Goal: Register for event/course: Register for event/course

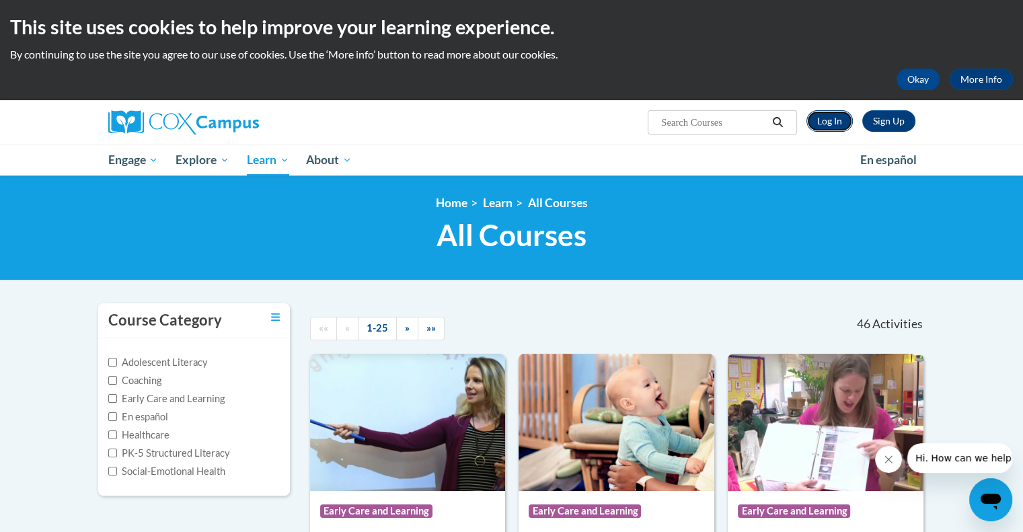
click at [820, 126] on link "Log In" at bounding box center [829, 121] width 46 height 22
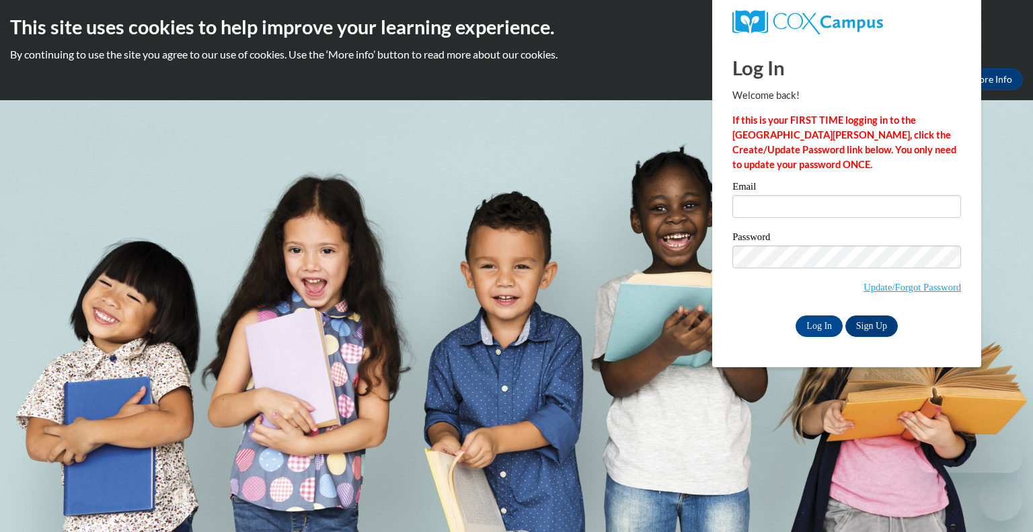
click at [796, 211] on input "Email" at bounding box center [846, 206] width 229 height 23
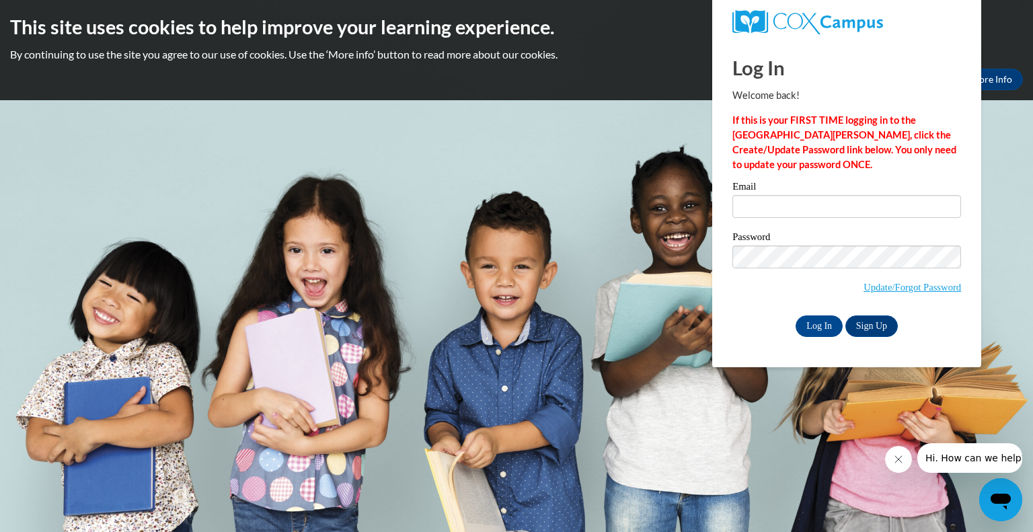
type input "[PERSON_NAME][EMAIL_ADDRESS][PERSON_NAME][DOMAIN_NAME]"
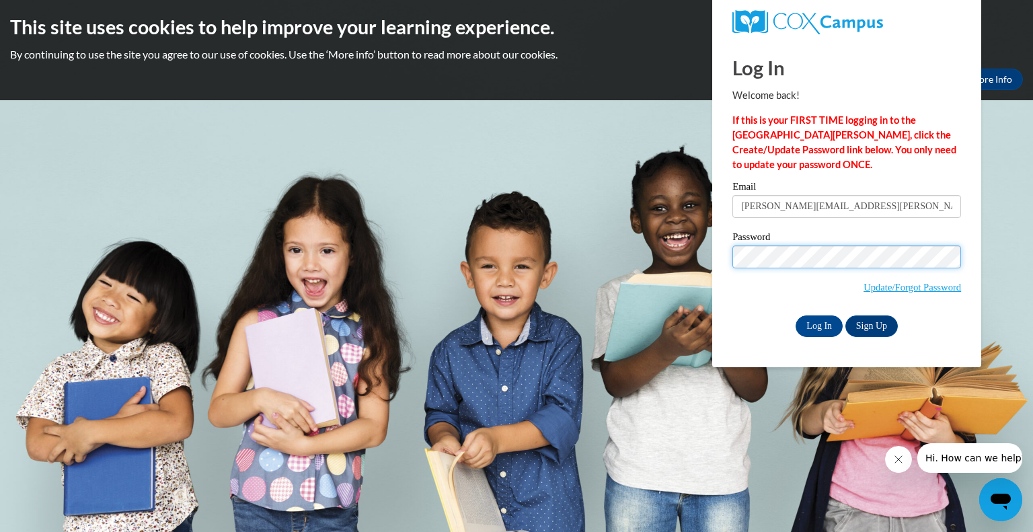
click at [795, 315] on input "Log In" at bounding box center [818, 326] width 47 height 22
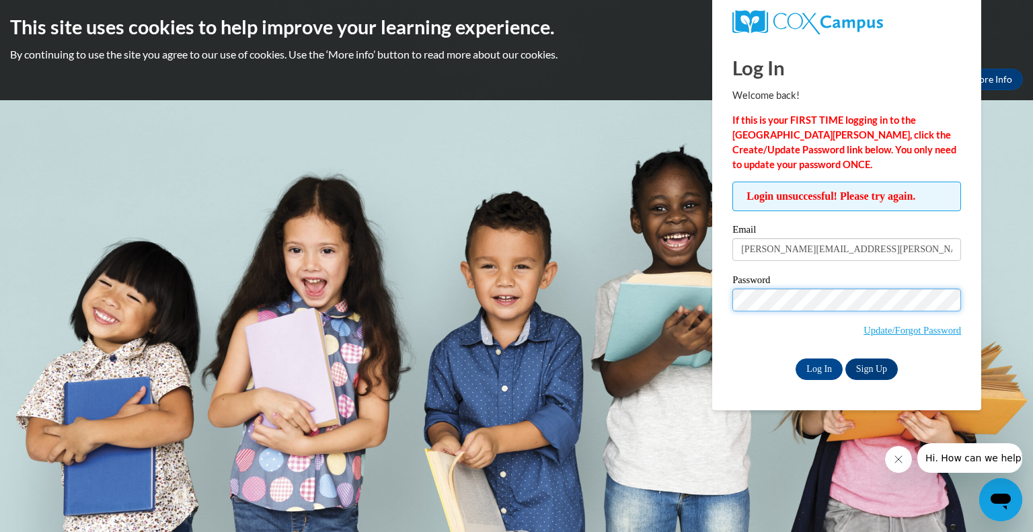
click at [795, 358] on input "Log In" at bounding box center [818, 369] width 47 height 22
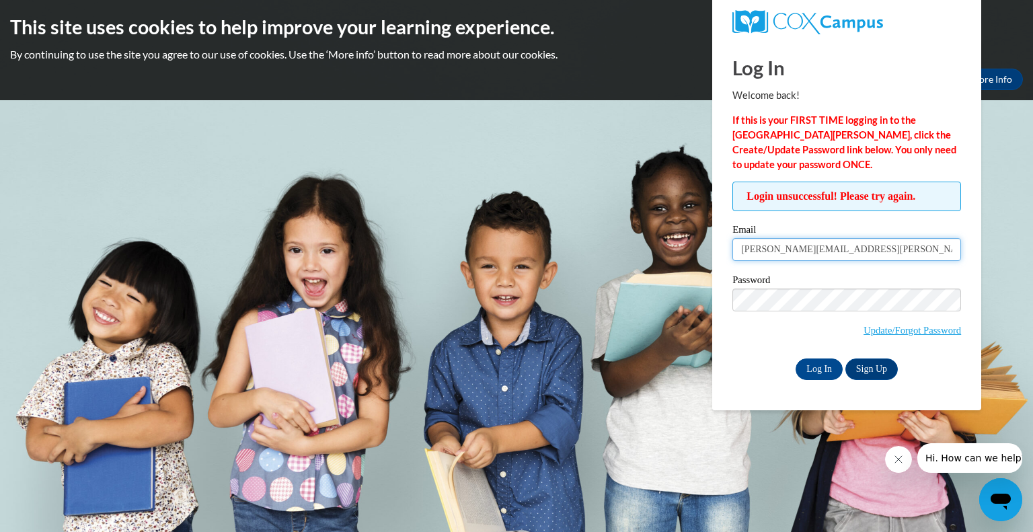
click at [836, 249] on input "[PERSON_NAME][EMAIL_ADDRESS][PERSON_NAME][DOMAIN_NAME]" at bounding box center [846, 249] width 229 height 23
type input "kassandra.Cordova@bostonabcd.org"
click at [837, 317] on span "Update/Forgot Password" at bounding box center [846, 316] width 229 height 56
click at [811, 365] on input "Log In" at bounding box center [818, 369] width 47 height 22
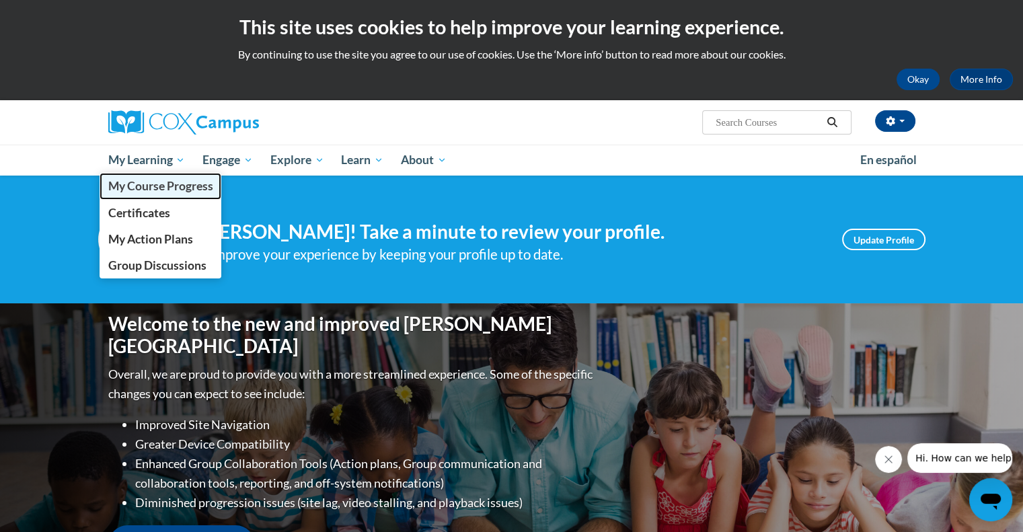
click at [170, 182] on span "My Course Progress" at bounding box center [160, 186] width 105 height 14
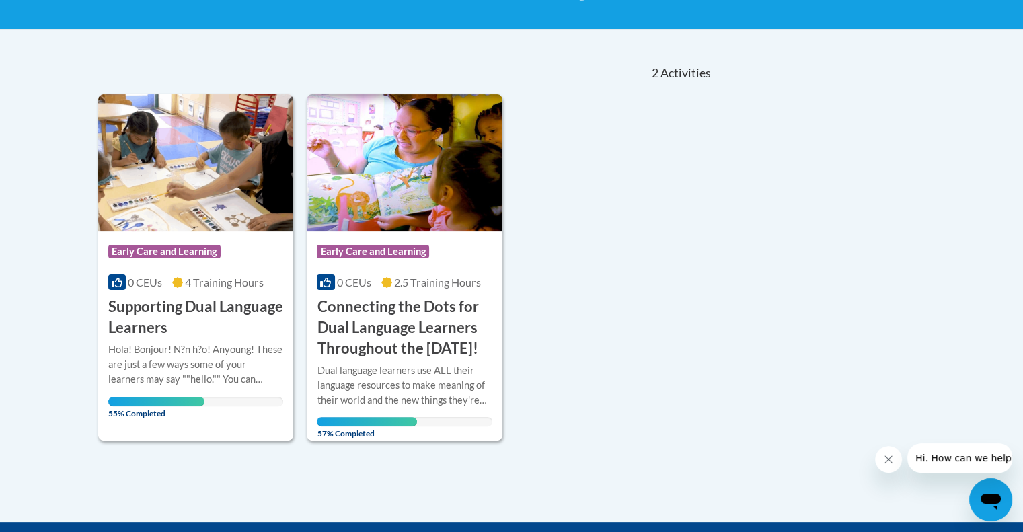
scroll to position [247, 0]
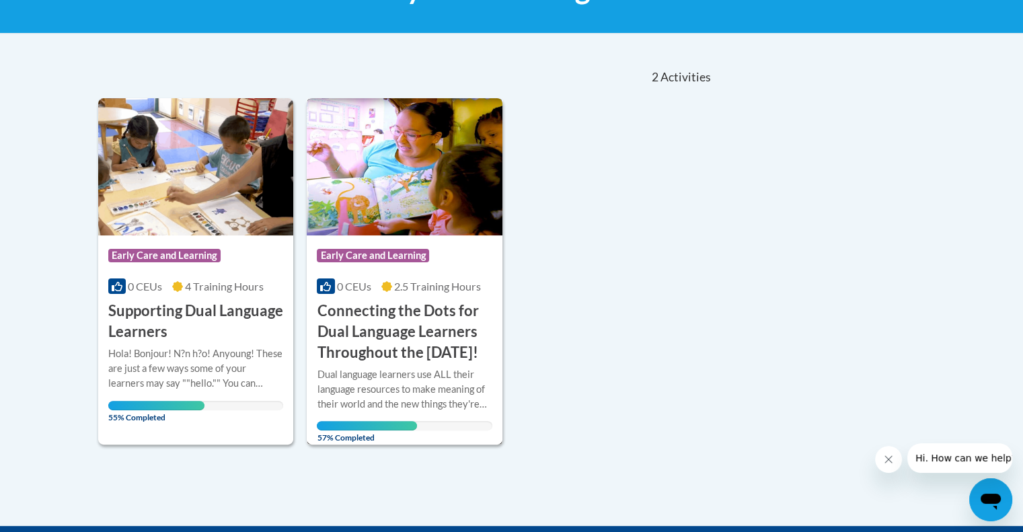
click at [405, 356] on h3 "Connecting the Dots for Dual Language Learners Throughout the [DATE]!" at bounding box center [404, 332] width 175 height 62
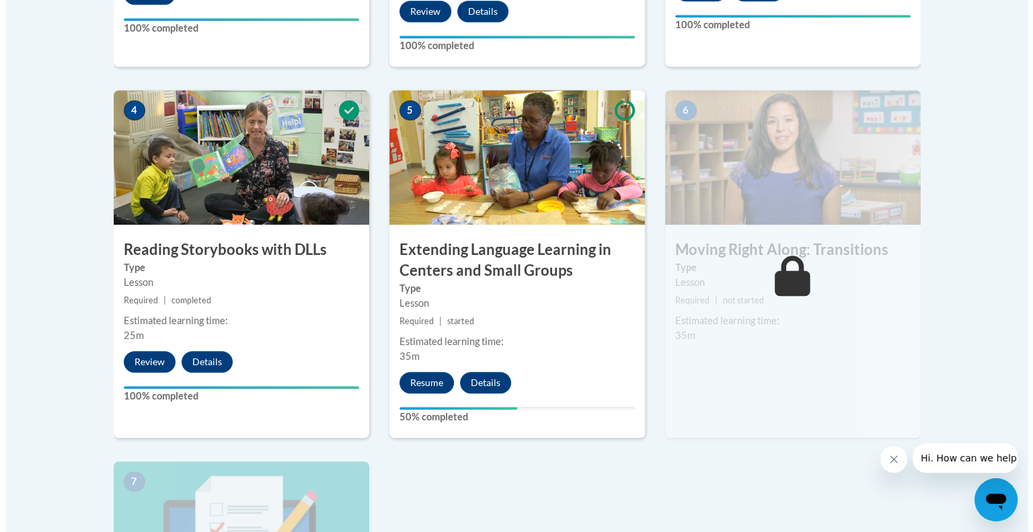
scroll to position [754, 0]
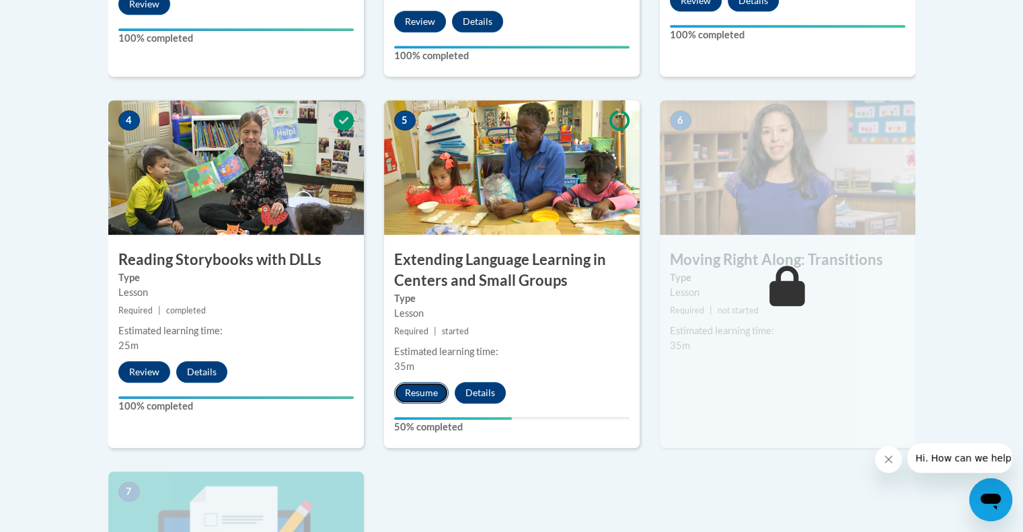
click at [418, 387] on button "Resume" at bounding box center [421, 393] width 54 height 22
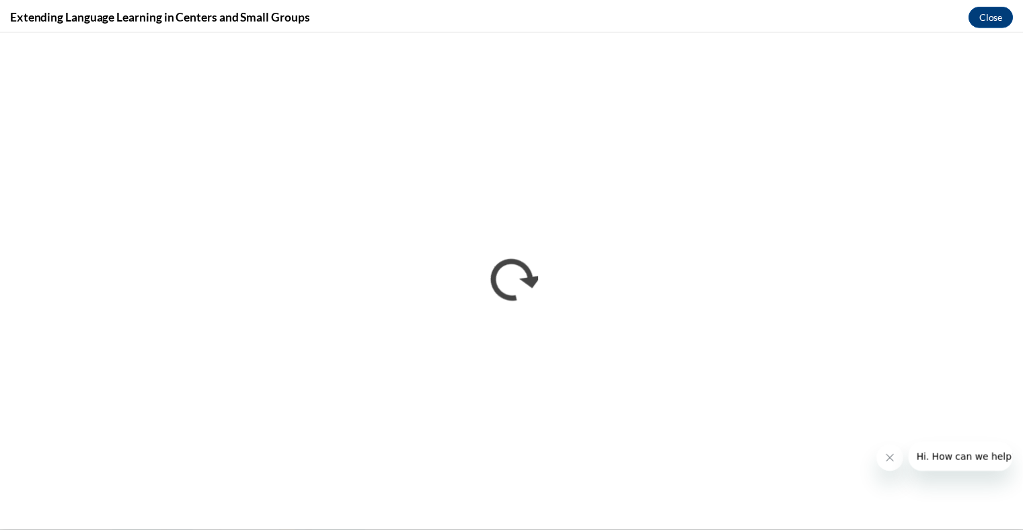
scroll to position [0, 0]
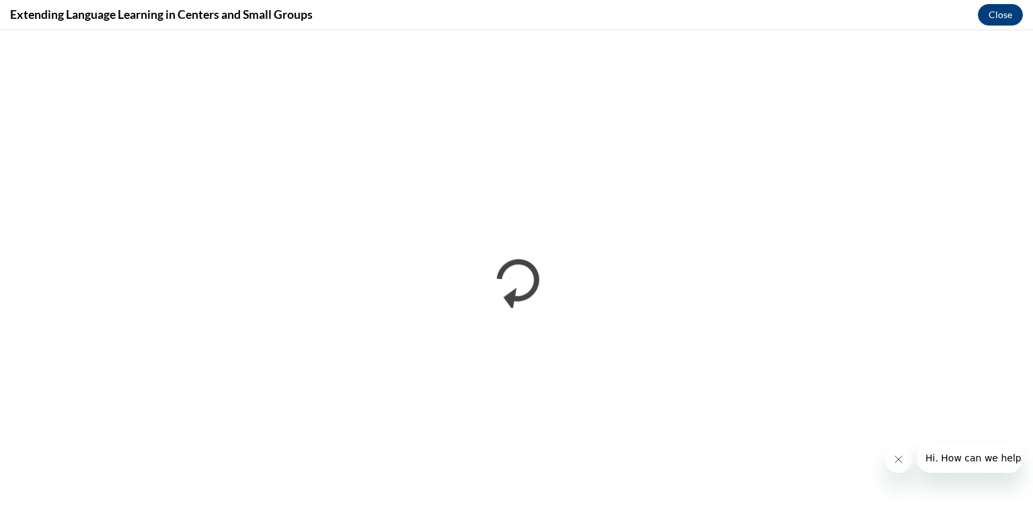
drag, startPoint x: 998, startPoint y: 15, endPoint x: 727, endPoint y: 18, distance: 271.0
click at [727, 18] on div "Extending Language Learning in Centers and Small Groups Close" at bounding box center [516, 15] width 1033 height 30
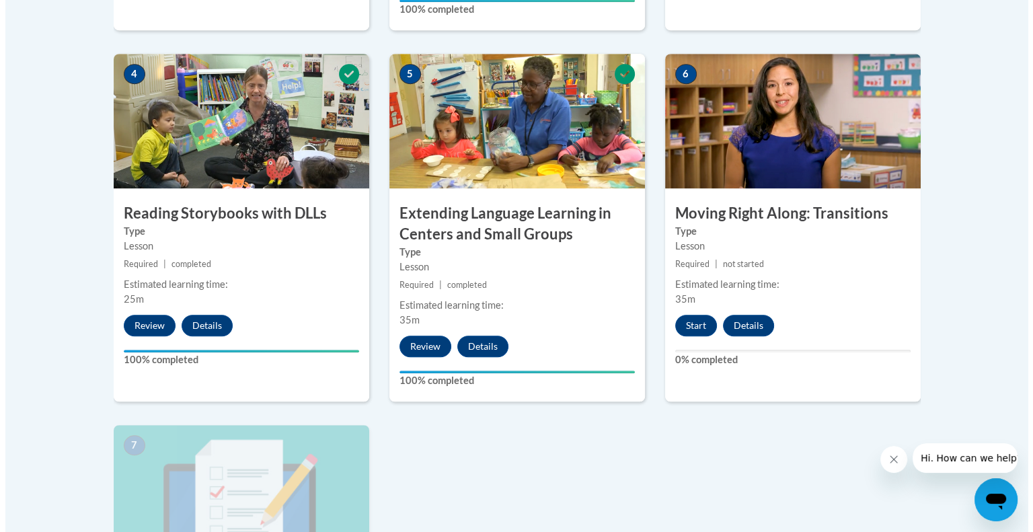
scroll to position [808, 0]
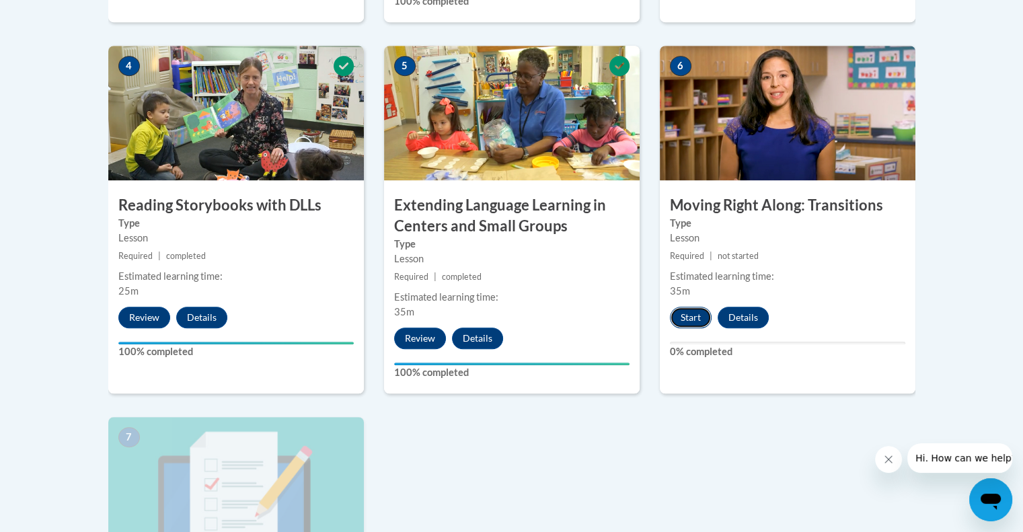
click at [694, 320] on button "Start" at bounding box center [691, 318] width 42 height 22
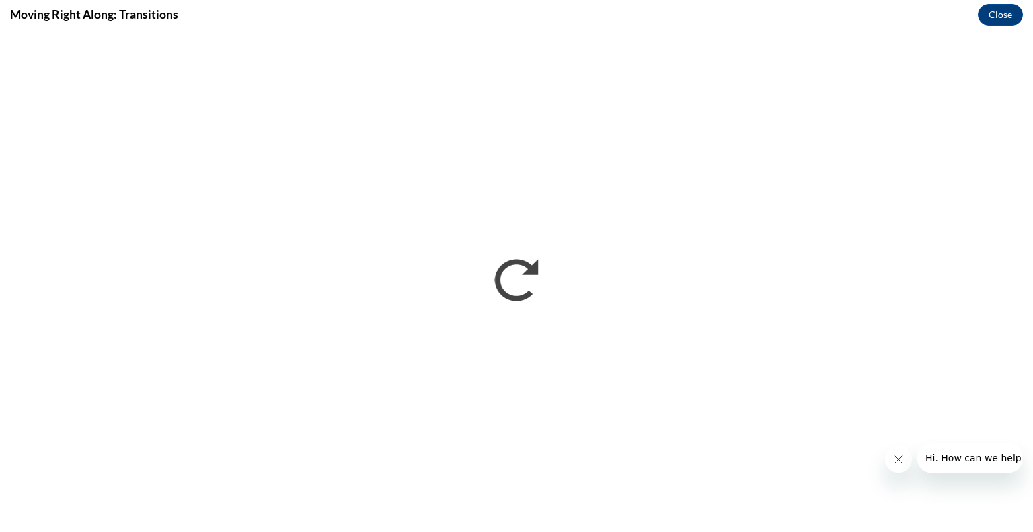
scroll to position [0, 0]
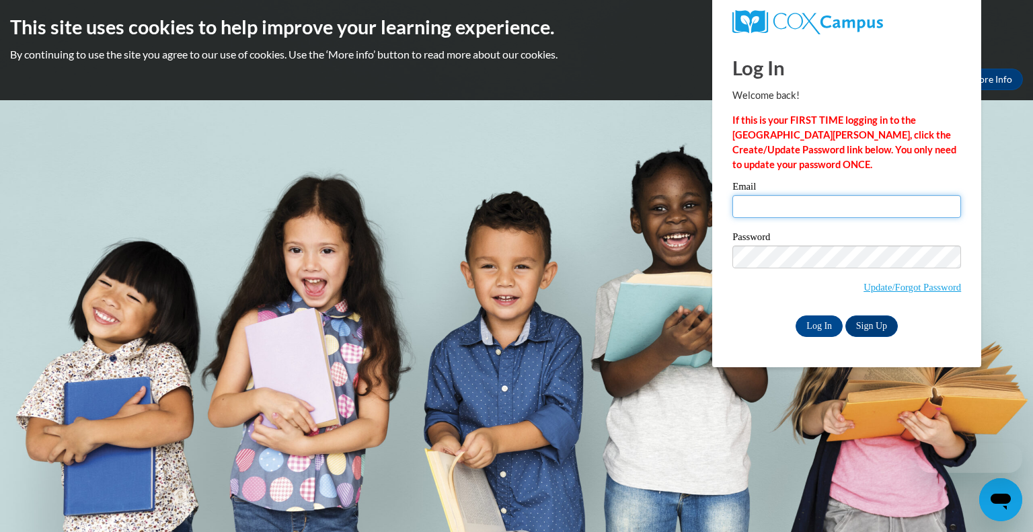
click at [811, 210] on input "Email" at bounding box center [846, 206] width 229 height 23
type input "kassandra.Cordova@botonabcd.org"
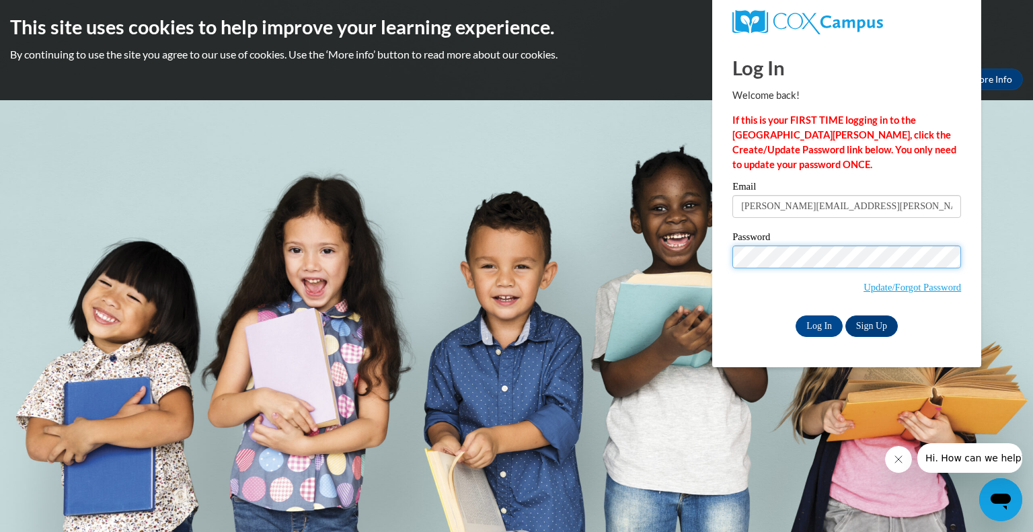
click at [795, 315] on input "Log In" at bounding box center [818, 326] width 47 height 22
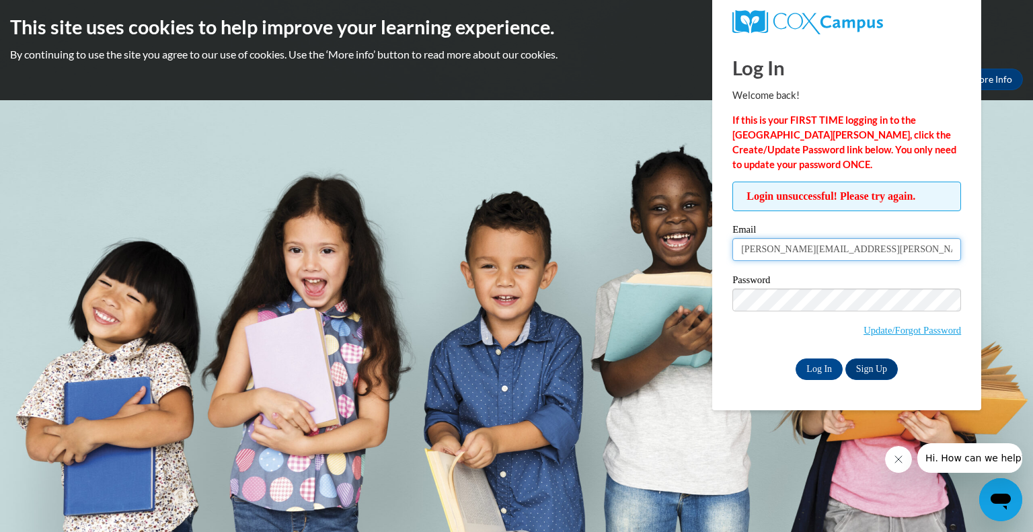
click at [838, 248] on input "[PERSON_NAME][EMAIL_ADDRESS][PERSON_NAME][DOMAIN_NAME]" at bounding box center [846, 249] width 229 height 23
type input "[PERSON_NAME][EMAIL_ADDRESS][PERSON_NAME][DOMAIN_NAME]"
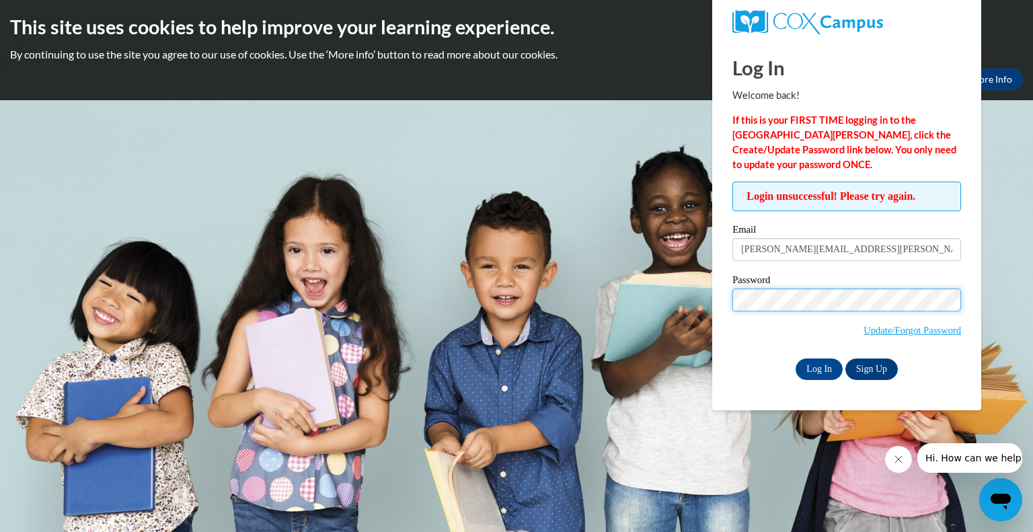
click at [795, 358] on input "Log In" at bounding box center [818, 369] width 47 height 22
click at [816, 373] on input "Log In" at bounding box center [818, 369] width 47 height 22
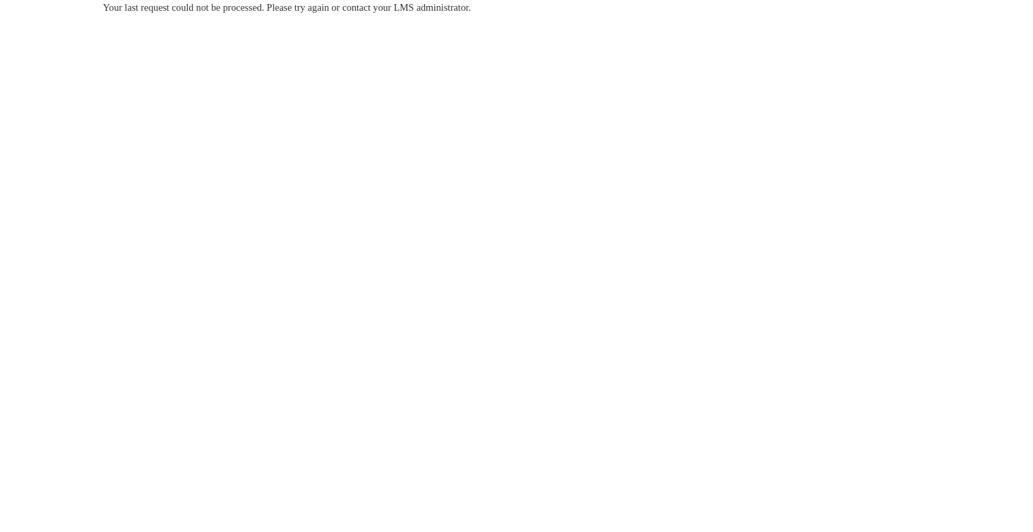
click at [372, 188] on body "Your last request could not be processed. Please try again or contact your LMS …" at bounding box center [516, 266] width 1033 height 532
click at [266, 209] on body "Your last request could not be processed. Please try again or contact your LMS …" at bounding box center [516, 266] width 1033 height 532
click at [274, 204] on body "Your last request could not be processed. Please try again or contact your LMS …" at bounding box center [516, 266] width 1033 height 532
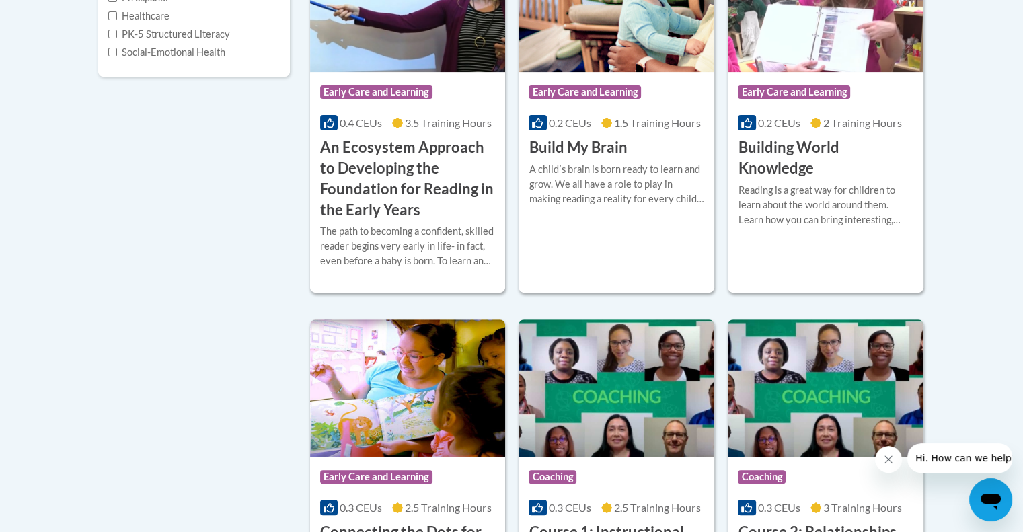
scroll to position [484, 0]
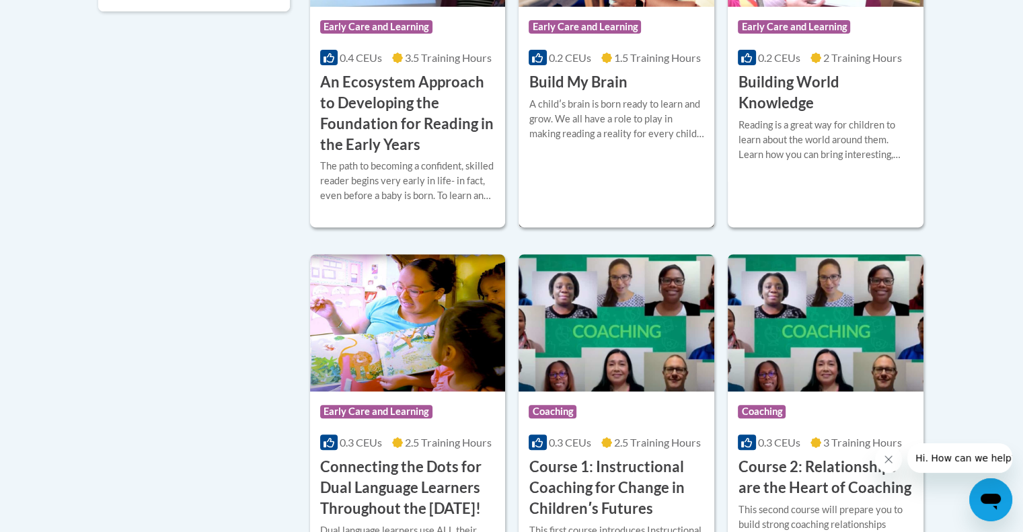
click at [643, 189] on div "Course Category: Early Care and Learning 0.2 CEUs 1.5 Training Hours COURSE Bui…" at bounding box center [616, 49] width 196 height 358
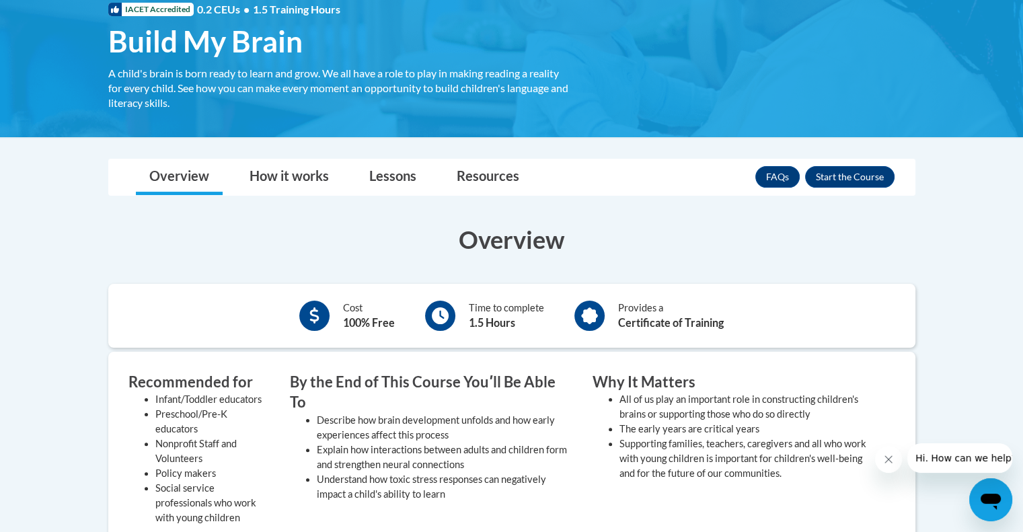
scroll to position [247, 0]
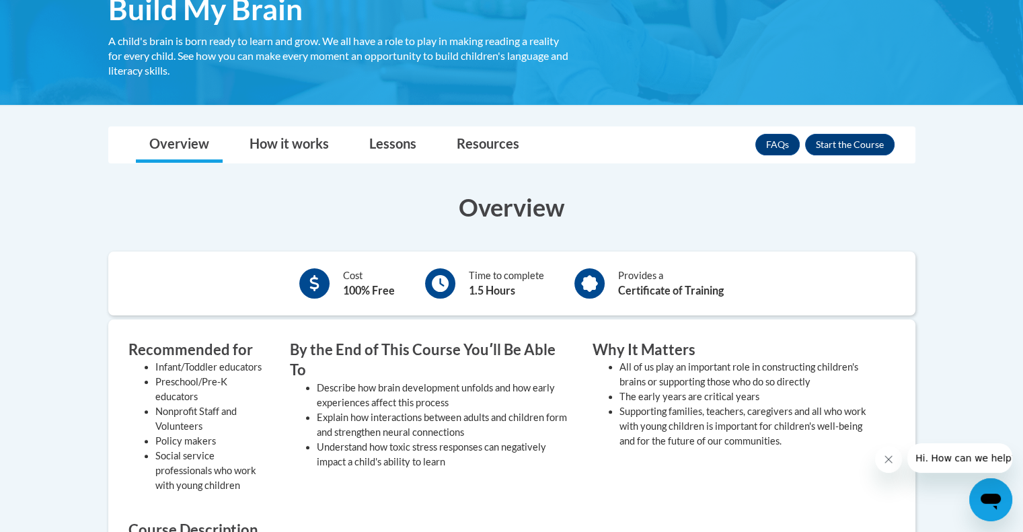
click at [842, 158] on div "FAQs Enroll" at bounding box center [824, 144] width 139 height 35
click at [842, 145] on button "Enroll" at bounding box center [849, 145] width 89 height 22
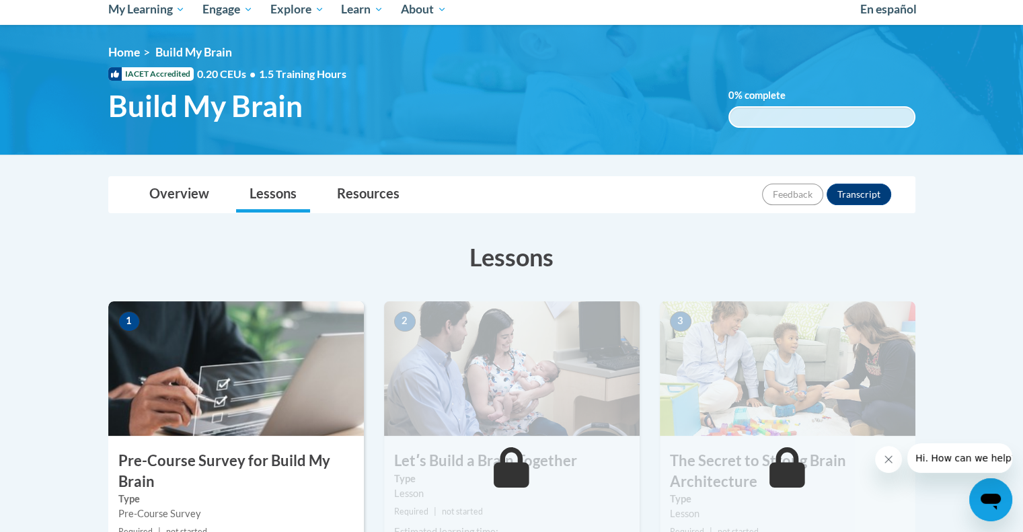
scroll to position [108, 0]
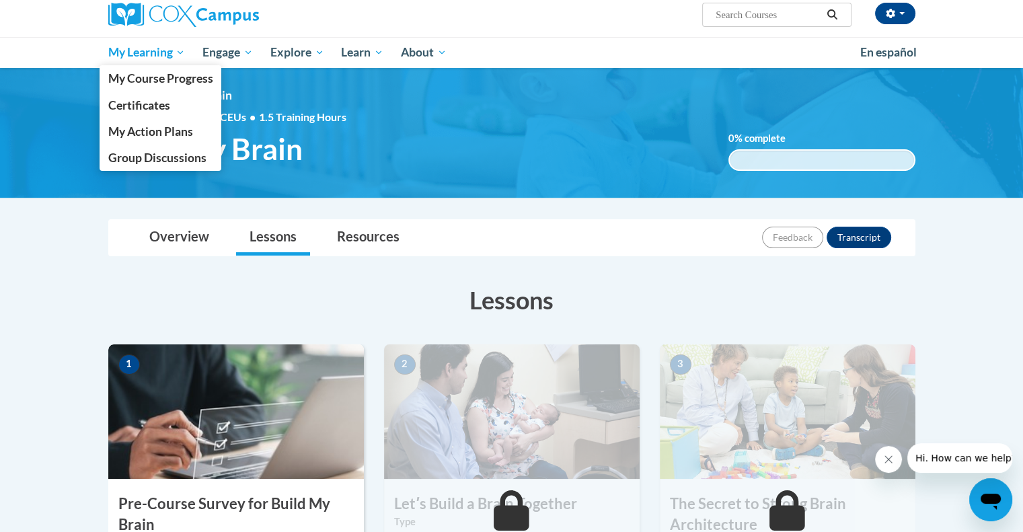
click at [130, 61] on span "My Learning" at bounding box center [146, 52] width 77 height 16
click at [138, 79] on span "My Course Progress" at bounding box center [160, 78] width 105 height 14
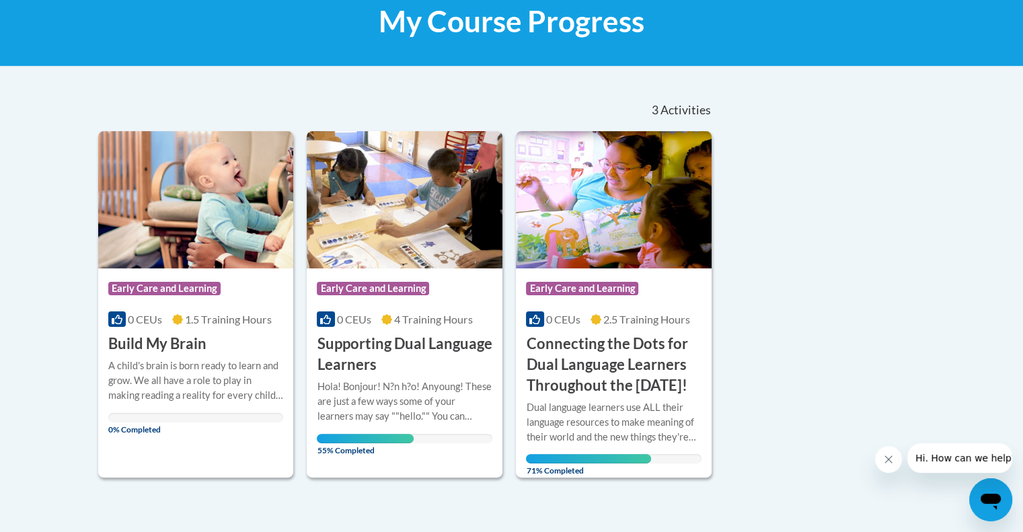
scroll to position [215, 0]
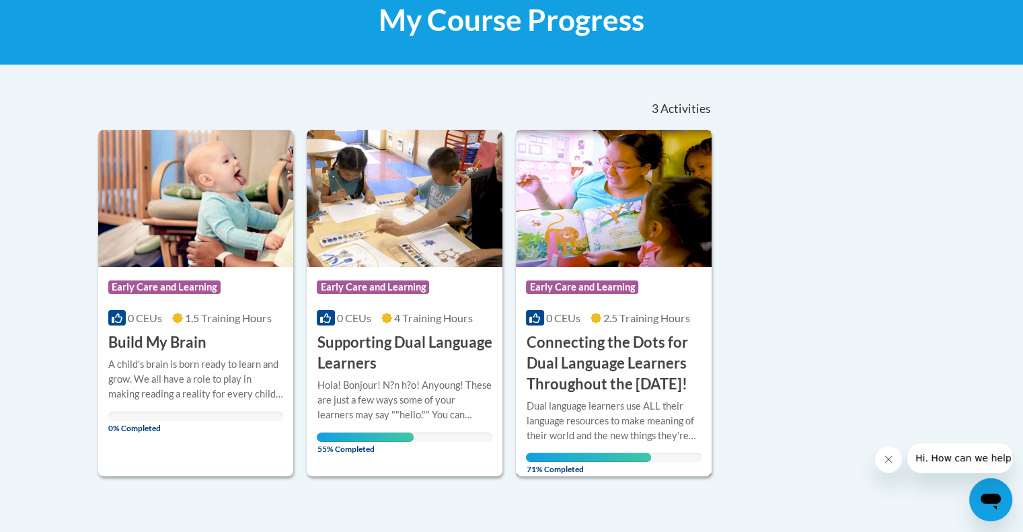
click at [659, 298] on div "Course Category: Early Care and Learning" at bounding box center [613, 289] width 175 height 30
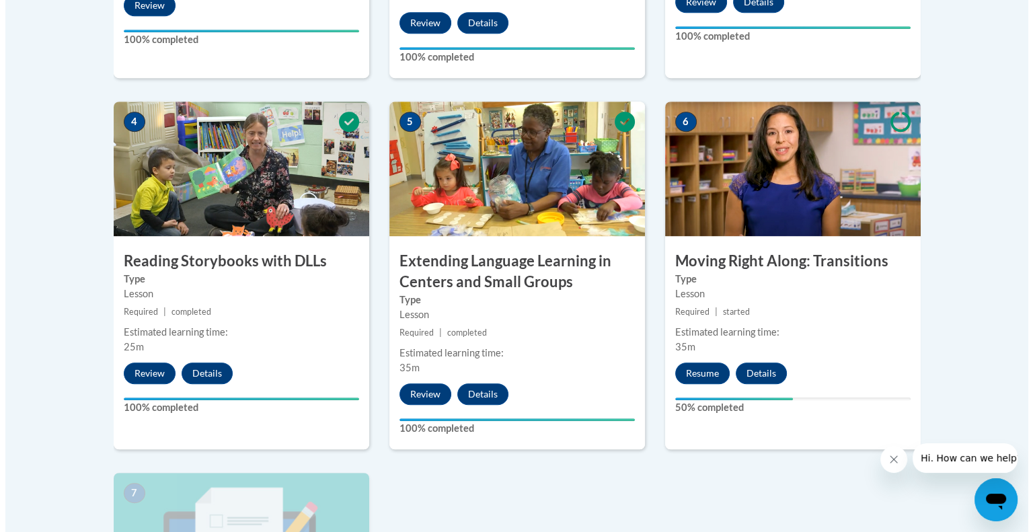
scroll to position [834, 0]
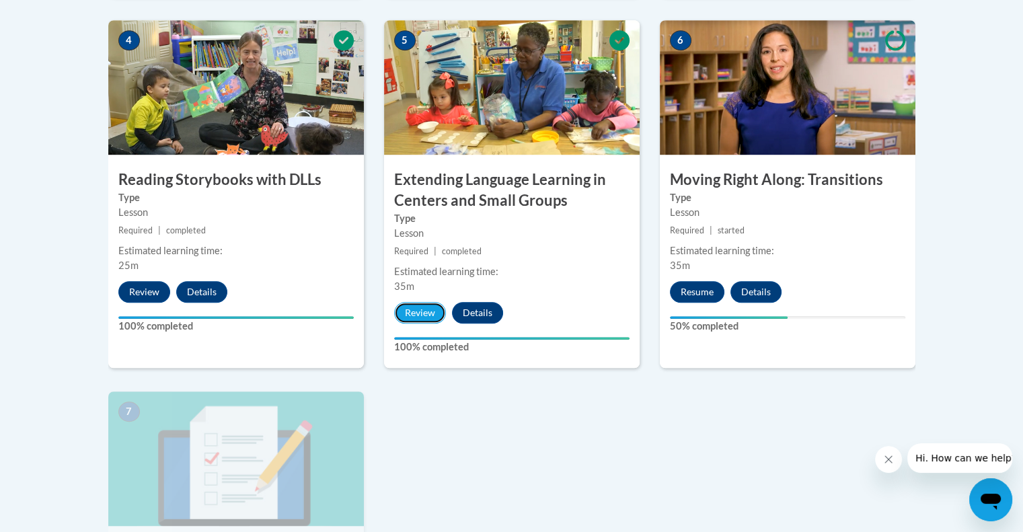
drag, startPoint x: 426, startPoint y: 314, endPoint x: 656, endPoint y: 412, distance: 250.0
click at [656, 412] on div "1 Pre-Course Survey for Connecting the Dots for Dual Language Learners Througho…" at bounding box center [511, 185] width 827 height 1073
click at [691, 280] on div "6 Moving Right Along: Transitions Type Lesson Required | started Estimated lear…" at bounding box center [787, 194] width 255 height 348
click at [692, 299] on button "Resume" at bounding box center [697, 292] width 54 height 22
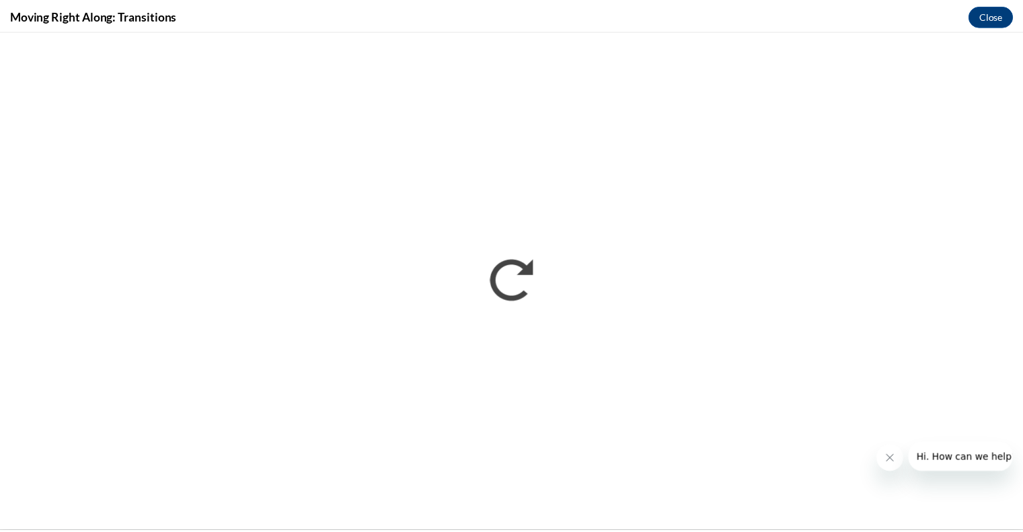
scroll to position [0, 0]
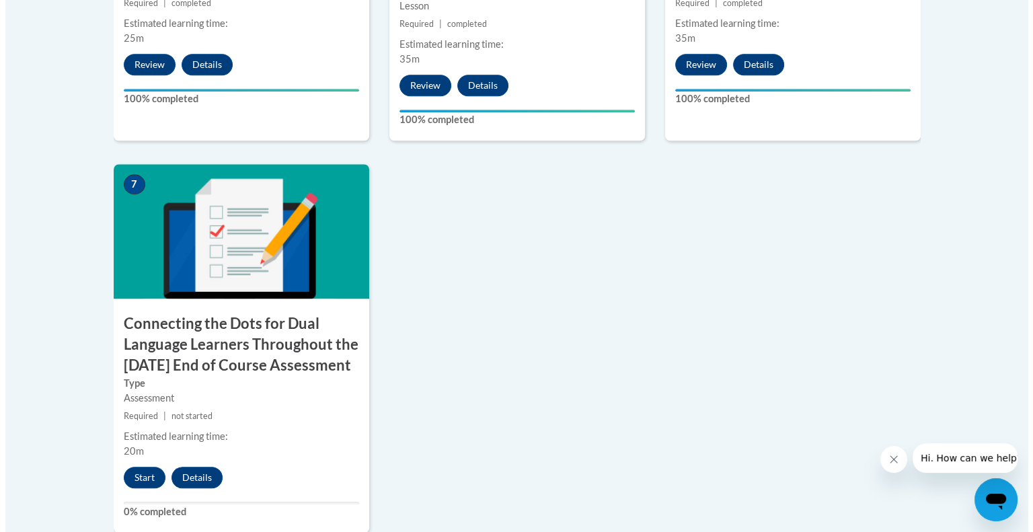
scroll to position [1057, 0]
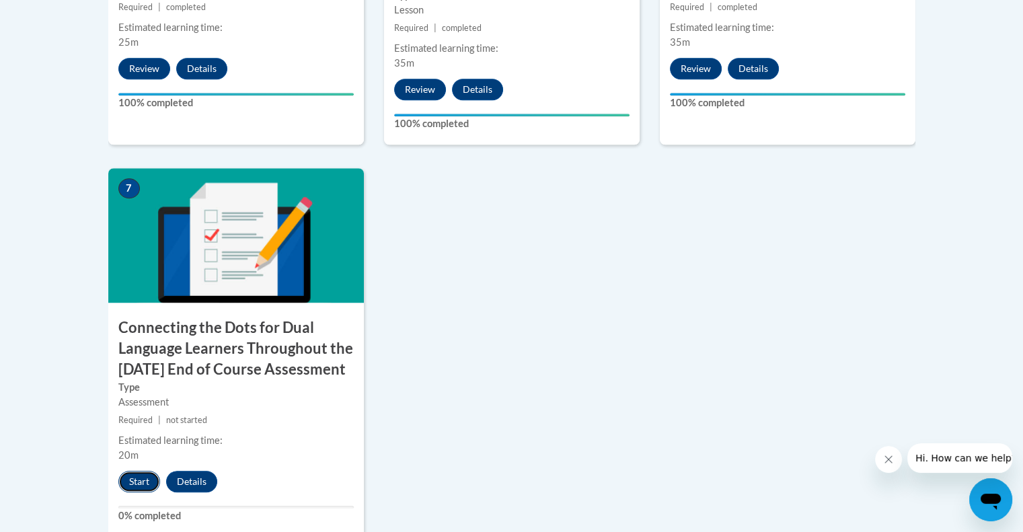
click at [134, 492] on button "Start" at bounding box center [139, 482] width 42 height 22
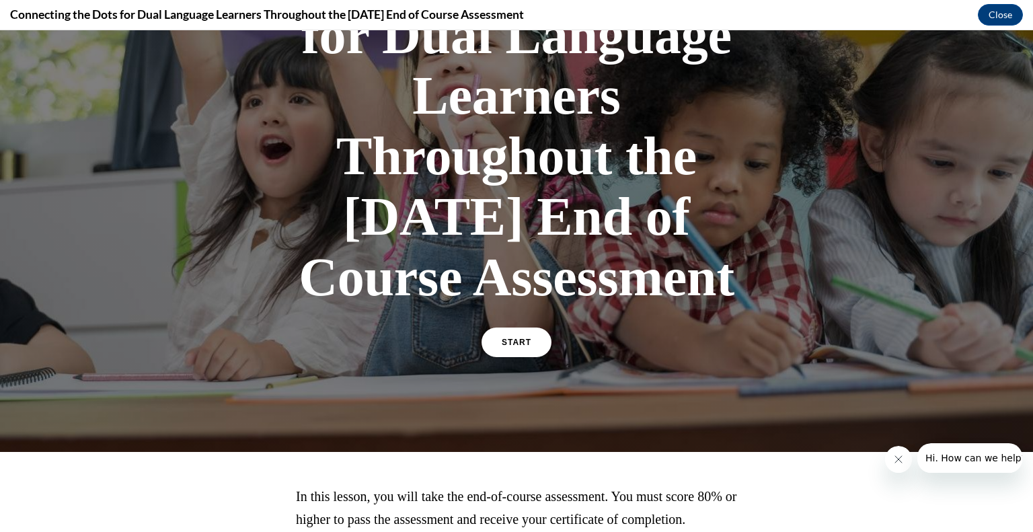
scroll to position [194, 0]
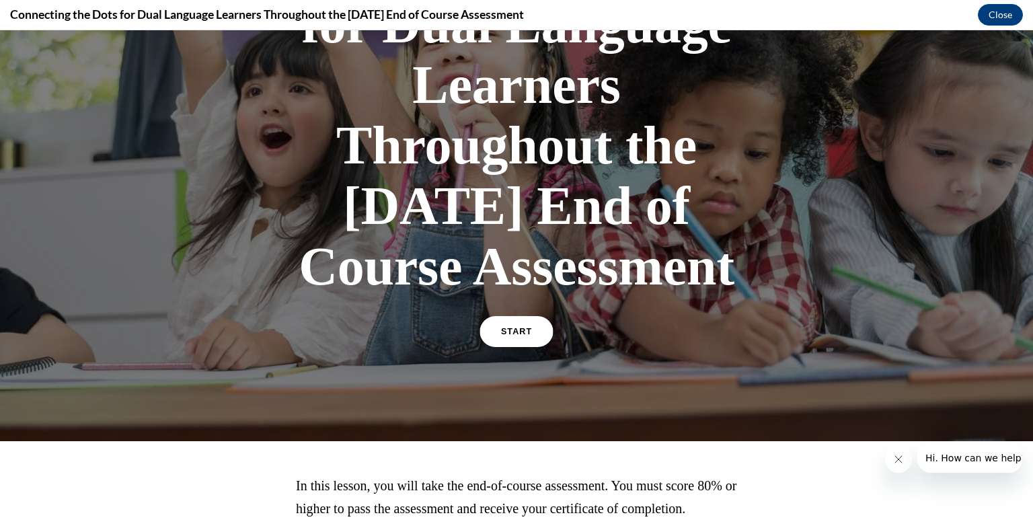
click at [486, 347] on link "START" at bounding box center [515, 331] width 73 height 31
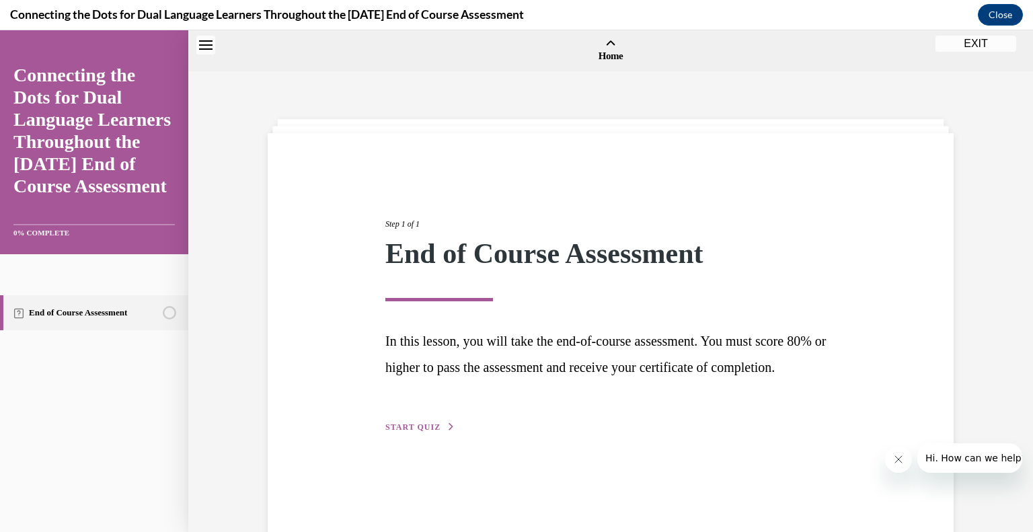
scroll to position [42, 0]
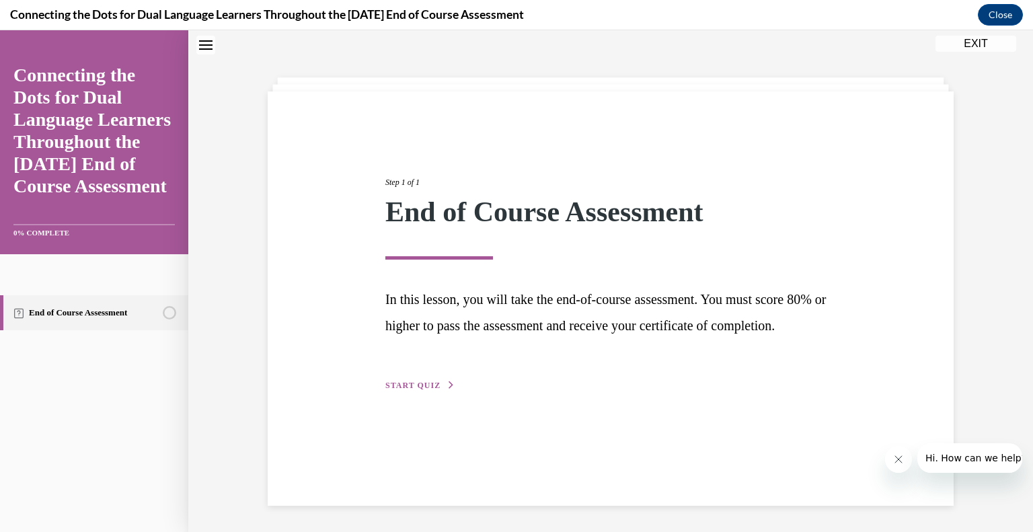
click at [413, 390] on span "START QUIZ" at bounding box center [412, 385] width 55 height 9
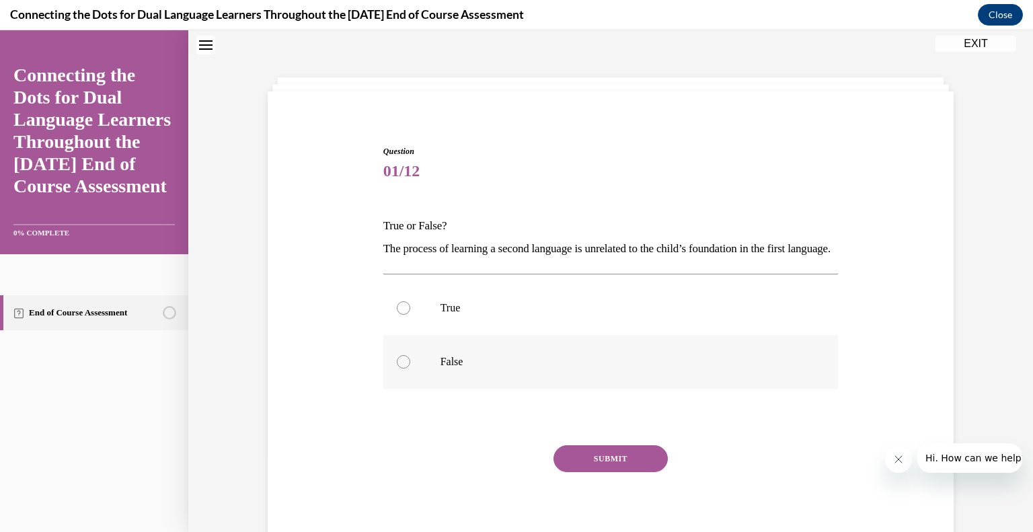
click at [493, 365] on label "False" at bounding box center [610, 362] width 455 height 54
click at [410, 365] on input "False" at bounding box center [403, 361] width 13 height 13
radio input "true"
click at [594, 472] on button "SUBMIT" at bounding box center [610, 458] width 114 height 27
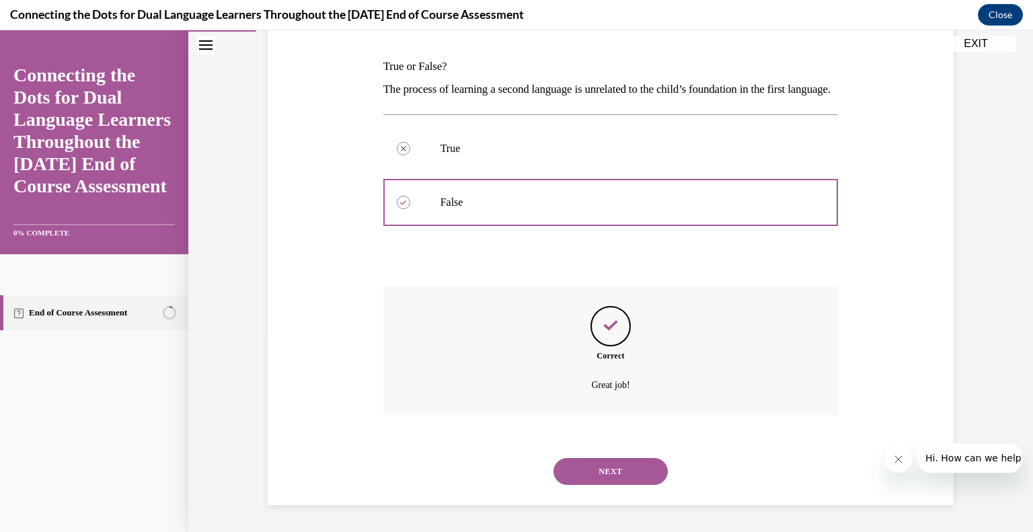
scroll to position [223, 0]
click at [606, 475] on button "NEXT" at bounding box center [610, 471] width 114 height 27
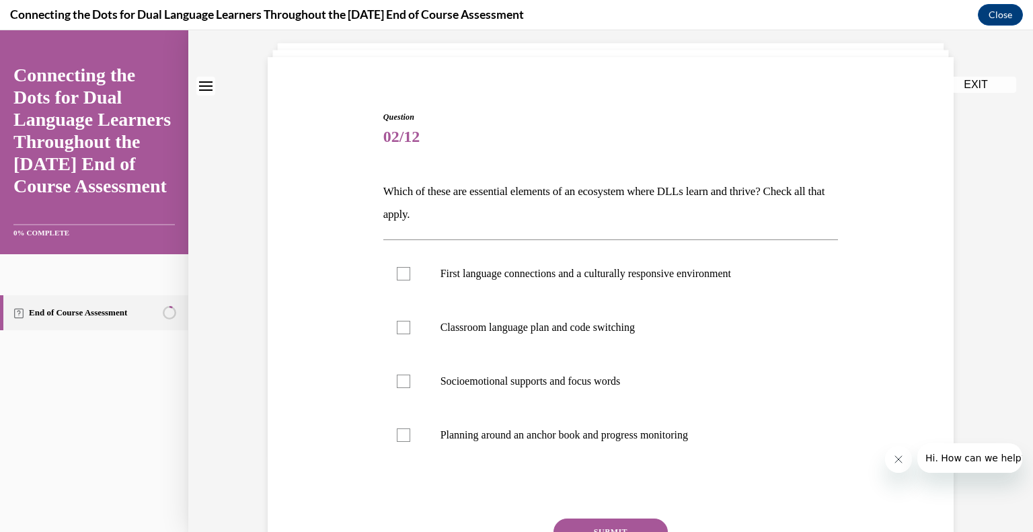
scroll to position [83, 0]
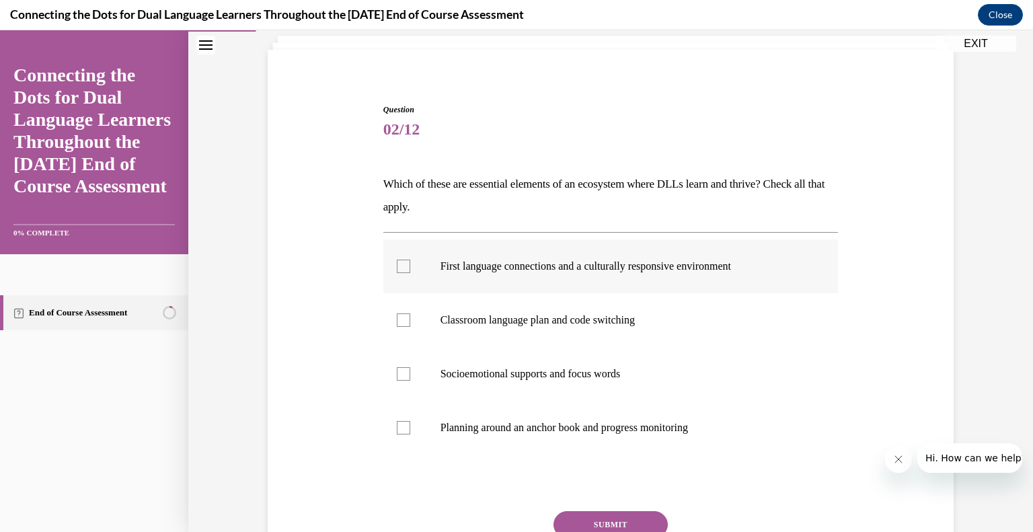
click at [551, 272] on p "First language connections and a culturally responsive environment" at bounding box center [622, 266] width 364 height 13
click at [410, 272] on input "First language connections and a culturally responsive environment" at bounding box center [403, 266] width 13 height 13
checkbox input "true"
click at [481, 319] on p "Classroom language plan and code switching" at bounding box center [622, 319] width 364 height 13
click at [410, 319] on input "Classroom language plan and code switching" at bounding box center [403, 319] width 13 height 13
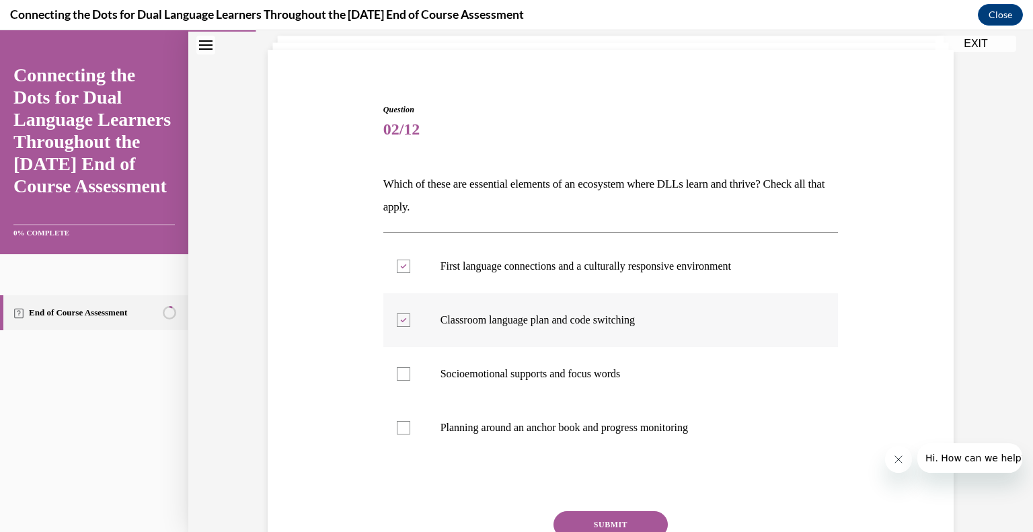
click at [482, 323] on p "Classroom language plan and code switching" at bounding box center [622, 319] width 364 height 13
click at [410, 323] on input "Classroom language plan and code switching" at bounding box center [403, 319] width 13 height 13
checkbox input "false"
click at [611, 520] on button "SUBMIT" at bounding box center [610, 524] width 114 height 27
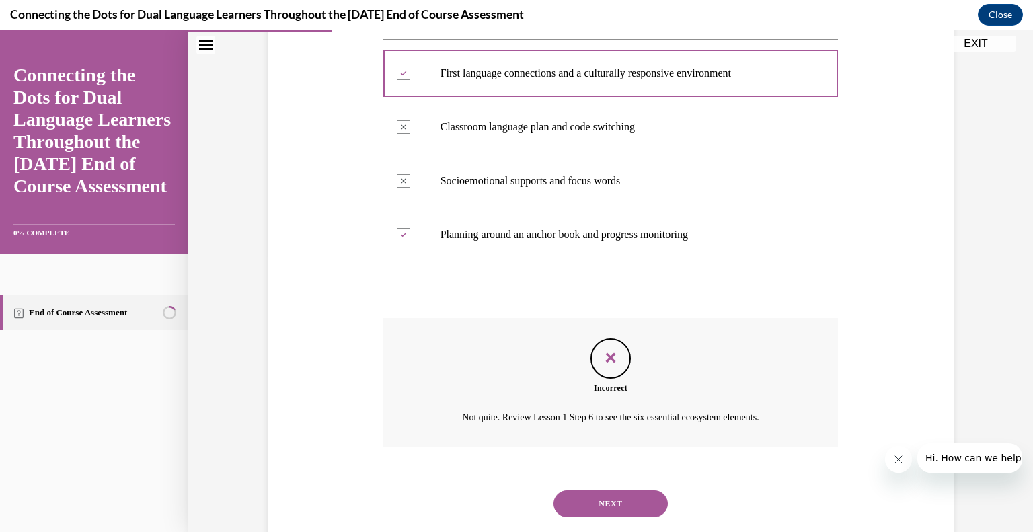
scroll to position [308, 0]
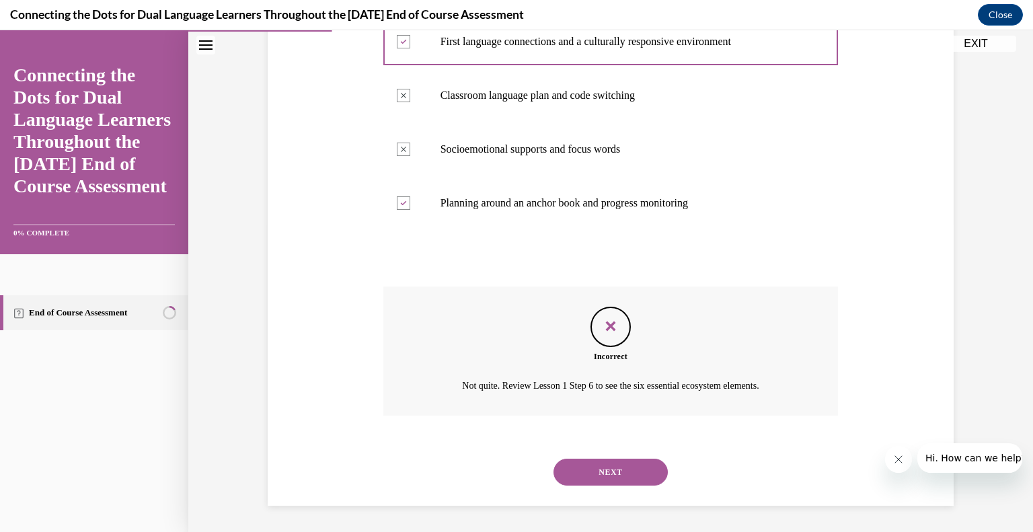
click at [621, 473] on button "NEXT" at bounding box center [610, 472] width 114 height 27
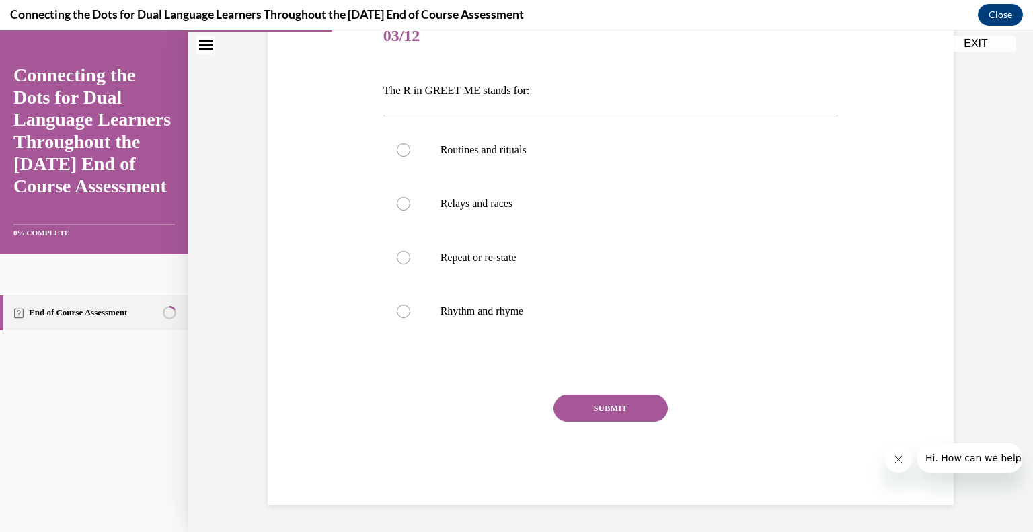
scroll to position [149, 0]
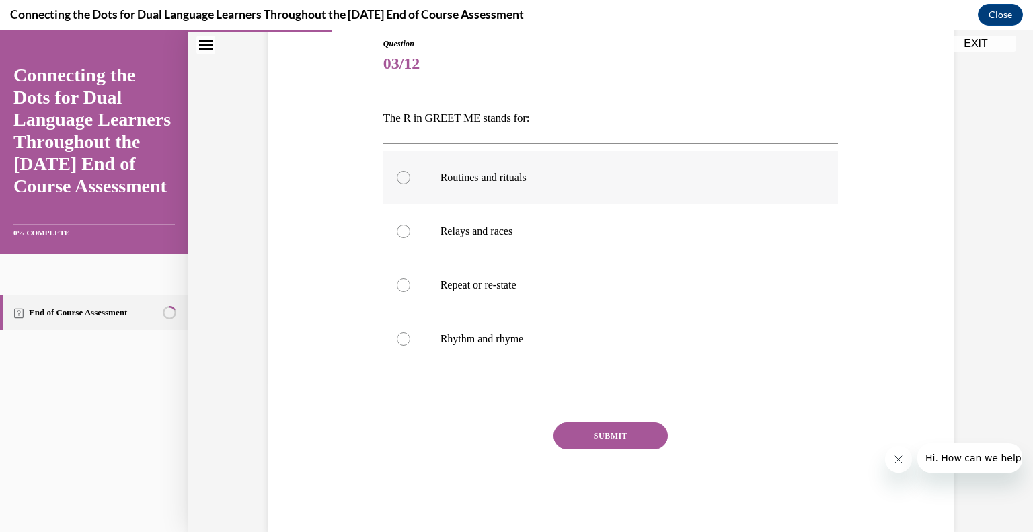
click at [503, 180] on p "Routines and rituals" at bounding box center [622, 177] width 364 height 13
click at [410, 180] on input "Routines and rituals" at bounding box center [403, 177] width 13 height 13
radio input "true"
click at [599, 444] on button "SUBMIT" at bounding box center [610, 435] width 114 height 27
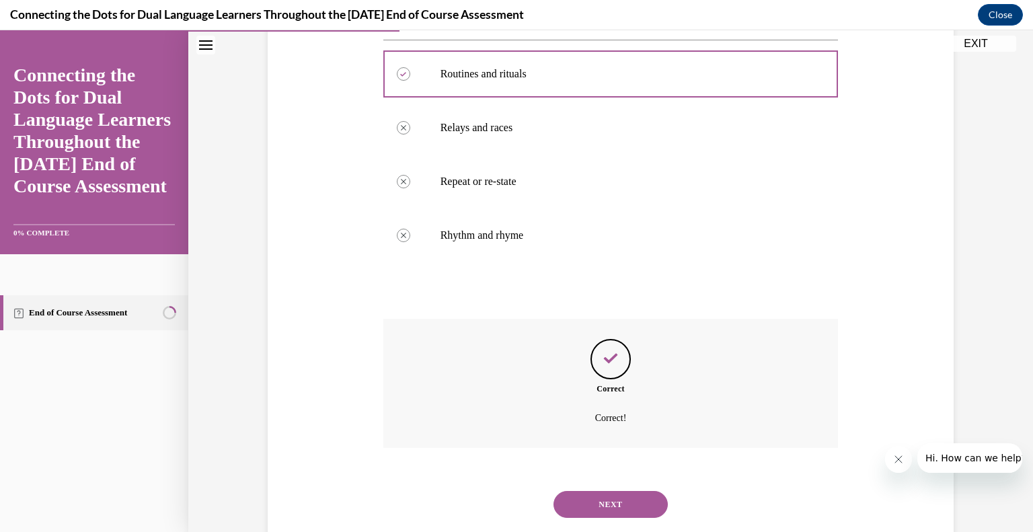
scroll to position [285, 0]
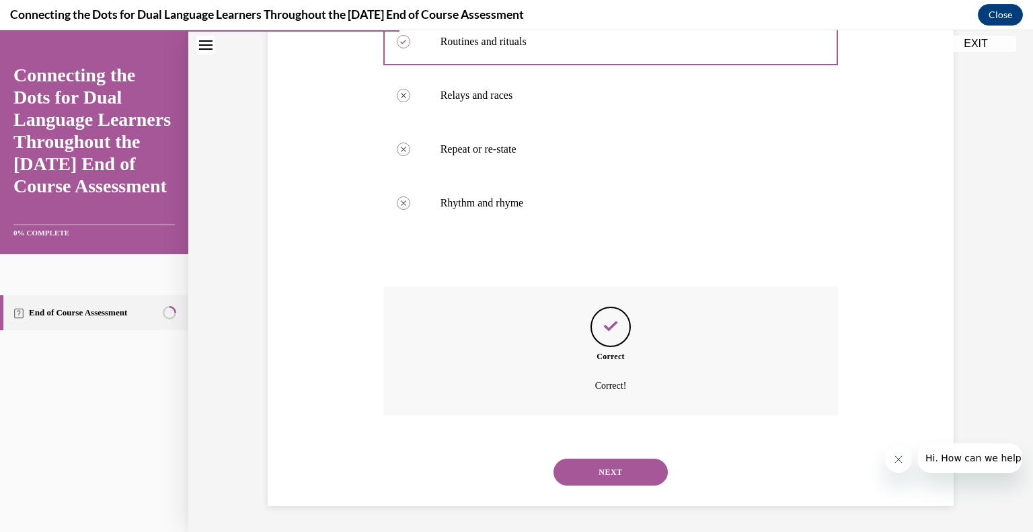
click at [622, 468] on button "NEXT" at bounding box center [610, 472] width 114 height 27
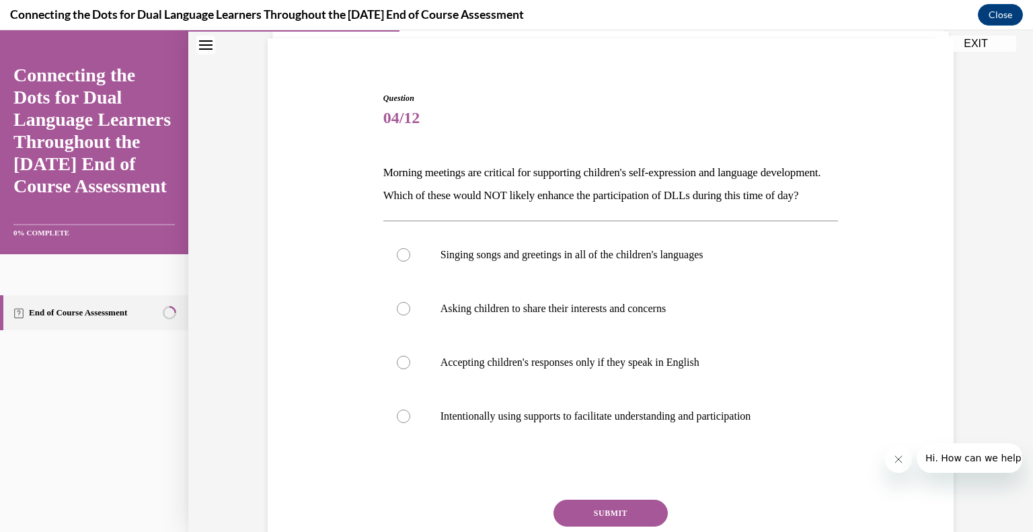
scroll to position [97, 0]
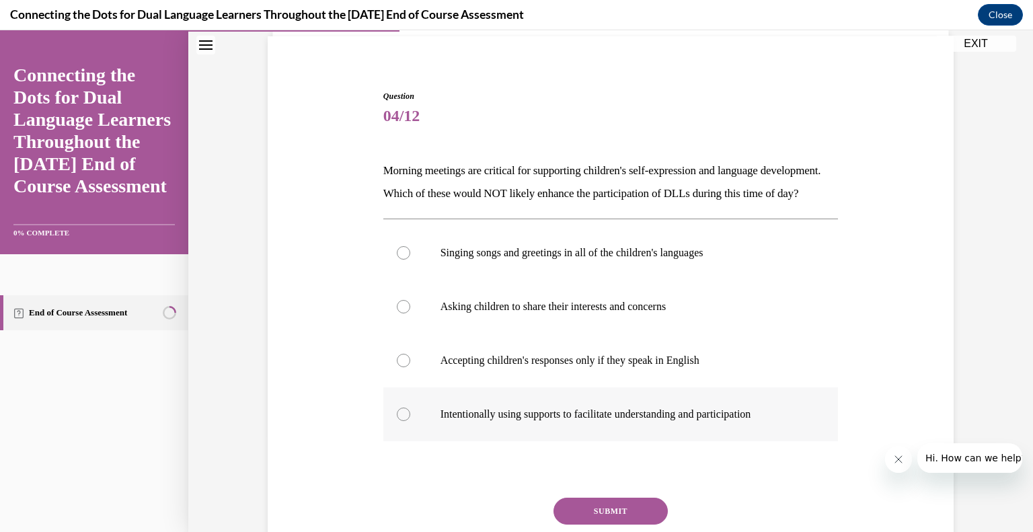
click at [387, 441] on label "Intentionally using supports to facilitate understanding and participation" at bounding box center [610, 414] width 455 height 54
click at [397, 421] on input "Intentionally using supports to facilitate understanding and participation" at bounding box center [403, 413] width 13 height 13
radio input "true"
click at [606, 524] on button "SUBMIT" at bounding box center [610, 511] width 114 height 27
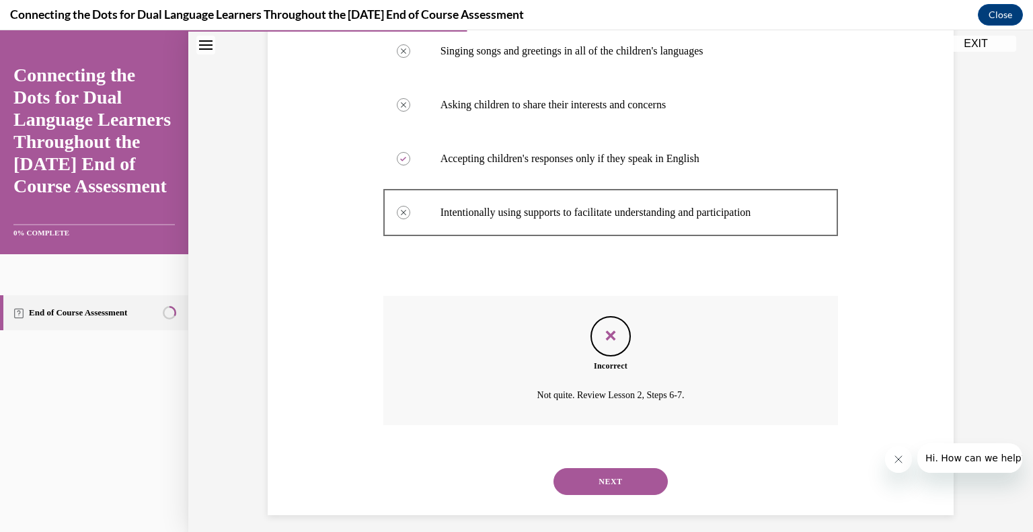
scroll to position [331, 0]
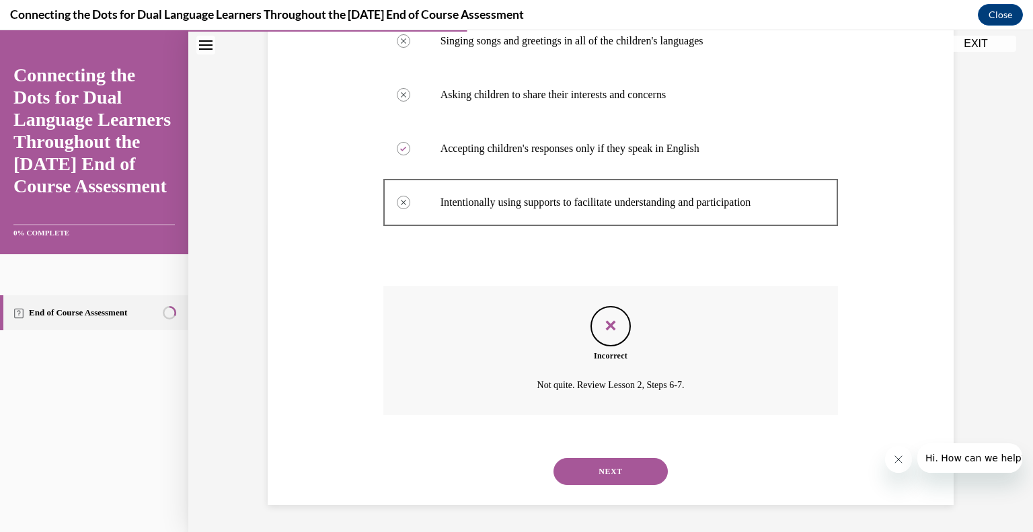
click at [572, 480] on button "NEXT" at bounding box center [610, 471] width 114 height 27
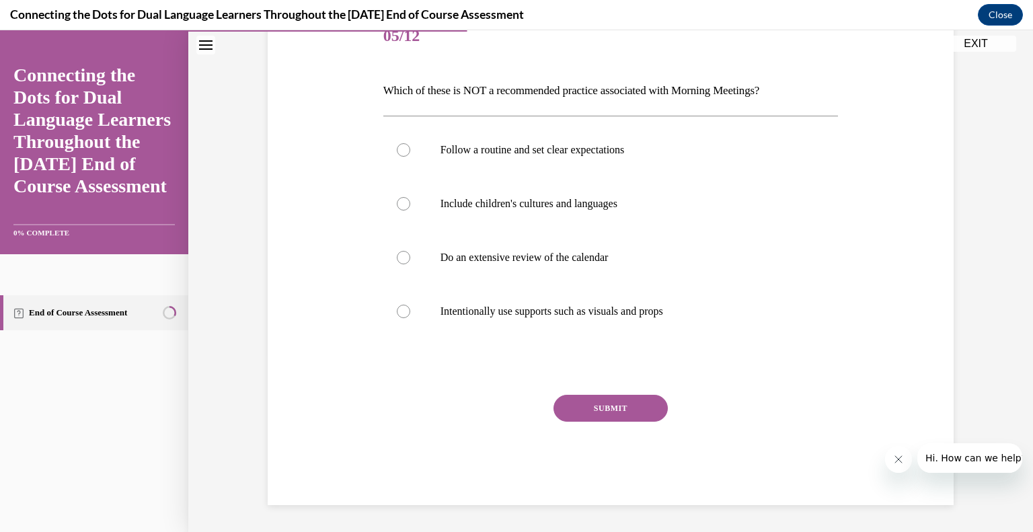
scroll to position [149, 0]
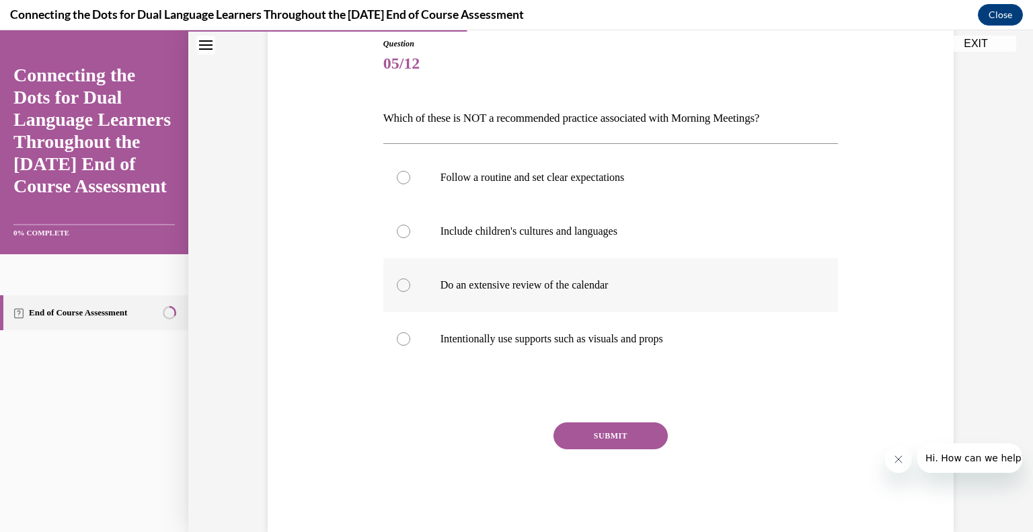
click at [567, 286] on p "Do an extensive review of the calendar" at bounding box center [622, 284] width 364 height 13
click at [410, 286] on input "Do an extensive review of the calendar" at bounding box center [403, 284] width 13 height 13
radio input "true"
click at [599, 448] on button "SUBMIT" at bounding box center [610, 435] width 114 height 27
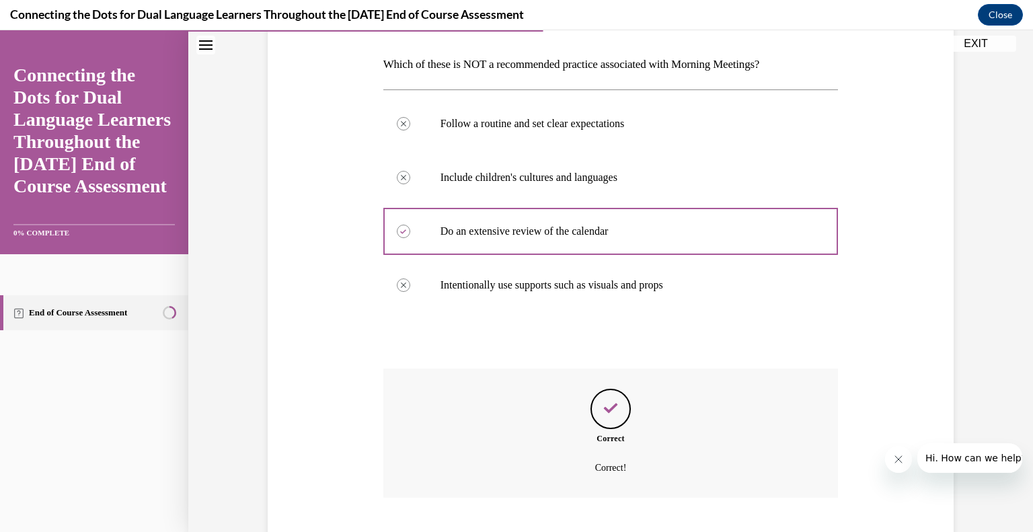
scroll to position [285, 0]
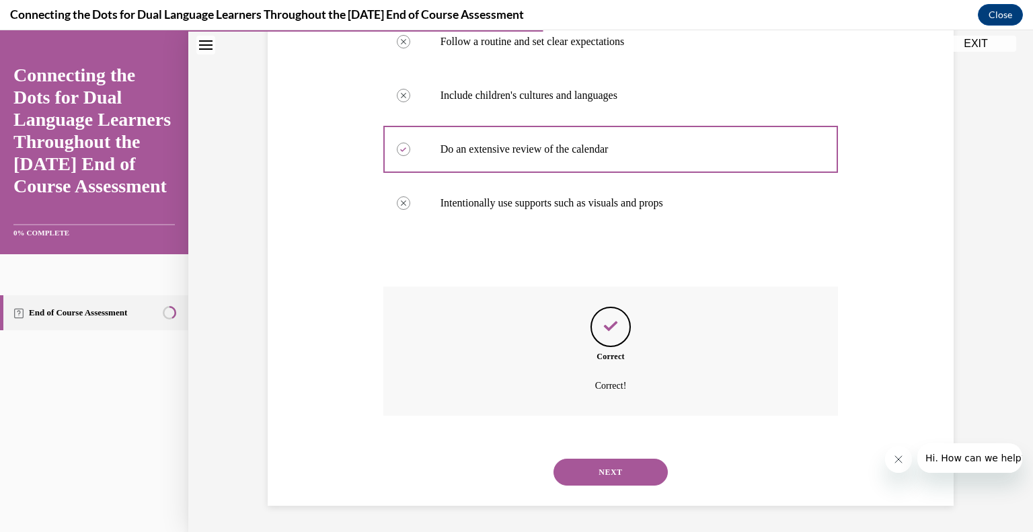
click at [606, 479] on button "NEXT" at bounding box center [610, 472] width 114 height 27
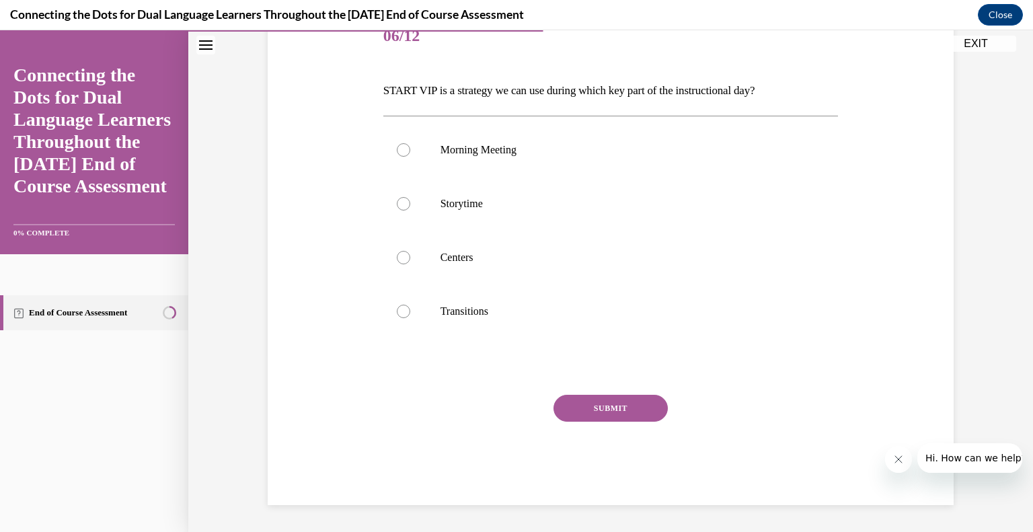
scroll to position [149, 0]
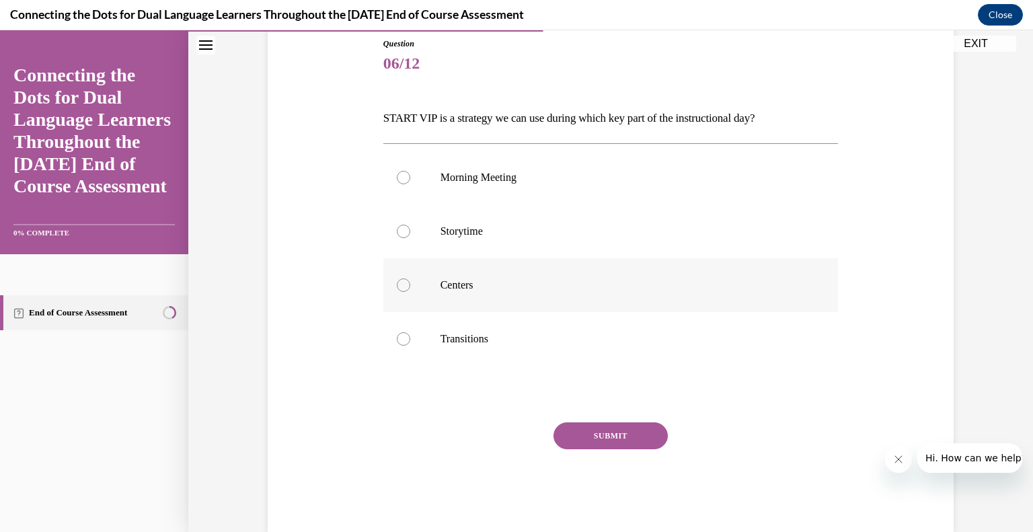
click at [605, 286] on p "Centers" at bounding box center [622, 284] width 364 height 13
click at [410, 286] on input "Centers" at bounding box center [403, 284] width 13 height 13
radio input "true"
click at [576, 322] on label "Transitions" at bounding box center [610, 339] width 455 height 54
click at [410, 332] on input "Transitions" at bounding box center [403, 338] width 13 height 13
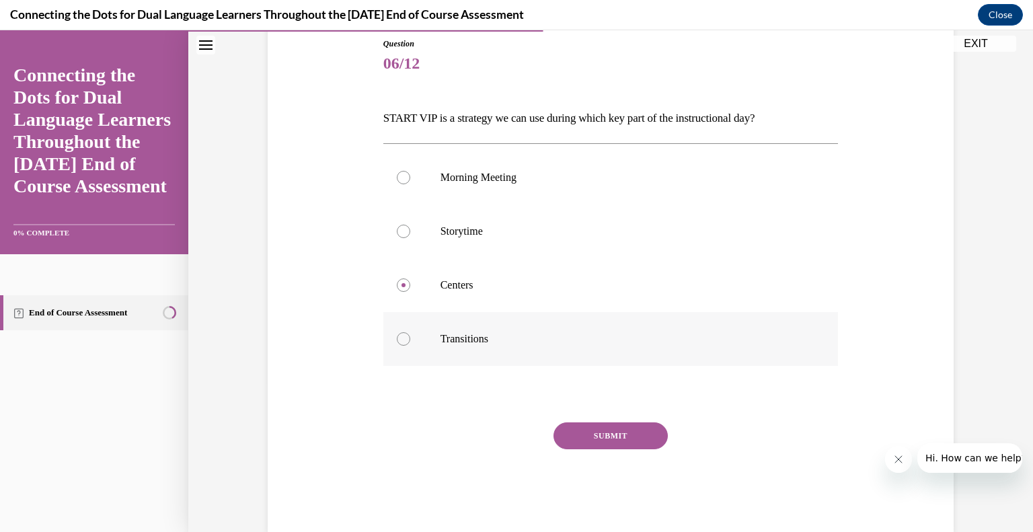
radio input "true"
click at [592, 440] on button "SUBMIT" at bounding box center [610, 435] width 114 height 27
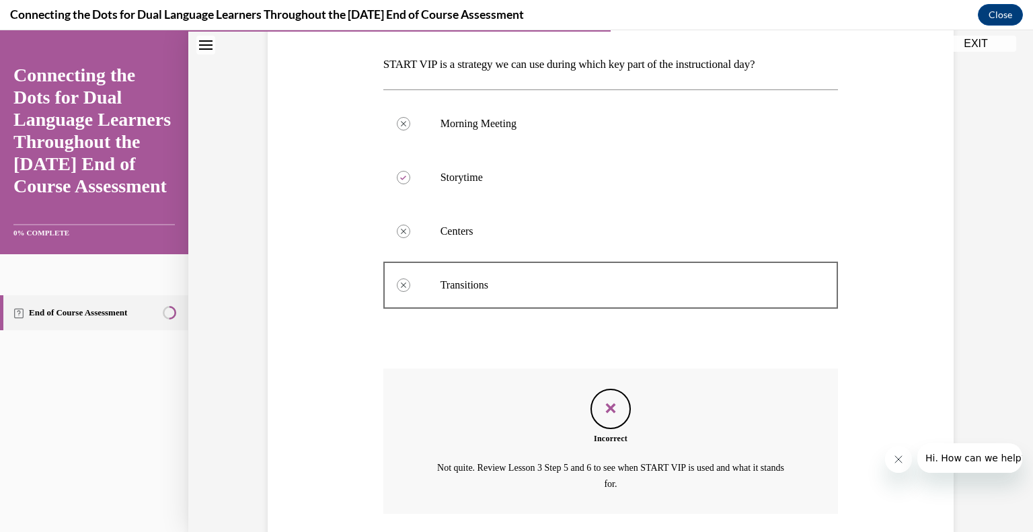
scroll to position [301, 0]
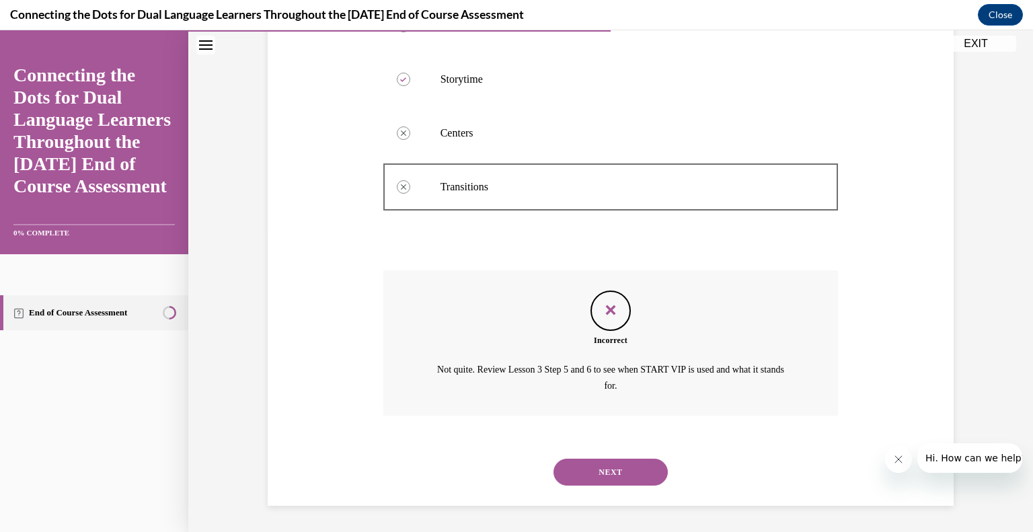
click at [594, 467] on button "NEXT" at bounding box center [610, 472] width 114 height 27
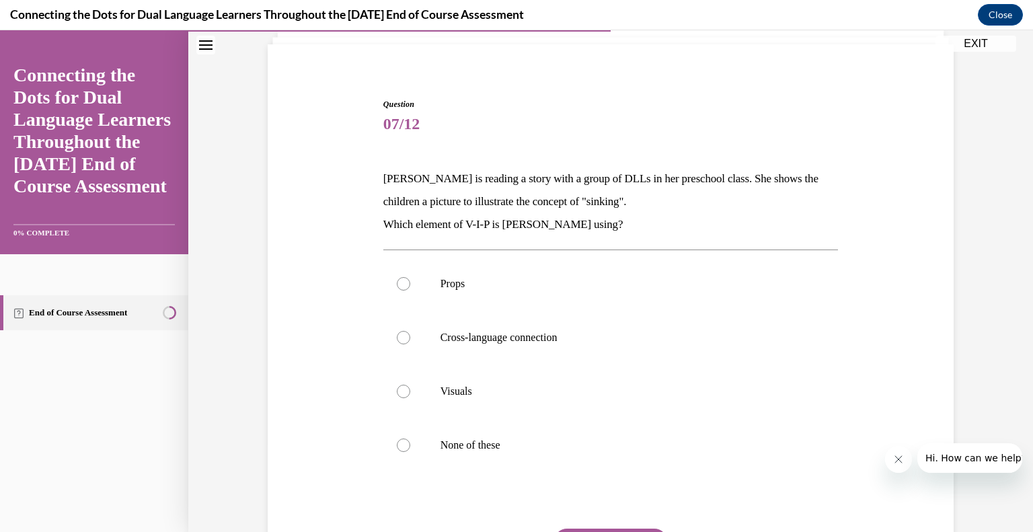
scroll to position [87, 0]
click at [446, 301] on label "Props" at bounding box center [610, 286] width 455 height 54
click at [410, 292] on input "Props" at bounding box center [403, 285] width 13 height 13
radio input "true"
drag, startPoint x: 1022, startPoint y: 333, endPoint x: 1032, endPoint y: 429, distance: 96.7
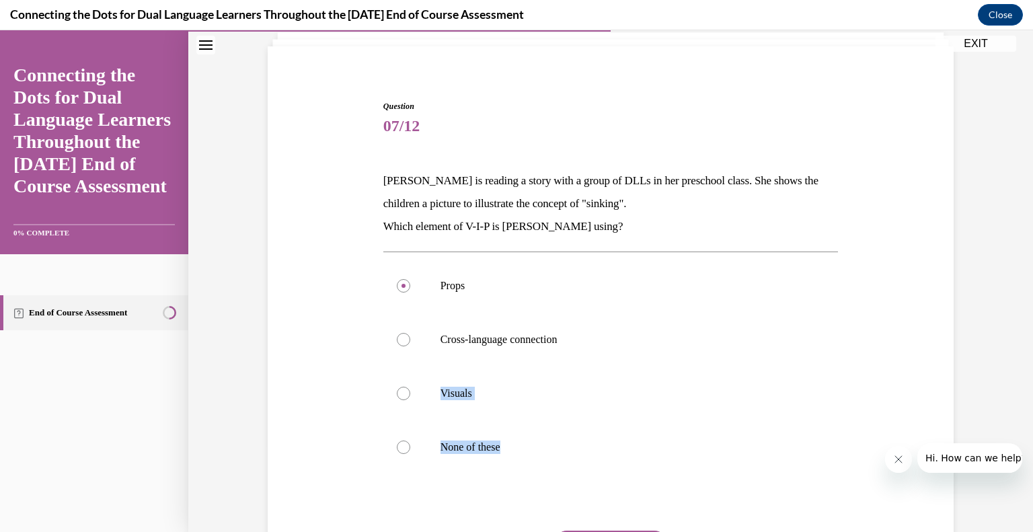
click at [1022, 429] on div "Home Question 06/12 START VIP is a strategy we can use during which key part of…" at bounding box center [610, 281] width 844 height 502
click at [866, 325] on div "Question 07/12 Lucia is reading a story with a group of DLLs in her preschool c…" at bounding box center [610, 350] width 693 height 581
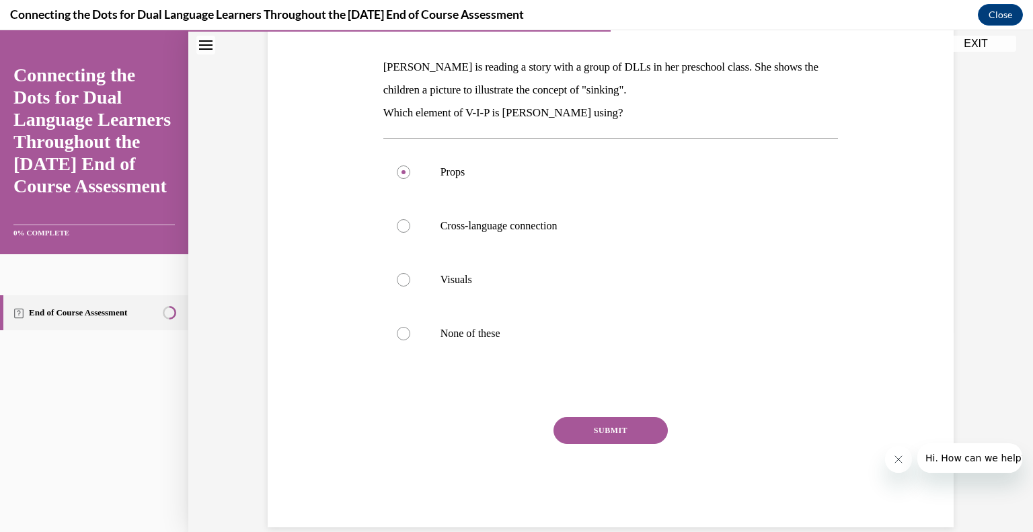
scroll to position [202, 0]
click at [621, 431] on button "SUBMIT" at bounding box center [610, 429] width 114 height 27
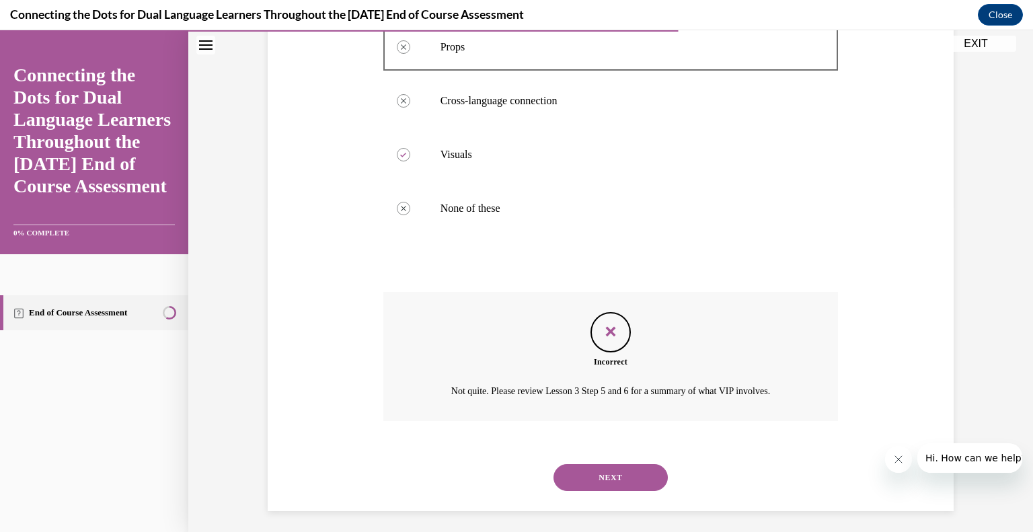
scroll to position [331, 0]
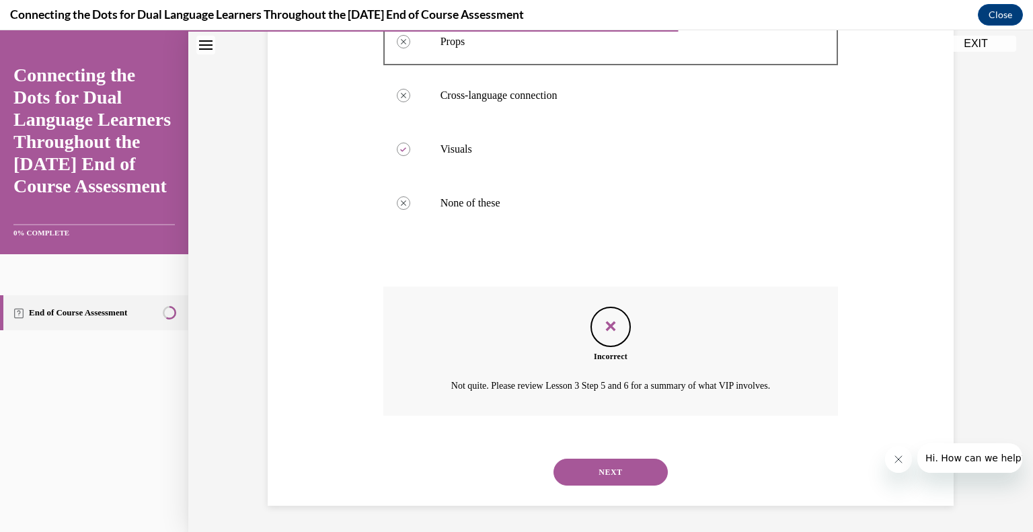
click at [607, 475] on button "NEXT" at bounding box center [610, 472] width 114 height 27
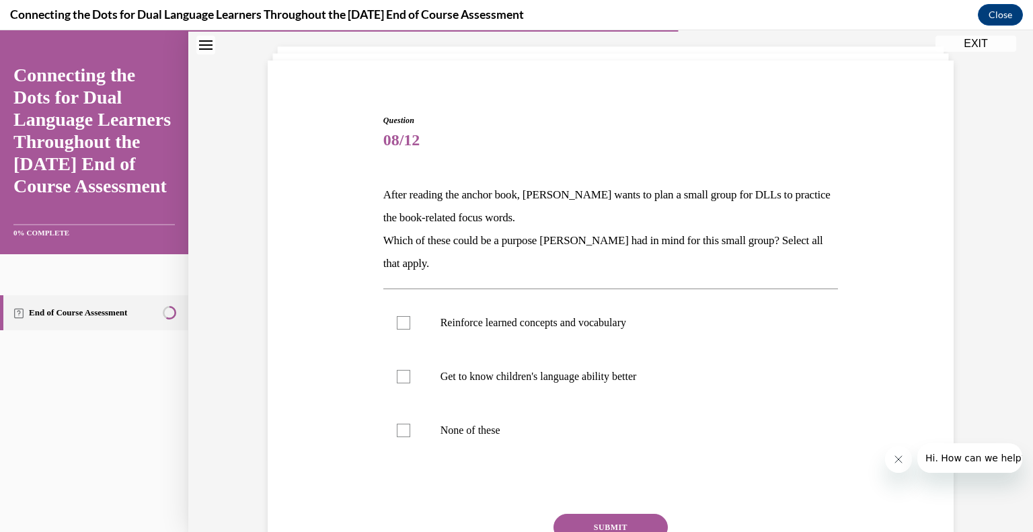
scroll to position [77, 0]
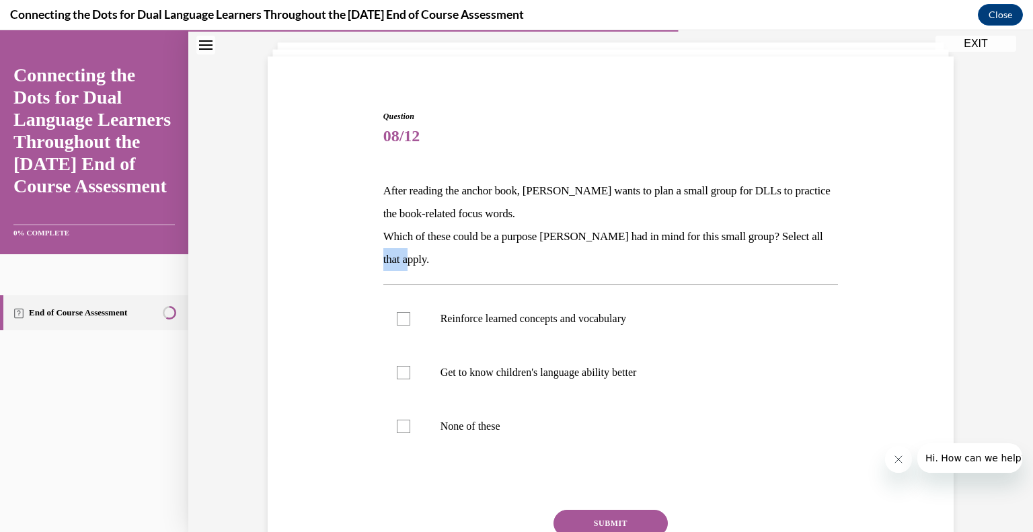
drag, startPoint x: 1019, startPoint y: 236, endPoint x: 1021, endPoint y: 257, distance: 20.9
click at [1021, 257] on div "Question 08/12 After reading the anchor book, Jonathan wants to plan a small gr…" at bounding box center [610, 321] width 844 height 651
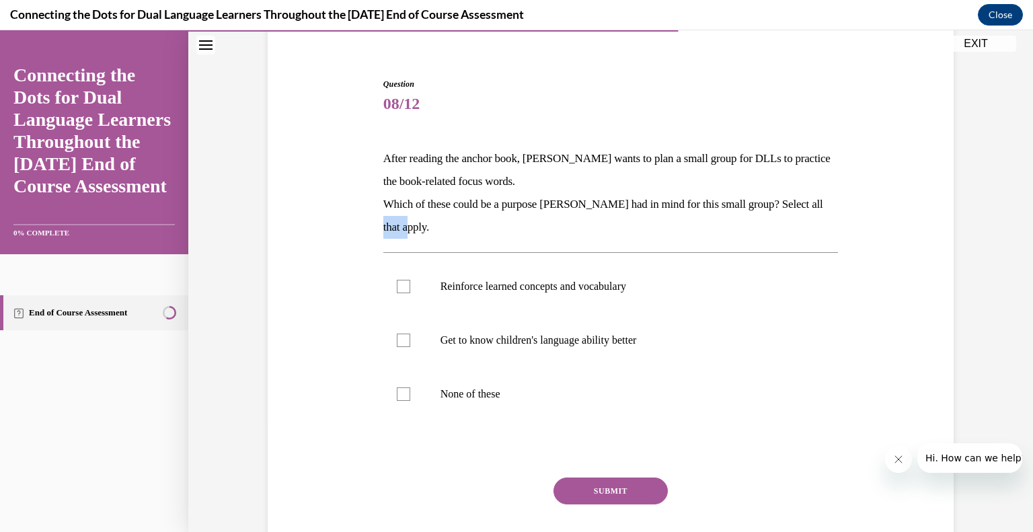
scroll to position [114, 0]
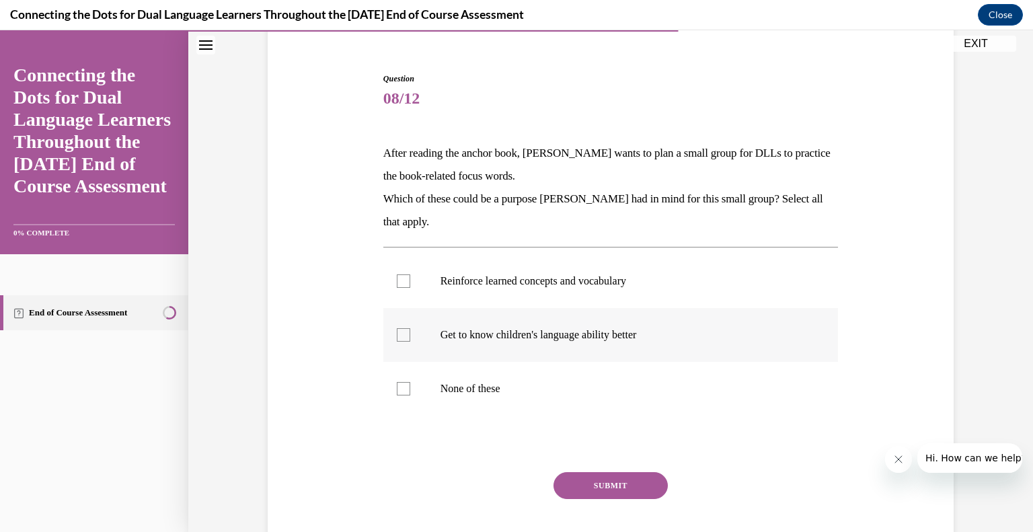
click at [759, 347] on label "Get to know children's language ability better" at bounding box center [610, 335] width 455 height 54
click at [410, 342] on input "Get to know children's language ability better" at bounding box center [403, 334] width 13 height 13
checkbox input "true"
click at [679, 382] on p "None of these" at bounding box center [622, 388] width 364 height 13
click at [410, 382] on input "None of these" at bounding box center [403, 388] width 13 height 13
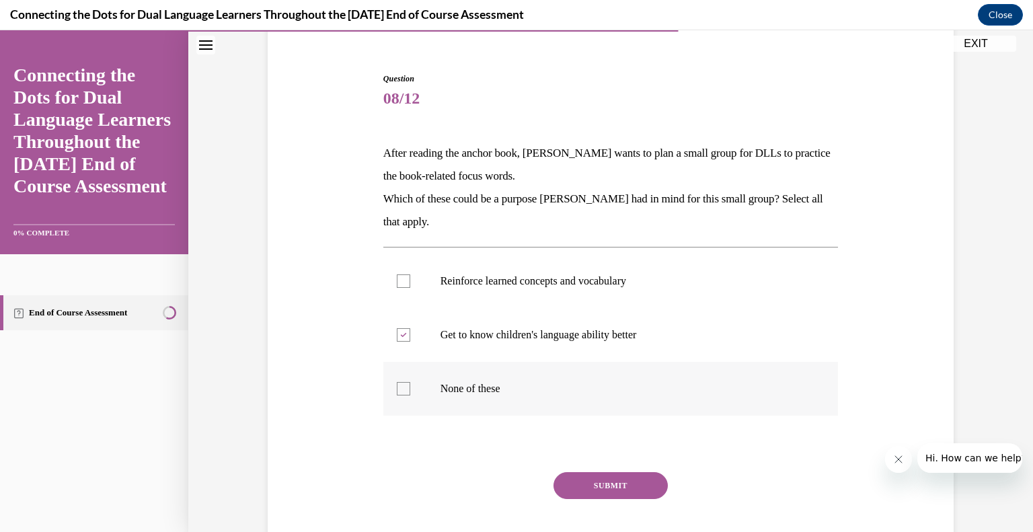
checkbox input "true"
click at [621, 491] on button "SUBMIT" at bounding box center [610, 485] width 114 height 27
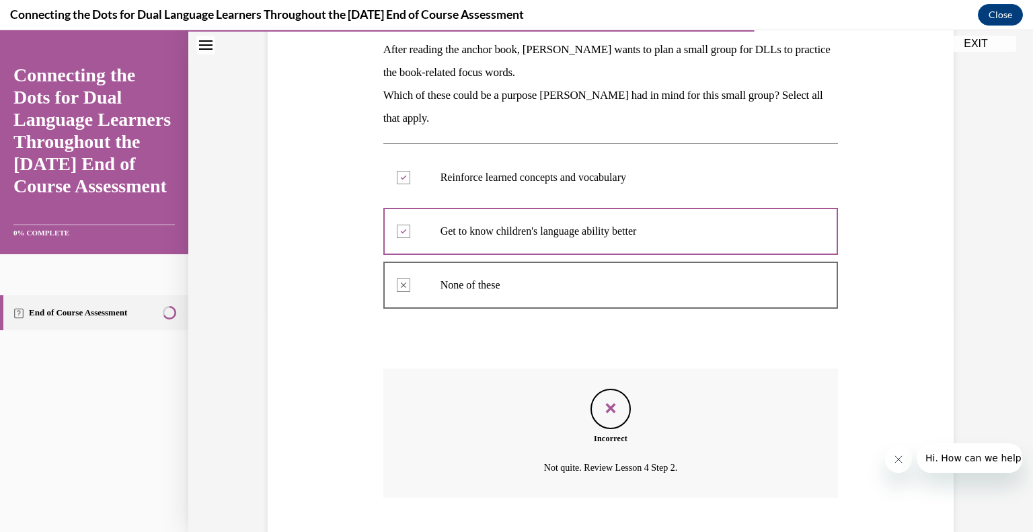
scroll to position [300, 0]
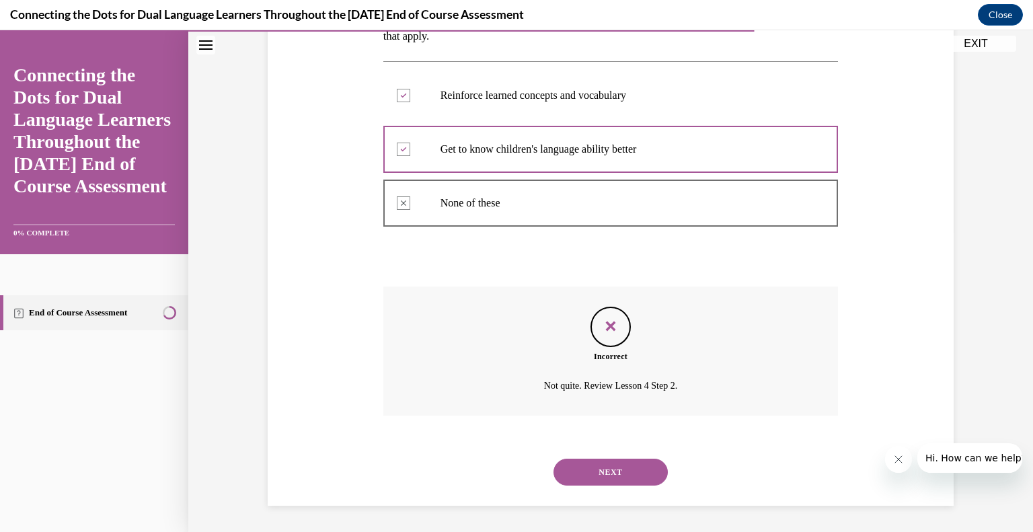
click at [634, 457] on div "NEXT" at bounding box center [610, 472] width 455 height 54
click at [629, 464] on button "NEXT" at bounding box center [610, 472] width 114 height 27
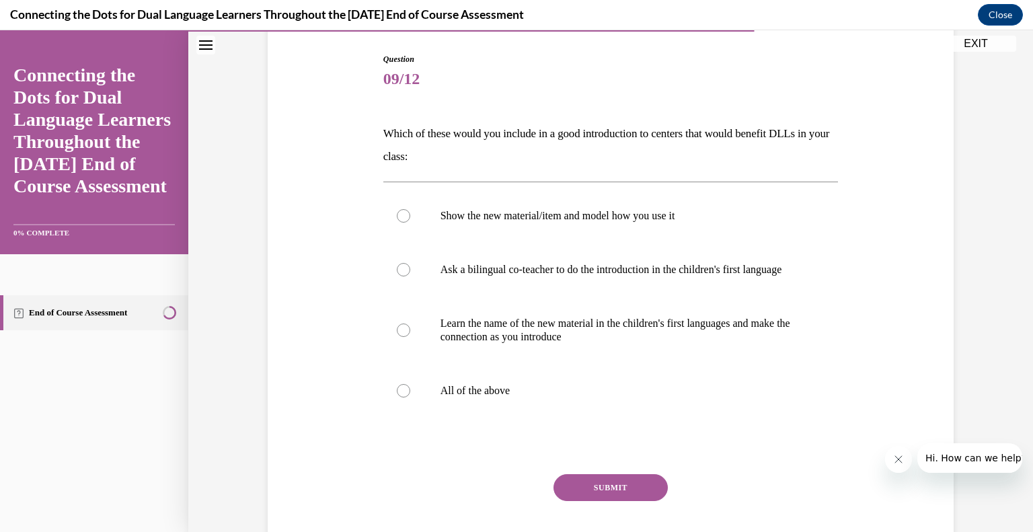
scroll to position [134, 0]
click at [637, 389] on label "All of the above" at bounding box center [610, 390] width 455 height 54
click at [410, 389] on input "All of the above" at bounding box center [403, 389] width 13 height 13
radio input "true"
click at [607, 497] on button "SUBMIT" at bounding box center [610, 486] width 114 height 27
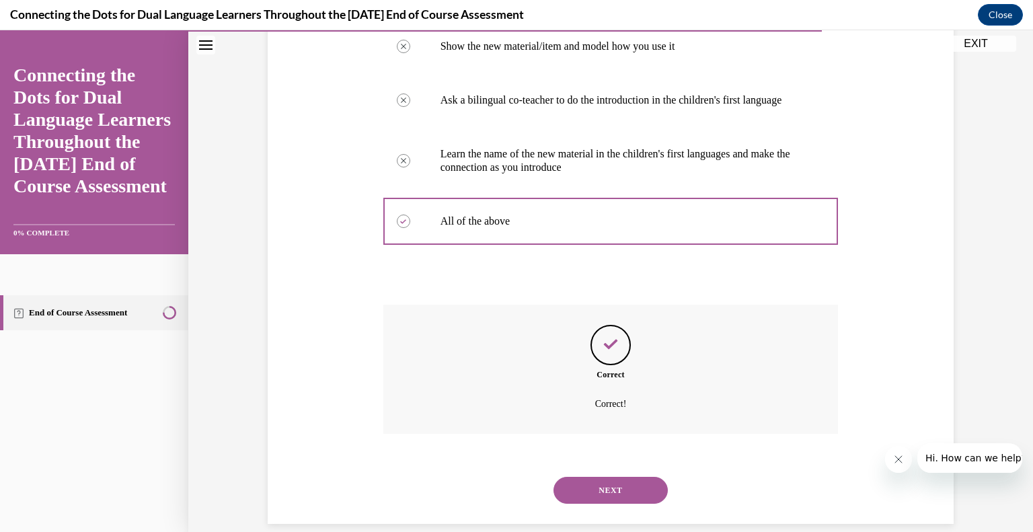
scroll to position [335, 0]
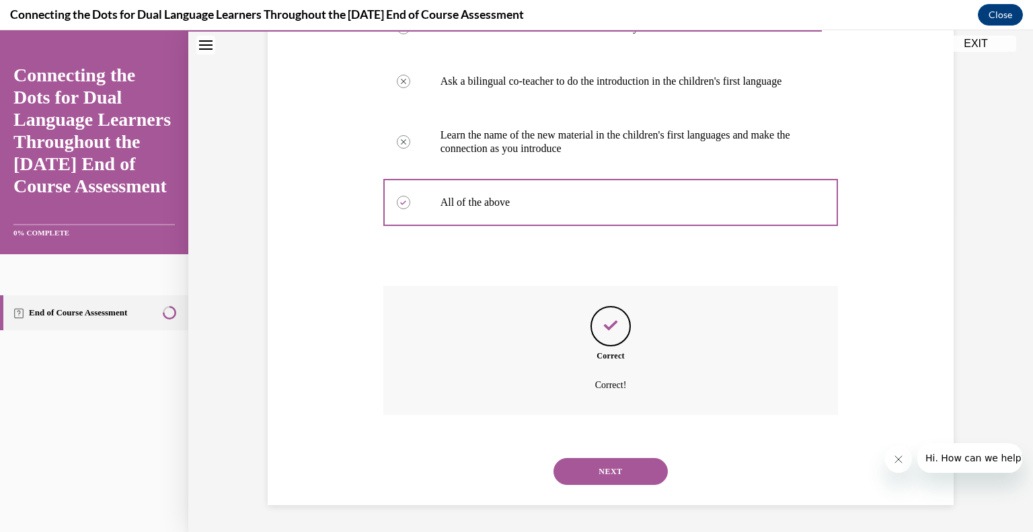
click at [617, 467] on button "NEXT" at bounding box center [610, 471] width 114 height 27
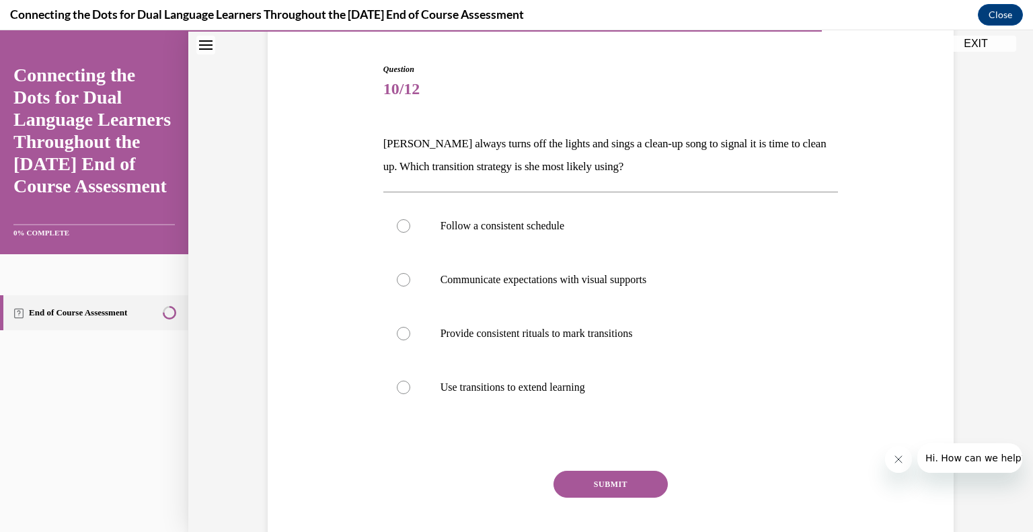
scroll to position [124, 0]
click at [641, 220] on p "Follow a consistent schedule" at bounding box center [622, 225] width 364 height 13
click at [410, 220] on input "Follow a consistent schedule" at bounding box center [403, 225] width 13 height 13
radio input "true"
click at [616, 486] on button "SUBMIT" at bounding box center [610, 483] width 114 height 27
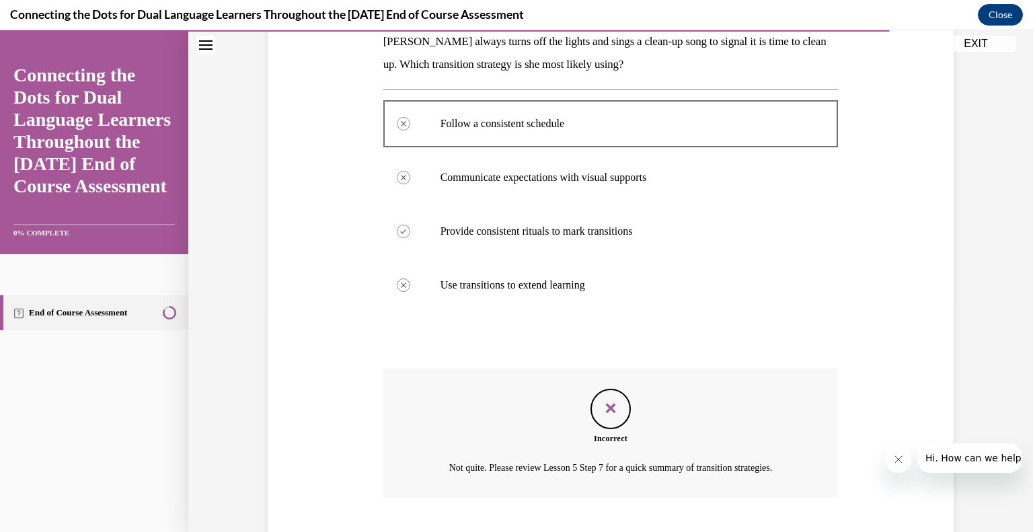
scroll to position [308, 0]
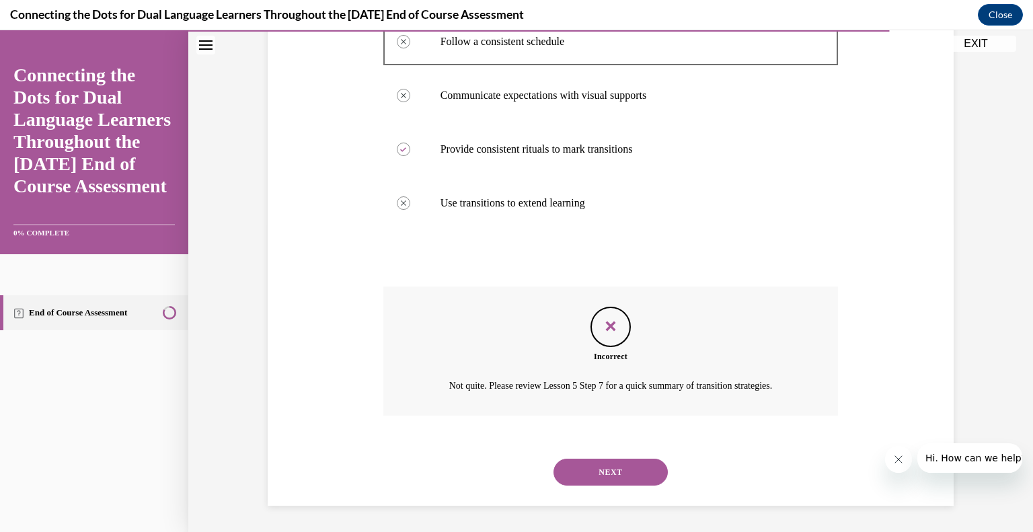
click at [632, 465] on button "NEXT" at bounding box center [610, 472] width 114 height 27
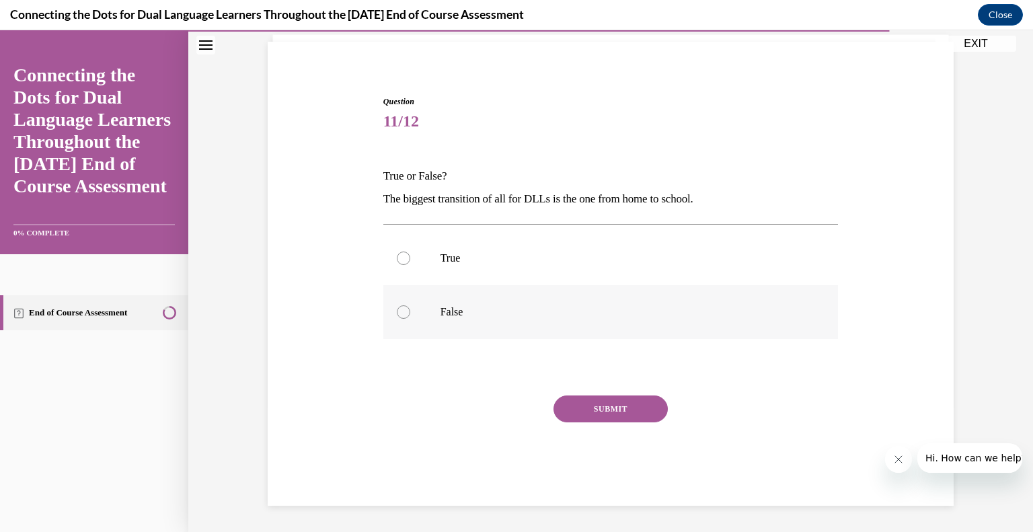
click at [524, 333] on label "False" at bounding box center [610, 312] width 455 height 54
click at [410, 319] on input "False" at bounding box center [403, 311] width 13 height 13
radio input "true"
click at [524, 333] on label "False" at bounding box center [610, 312] width 455 height 54
click at [410, 319] on input "False" at bounding box center [403, 311] width 13 height 13
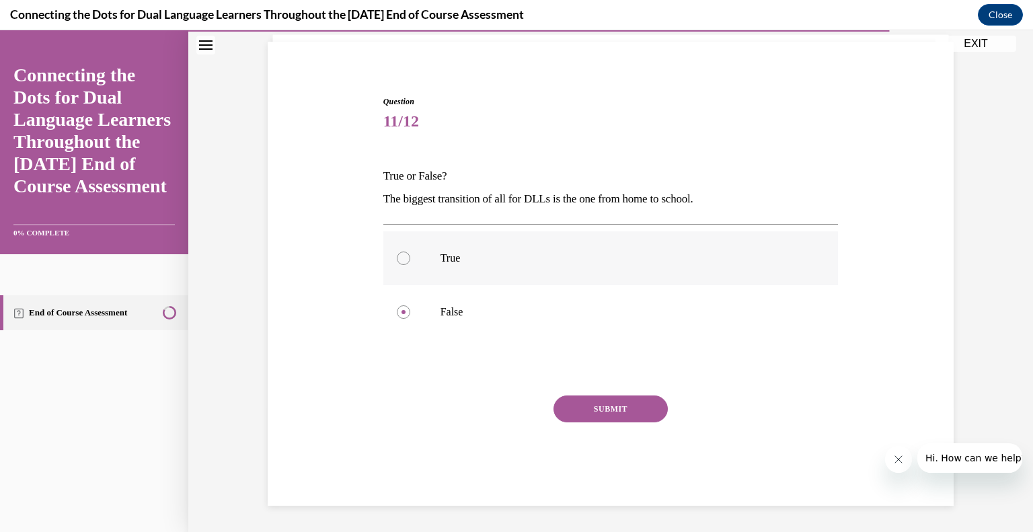
click at [620, 258] on p "True" at bounding box center [622, 257] width 364 height 13
click at [410, 258] on input "True" at bounding box center [403, 257] width 13 height 13
radio input "true"
click at [635, 416] on button "SUBMIT" at bounding box center [610, 408] width 114 height 27
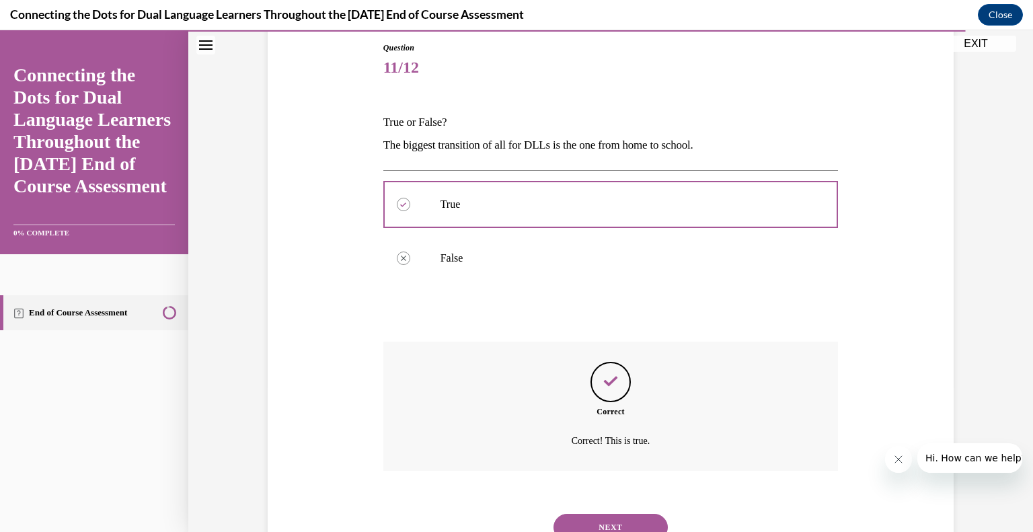
scroll to position [200, 0]
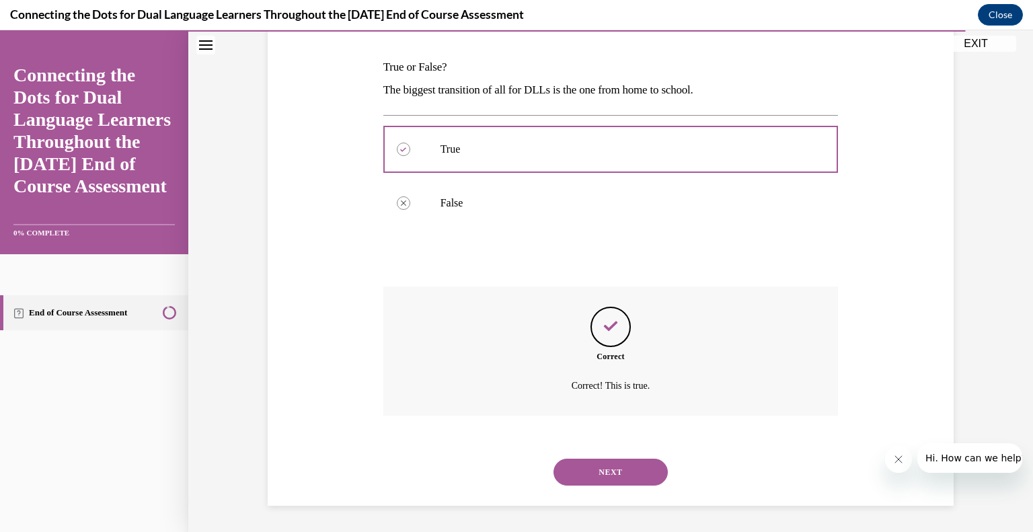
click at [604, 473] on button "NEXT" at bounding box center [610, 472] width 114 height 27
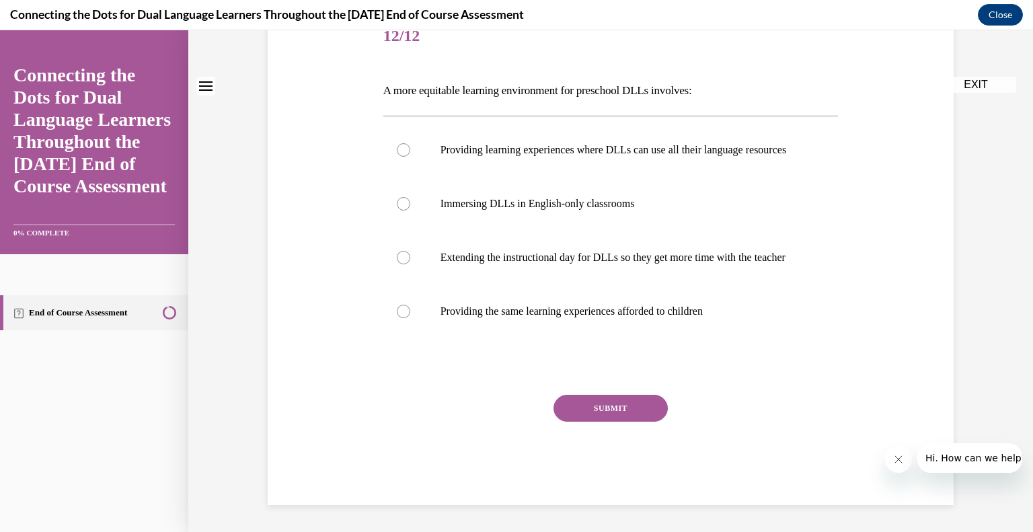
scroll to position [0, 0]
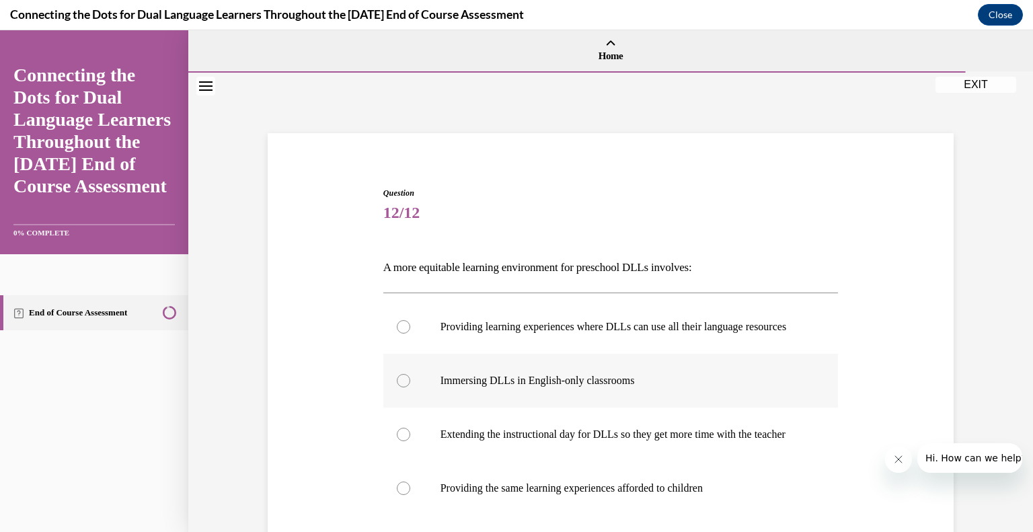
click at [718, 387] on p "Immersing DLLs in English-only classrooms" at bounding box center [622, 380] width 364 height 13
click at [410, 387] on input "Immersing DLLs in English-only classrooms" at bounding box center [403, 380] width 13 height 13
radio input "true"
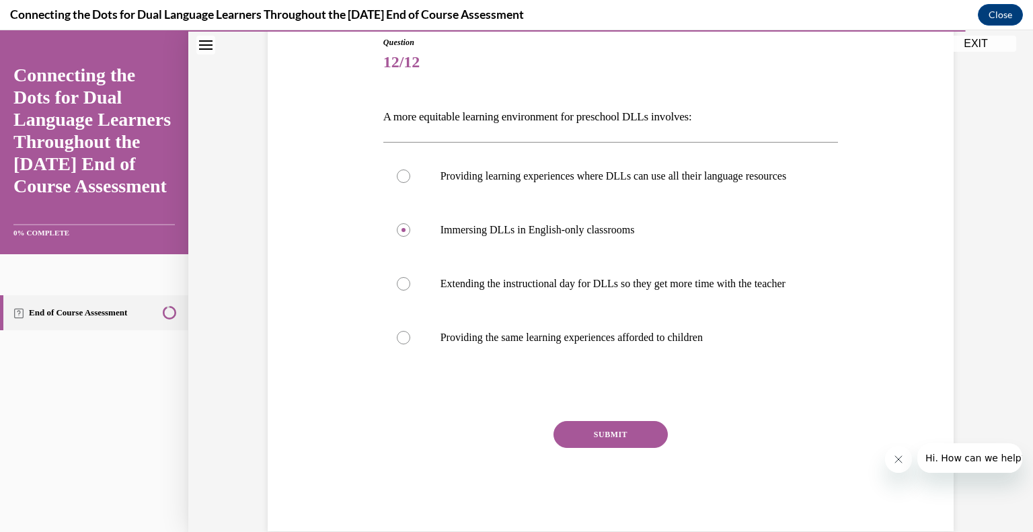
scroll to position [202, 0]
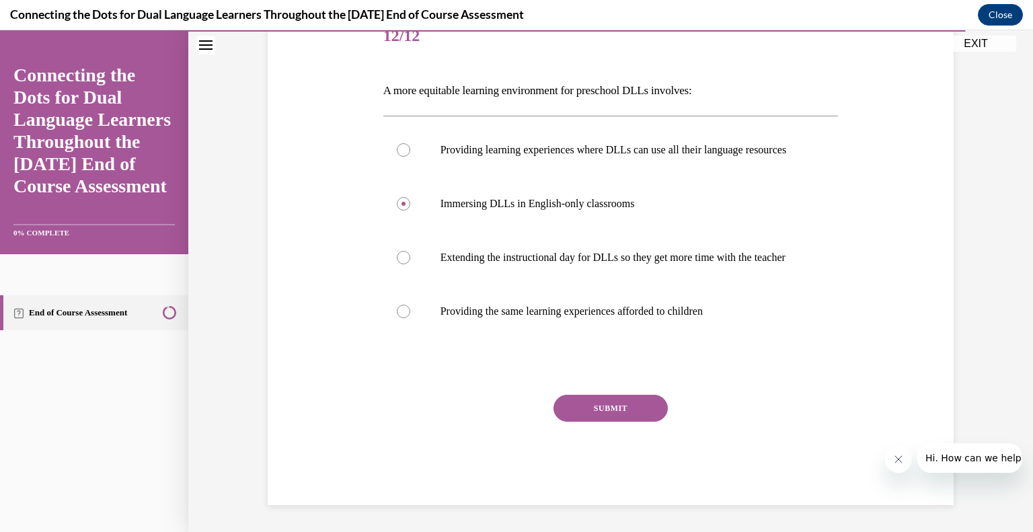
click at [608, 410] on button "SUBMIT" at bounding box center [610, 408] width 114 height 27
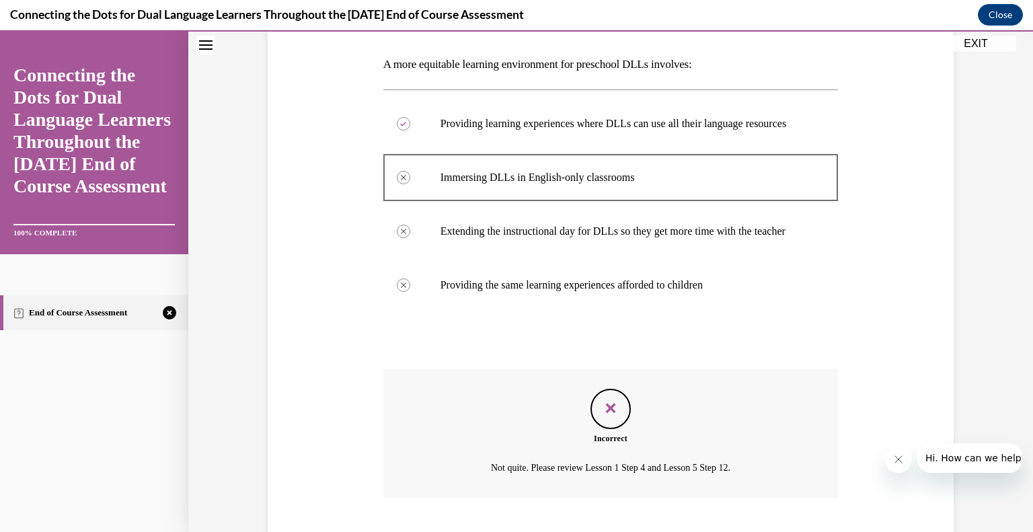
scroll to position [312, 0]
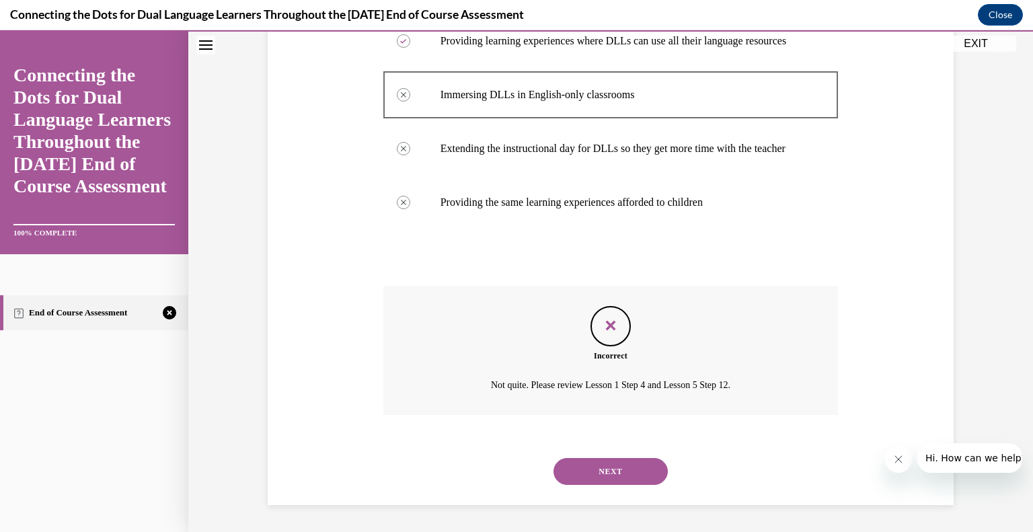
click at [608, 470] on button "NEXT" at bounding box center [610, 471] width 114 height 27
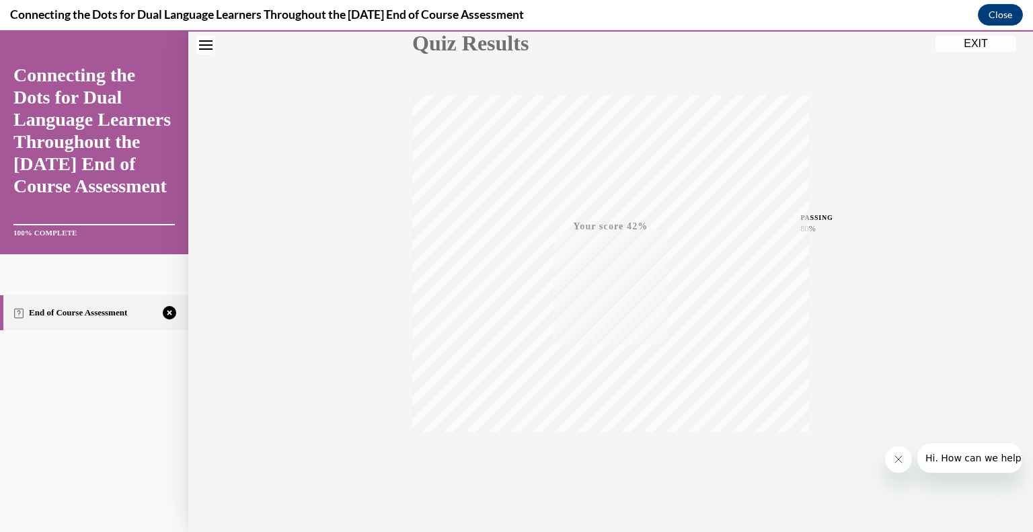
scroll to position [187, 0]
click at [594, 433] on span "TAKE AGAIN" at bounding box center [611, 431] width 48 height 7
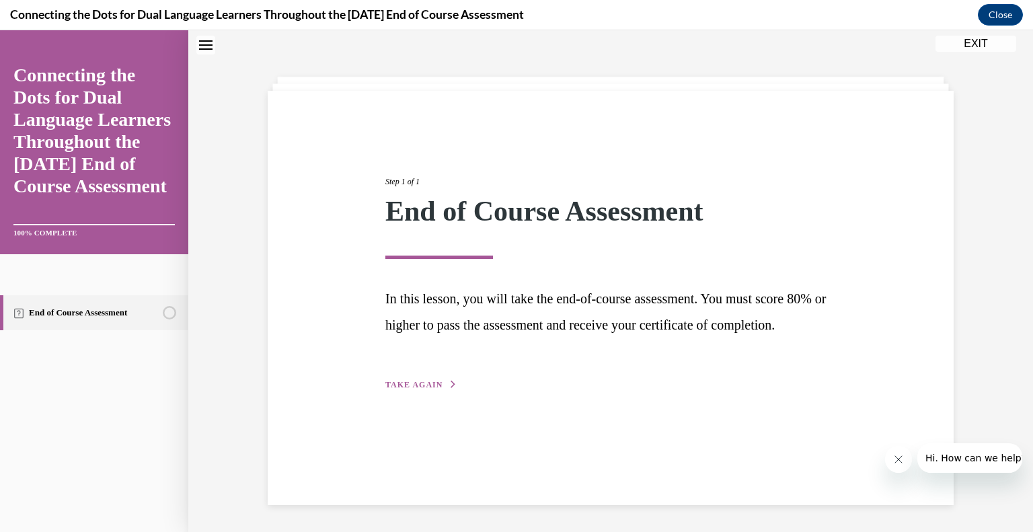
scroll to position [42, 0]
click at [430, 392] on div "Step 1 of 1 End of Course Assessment In this lesson, you will take the end-of-c…" at bounding box center [610, 268] width 471 height 247
click at [432, 392] on div "Step 1 of 1 End of Course Assessment In this lesson, you will take the end-of-c…" at bounding box center [610, 268] width 471 height 247
click at [390, 419] on div "Step 1 of 1 End of Course Assessment In this lesson, you will take the end-of-c…" at bounding box center [611, 298] width 686 height 414
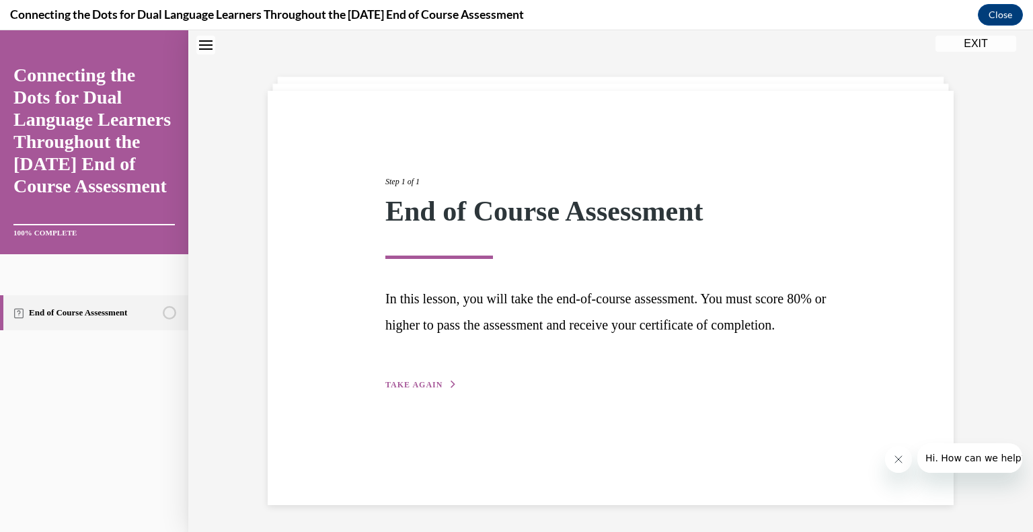
click at [400, 389] on span "TAKE AGAIN" at bounding box center [413, 384] width 57 height 9
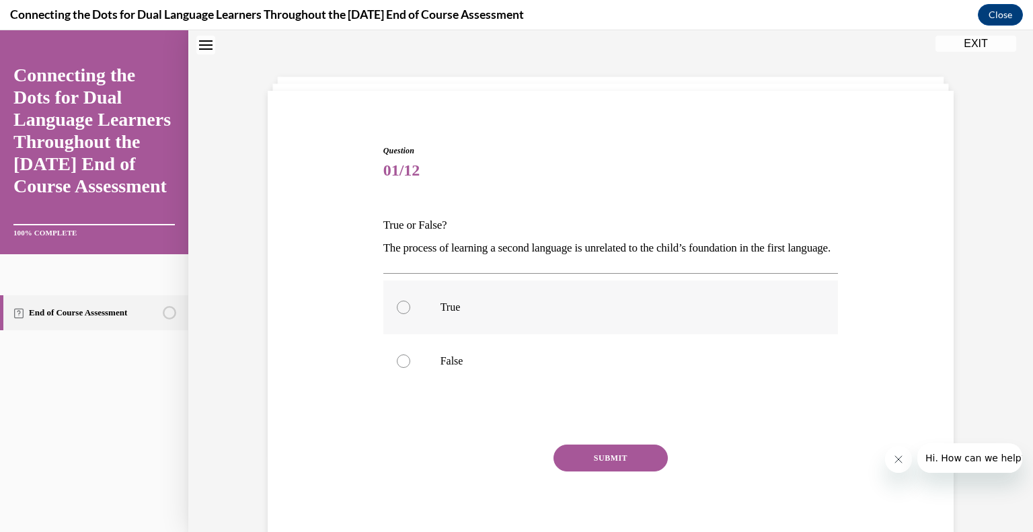
click at [476, 334] on label "True" at bounding box center [610, 307] width 455 height 54
click at [410, 314] on input "True" at bounding box center [403, 307] width 13 height 13
radio input "true"
click at [545, 388] on label "False" at bounding box center [610, 361] width 455 height 54
click at [410, 368] on input "False" at bounding box center [403, 360] width 13 height 13
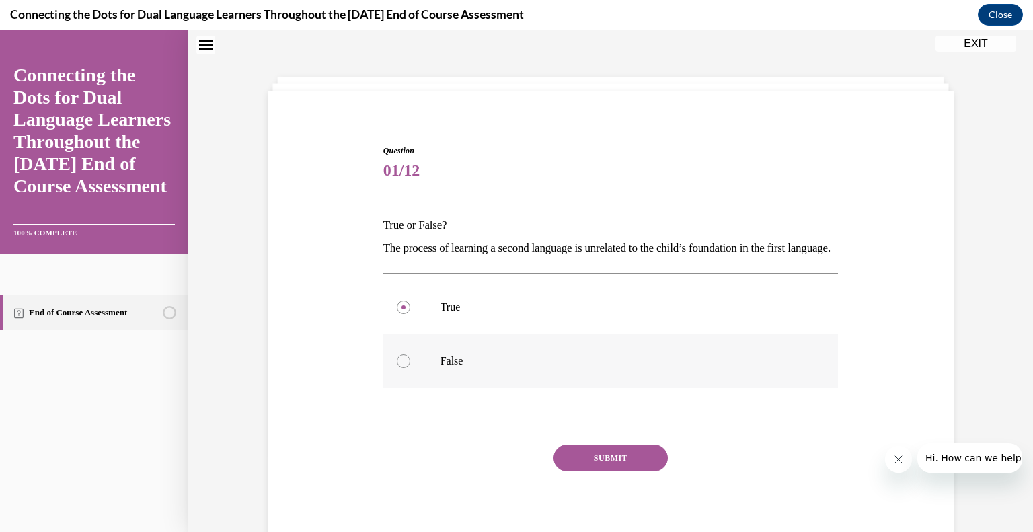
radio input "true"
click at [613, 471] on button "SUBMIT" at bounding box center [610, 457] width 114 height 27
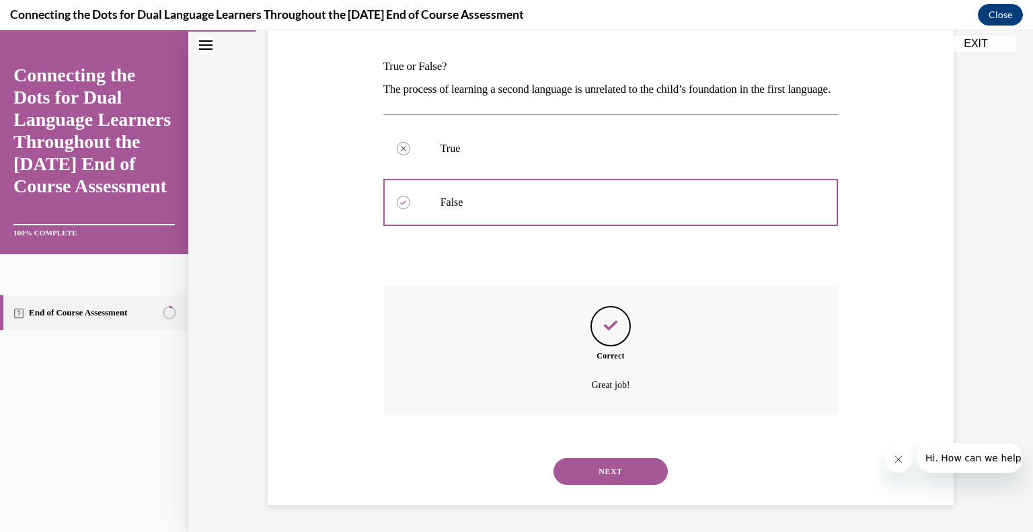
scroll to position [223, 0]
click at [612, 465] on button "NEXT" at bounding box center [610, 471] width 114 height 27
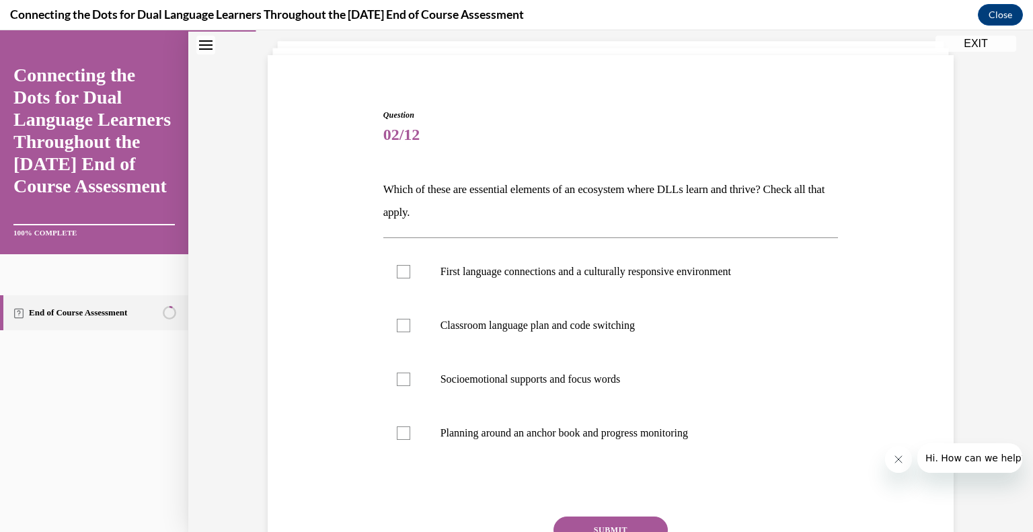
scroll to position [82, 0]
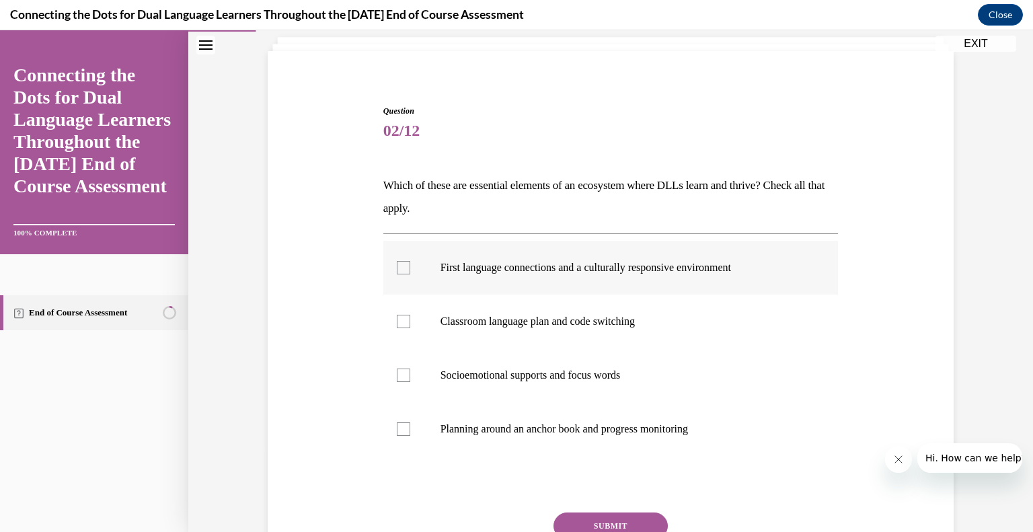
click at [670, 272] on p "First language connections and a culturally responsive environment" at bounding box center [622, 267] width 364 height 13
click at [410, 272] on input "First language connections and a culturally responsive environment" at bounding box center [403, 267] width 13 height 13
checkbox input "true"
click at [658, 313] on label "Classroom language plan and code switching" at bounding box center [610, 321] width 455 height 54
click at [410, 315] on input "Classroom language plan and code switching" at bounding box center [403, 321] width 13 height 13
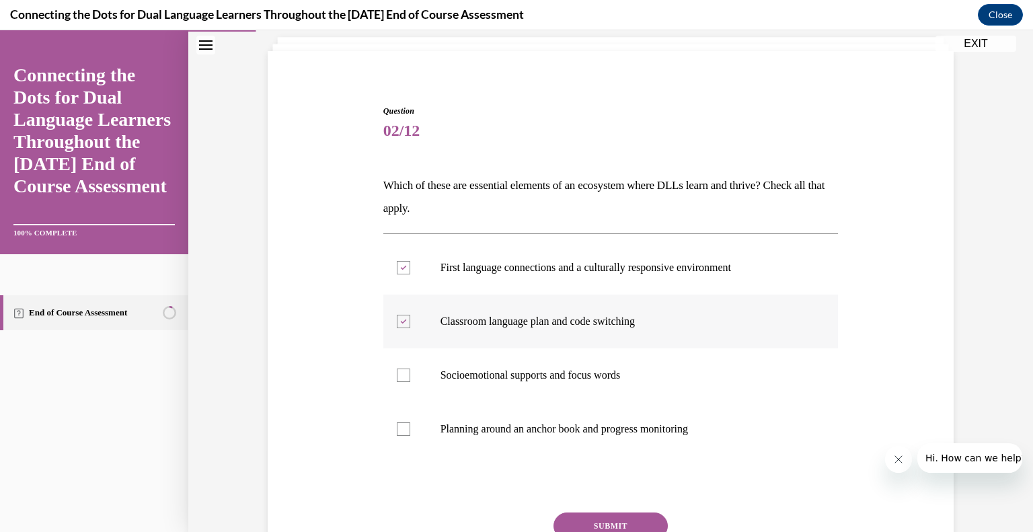
click at [538, 306] on label "Classroom language plan and code switching" at bounding box center [610, 321] width 455 height 54
click at [410, 315] on input "Classroom language plan and code switching" at bounding box center [403, 321] width 13 height 13
checkbox input "false"
click at [615, 518] on button "SUBMIT" at bounding box center [610, 525] width 114 height 27
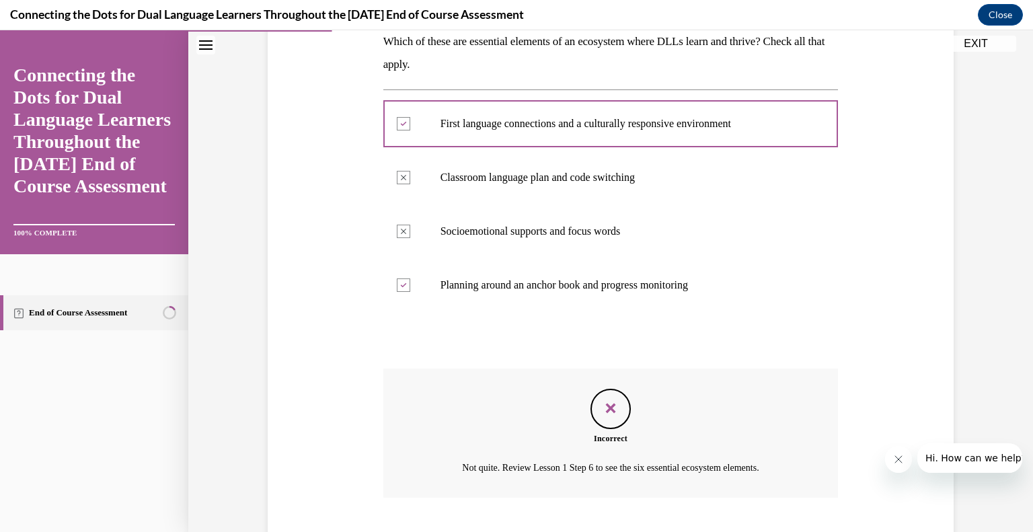
scroll to position [308, 0]
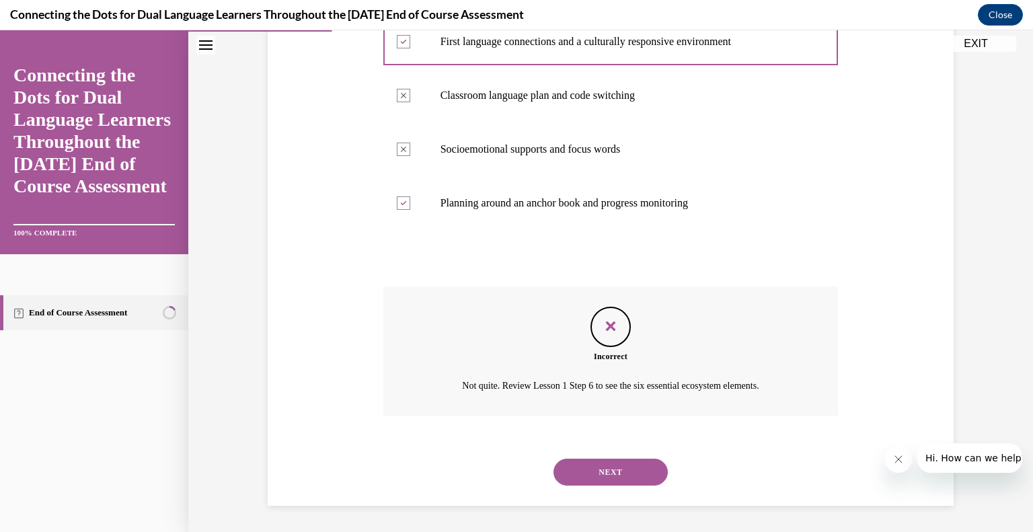
click at [626, 477] on button "NEXT" at bounding box center [610, 472] width 114 height 27
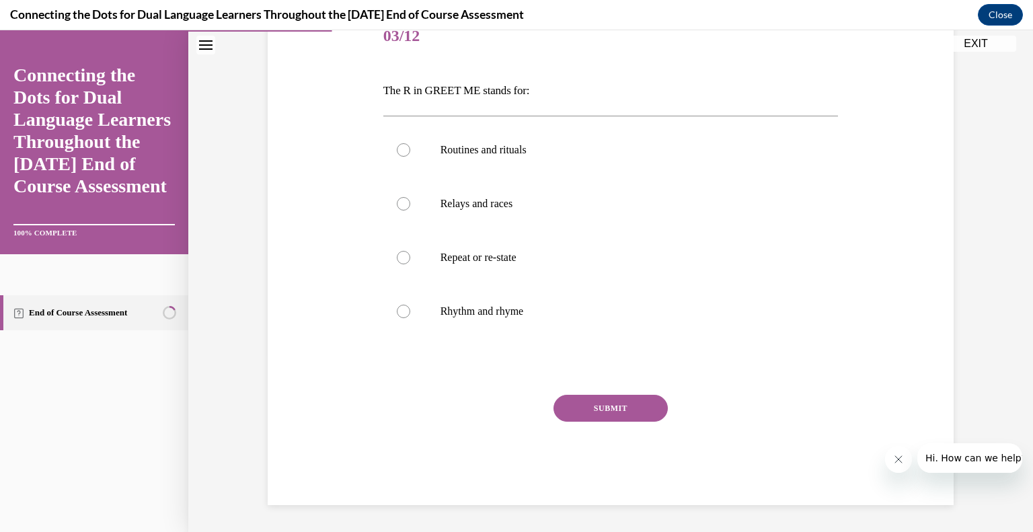
scroll to position [149, 0]
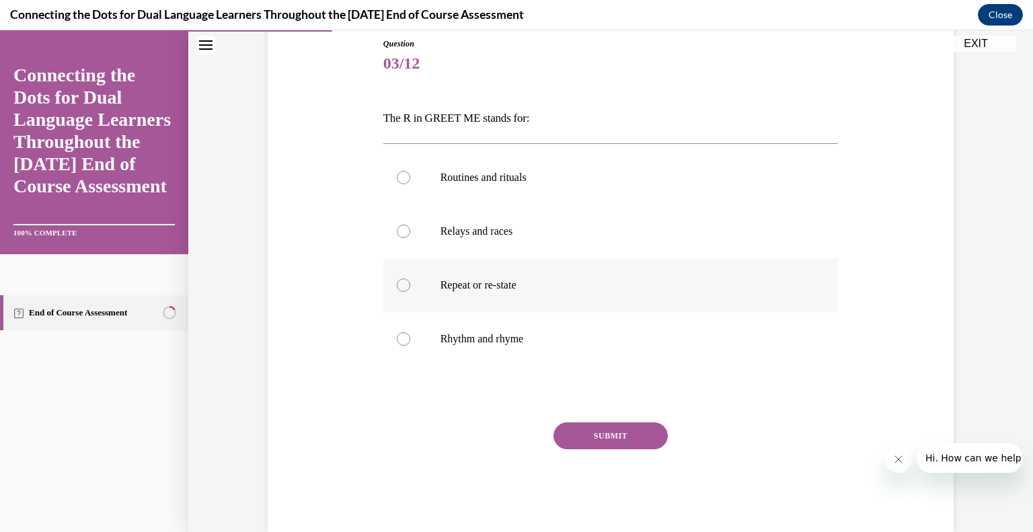
click at [397, 287] on div at bounding box center [403, 284] width 13 height 13
click at [397, 287] on input "Repeat or re-state" at bounding box center [403, 284] width 13 height 13
radio input "true"
click at [588, 430] on button "SUBMIT" at bounding box center [610, 435] width 114 height 27
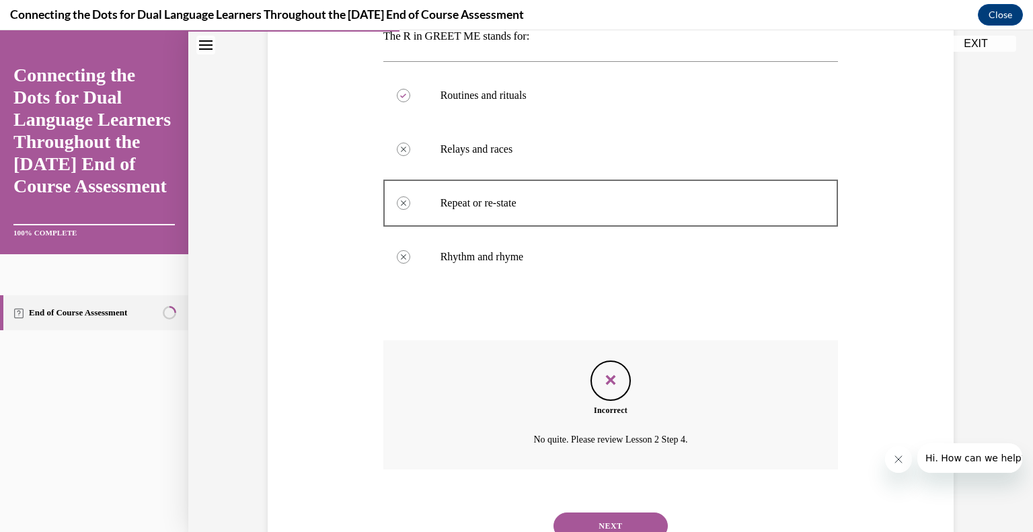
scroll to position [285, 0]
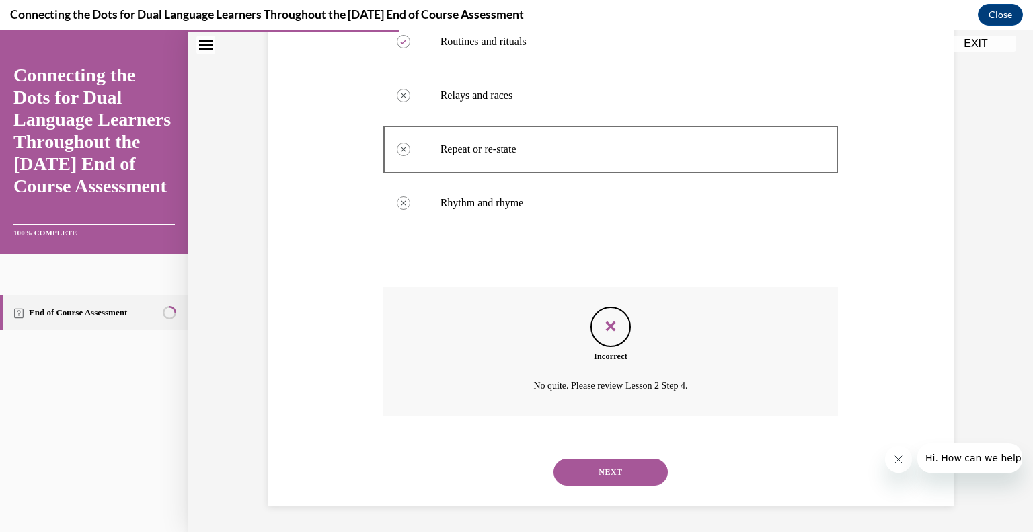
drag, startPoint x: 623, startPoint y: 477, endPoint x: 889, endPoint y: 516, distance: 269.8
click at [889, 516] on div "Question 03/12 The R in GREET ME stands for: Routines and rituals Incorrectly u…" at bounding box center [610, 160] width 844 height 745
click at [797, 472] on div "NEXT" at bounding box center [610, 472] width 455 height 54
click at [637, 478] on button "NEXT" at bounding box center [610, 472] width 114 height 27
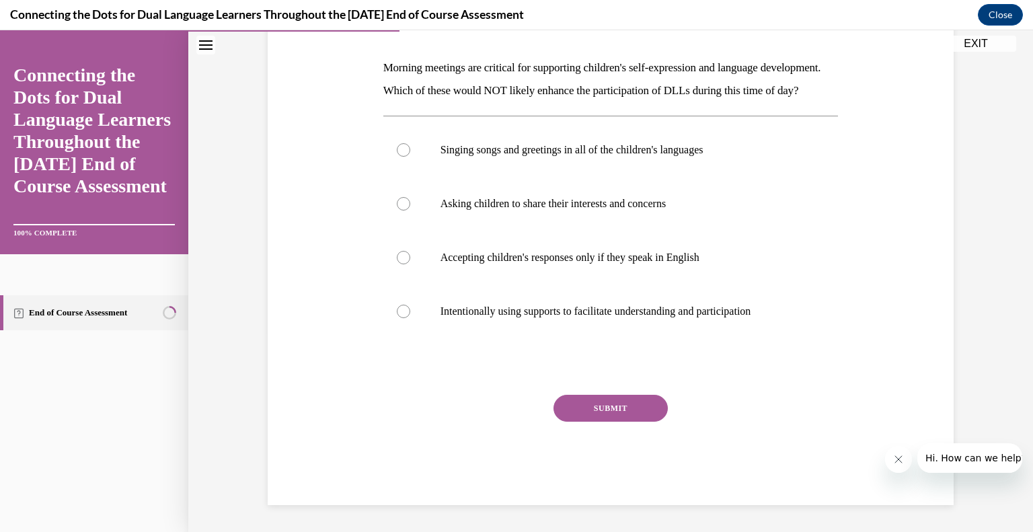
scroll to position [210, 0]
click at [627, 157] on p "Singing songs and greetings in all of the children's languages" at bounding box center [622, 149] width 364 height 13
click at [410, 157] on input "Singing songs and greetings in all of the children's languages" at bounding box center [403, 149] width 13 height 13
radio input "true"
click at [613, 333] on label "Intentionally using supports to facilitate understanding and participation" at bounding box center [610, 311] width 455 height 54
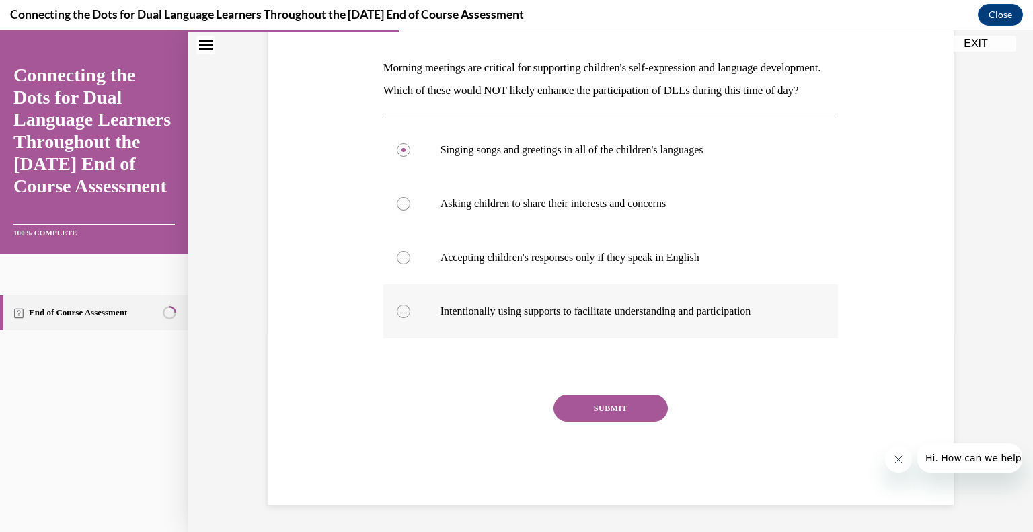
click at [410, 318] on input "Intentionally using supports to facilitate understanding and participation" at bounding box center [403, 311] width 13 height 13
radio input "true"
click at [624, 231] on label "Asking children to share their interests and concerns" at bounding box center [610, 204] width 455 height 54
click at [410, 210] on input "Asking children to share their interests and concerns" at bounding box center [403, 203] width 13 height 13
radio input "true"
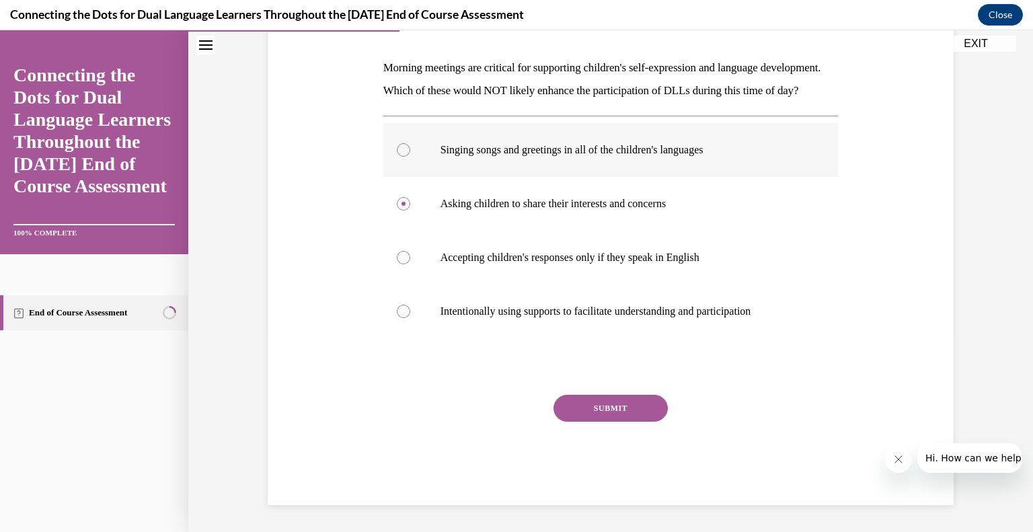
click at [627, 157] on p "Singing songs and greetings in all of the children's languages" at bounding box center [622, 149] width 364 height 13
click at [410, 157] on input "Singing songs and greetings in all of the children's languages" at bounding box center [403, 149] width 13 height 13
radio input "true"
click at [592, 419] on button "SUBMIT" at bounding box center [610, 408] width 114 height 27
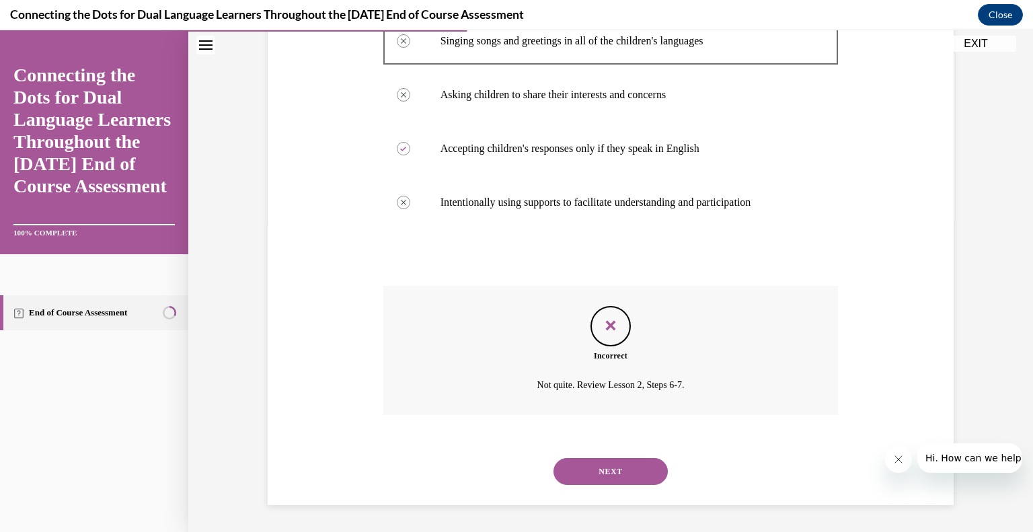
scroll to position [331, 0]
click at [582, 471] on button "NEXT" at bounding box center [610, 471] width 114 height 27
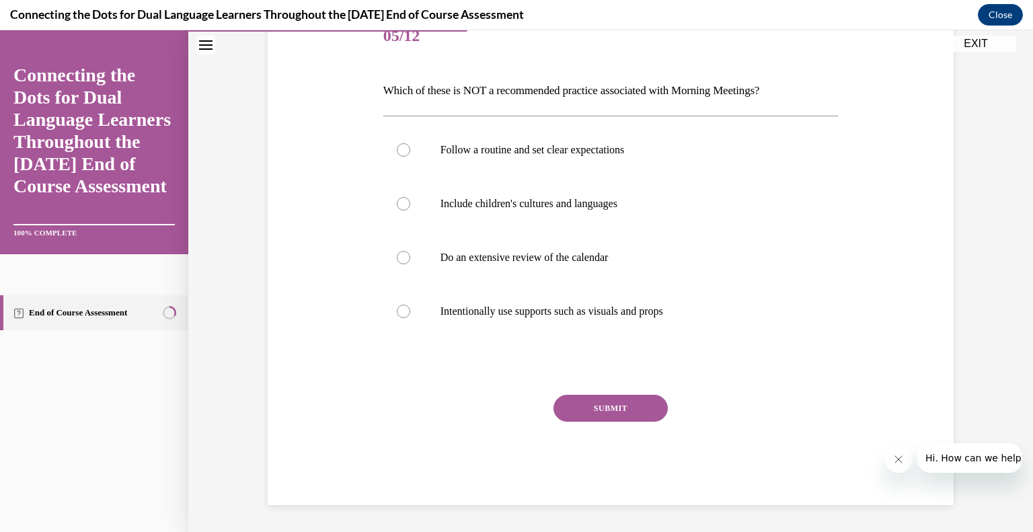
scroll to position [149, 0]
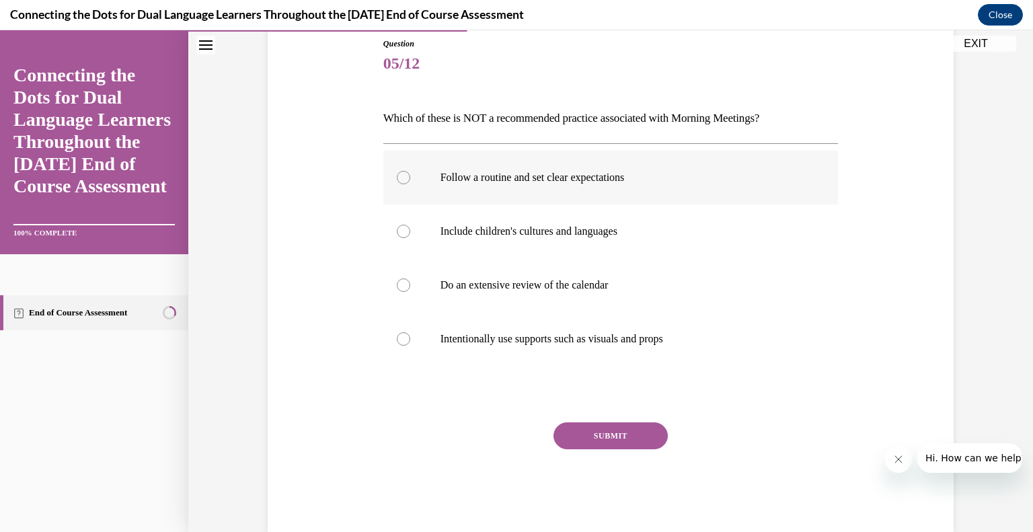
click at [506, 197] on label "Follow a routine and set clear expectations" at bounding box center [610, 178] width 455 height 54
click at [410, 184] on input "Follow a routine and set clear expectations" at bounding box center [403, 177] width 13 height 13
radio input "true"
click at [506, 197] on label "Follow a routine and set clear expectations" at bounding box center [610, 178] width 455 height 54
click at [410, 184] on input "Follow a routine and set clear expectations" at bounding box center [403, 177] width 13 height 13
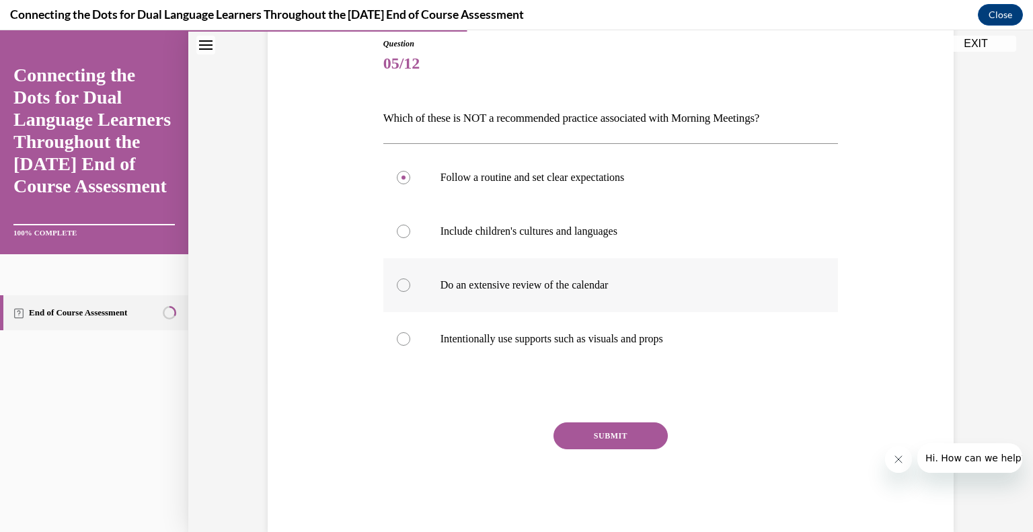
click at [496, 287] on p "Do an extensive review of the calendar" at bounding box center [622, 284] width 364 height 13
click at [410, 287] on input "Do an extensive review of the calendar" at bounding box center [403, 284] width 13 height 13
radio input "true"
click at [608, 429] on button "SUBMIT" at bounding box center [610, 435] width 114 height 27
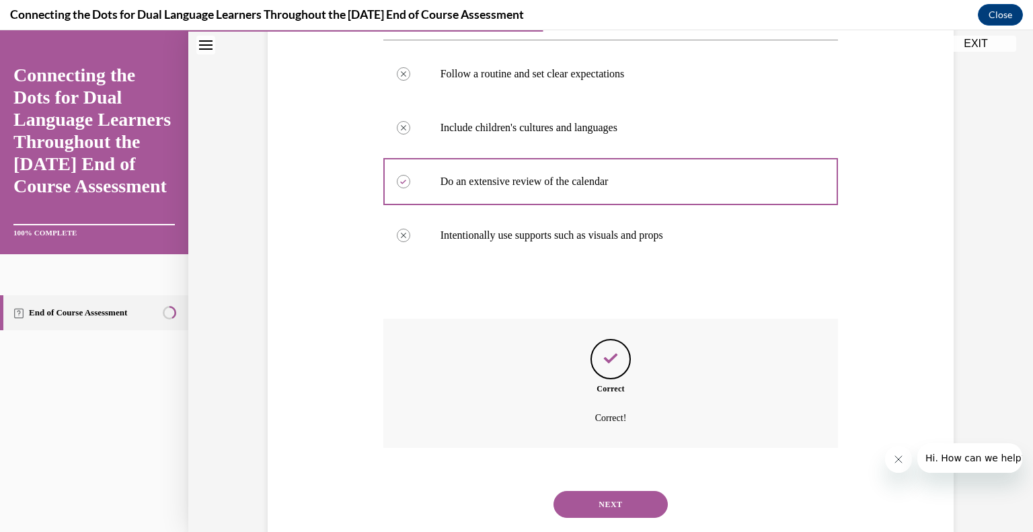
scroll to position [285, 0]
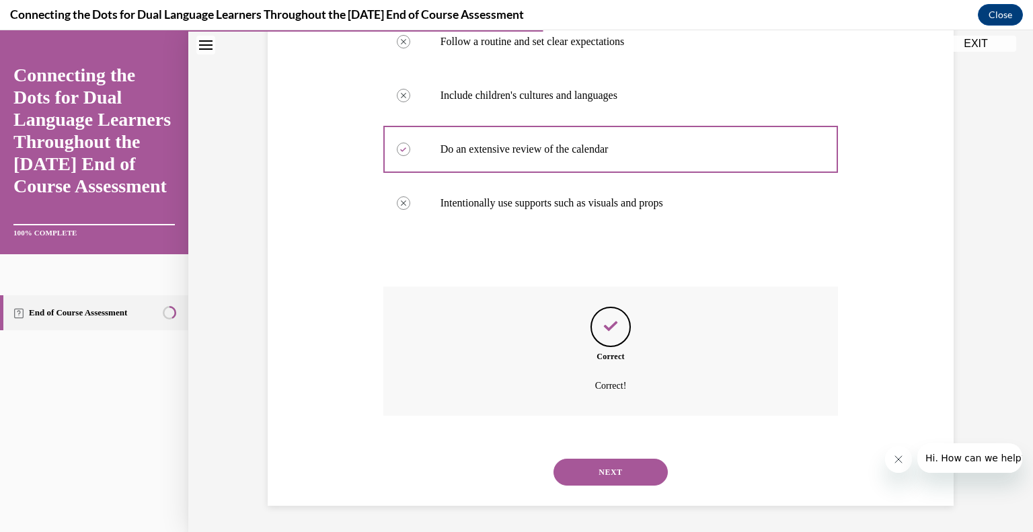
click at [625, 481] on button "NEXT" at bounding box center [610, 472] width 114 height 27
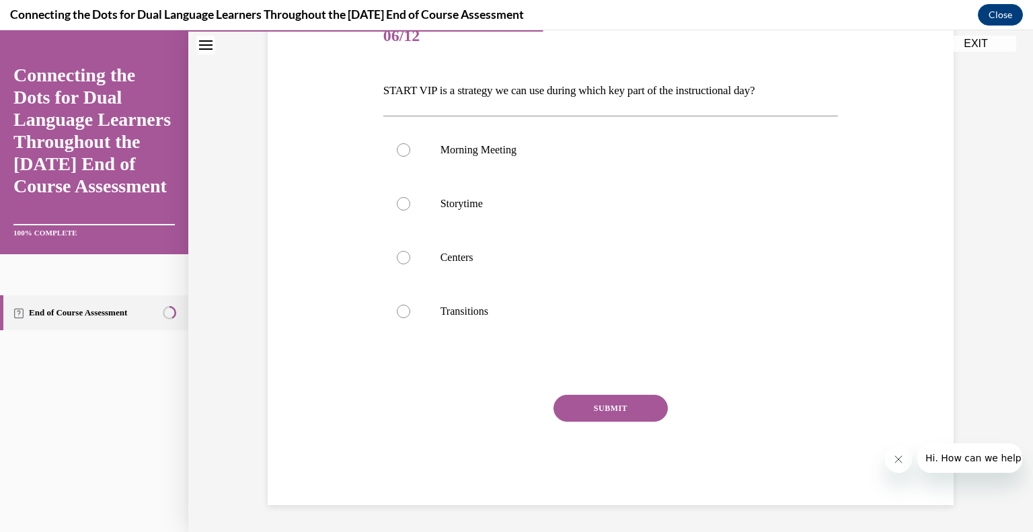
scroll to position [149, 0]
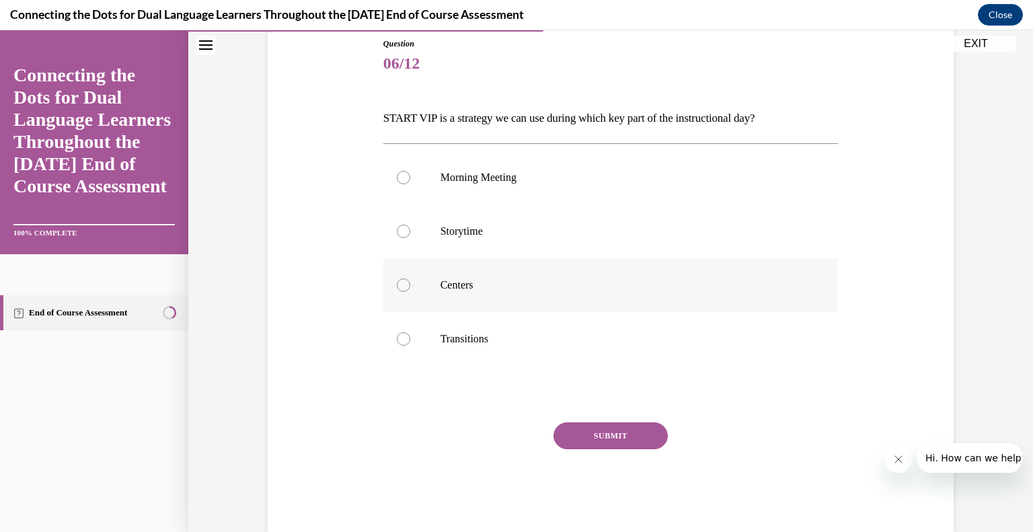
click at [532, 298] on label "Centers" at bounding box center [610, 285] width 455 height 54
click at [410, 292] on input "Centers" at bounding box center [403, 284] width 13 height 13
radio input "true"
click at [619, 427] on button "SUBMIT" at bounding box center [610, 435] width 114 height 27
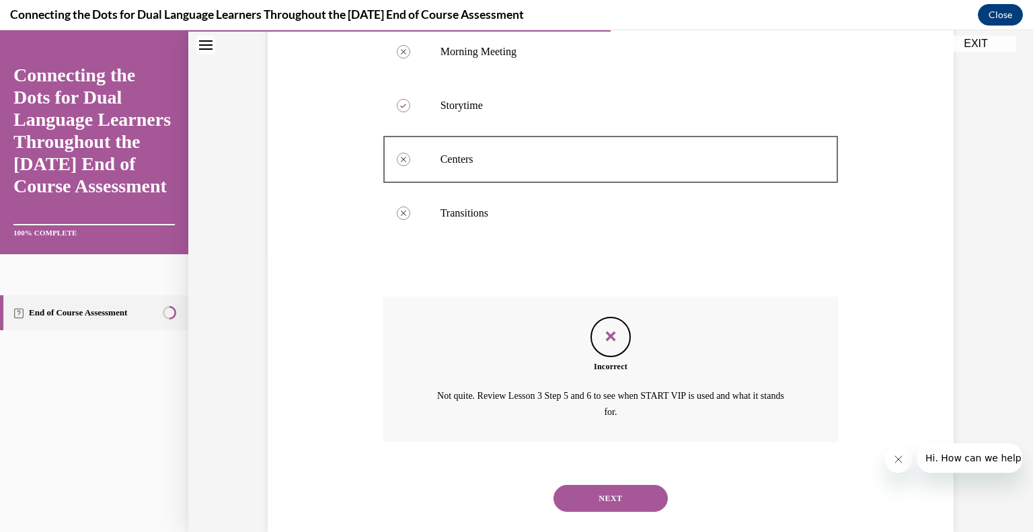
scroll to position [301, 0]
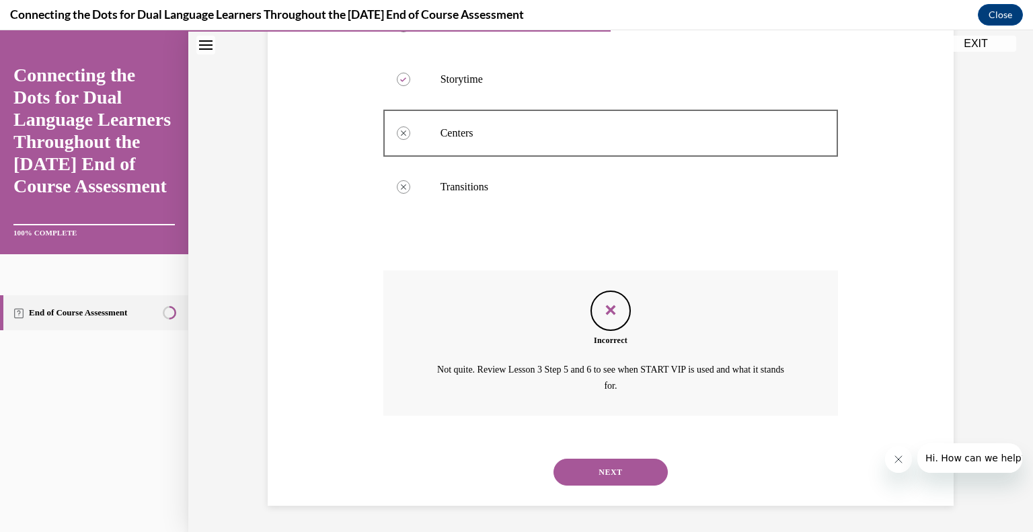
click at [589, 477] on button "NEXT" at bounding box center [610, 472] width 114 height 27
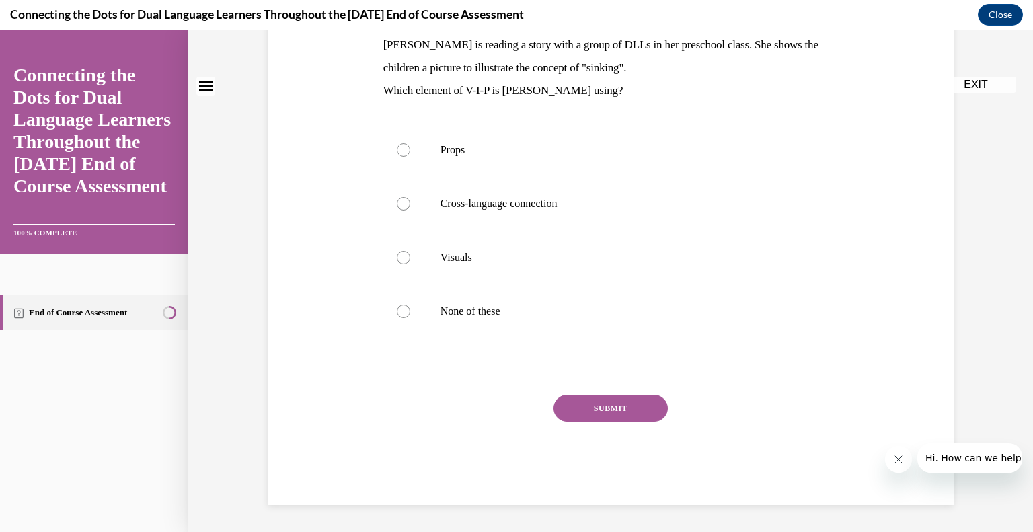
scroll to position [0, 0]
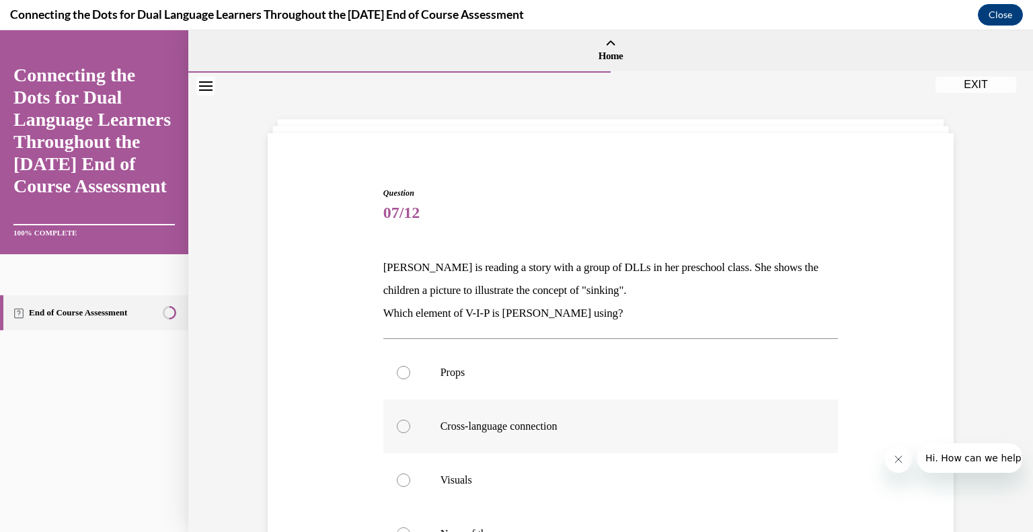
click at [625, 434] on label "Cross-language connection" at bounding box center [610, 426] width 455 height 54
click at [410, 433] on input "Cross-language connection" at bounding box center [403, 426] width 13 height 13
radio input "true"
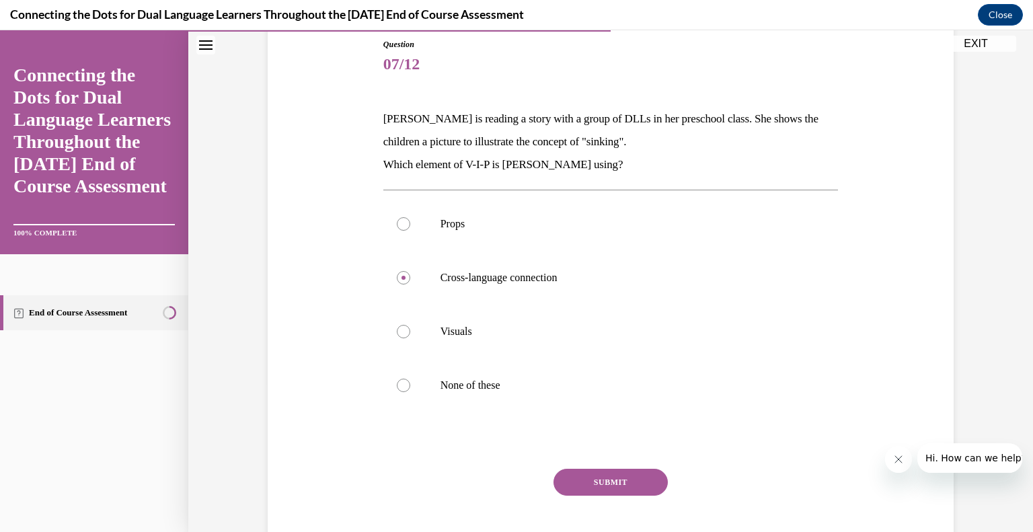
scroll to position [146, 0]
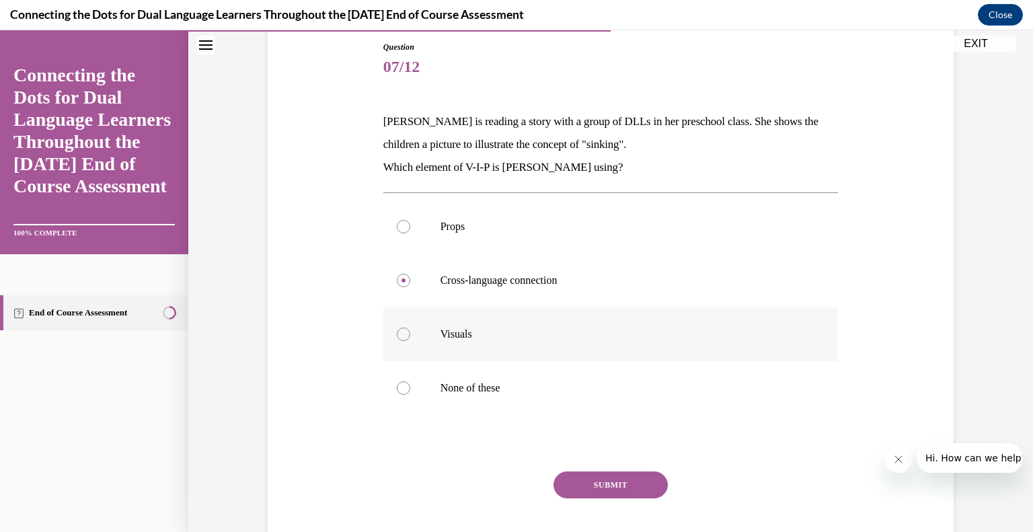
click at [600, 308] on label "Visuals" at bounding box center [610, 334] width 455 height 54
click at [410, 327] on input "Visuals" at bounding box center [403, 333] width 13 height 13
radio input "true"
click at [467, 371] on label "None of these" at bounding box center [610, 388] width 455 height 54
click at [410, 381] on input "None of these" at bounding box center [403, 387] width 13 height 13
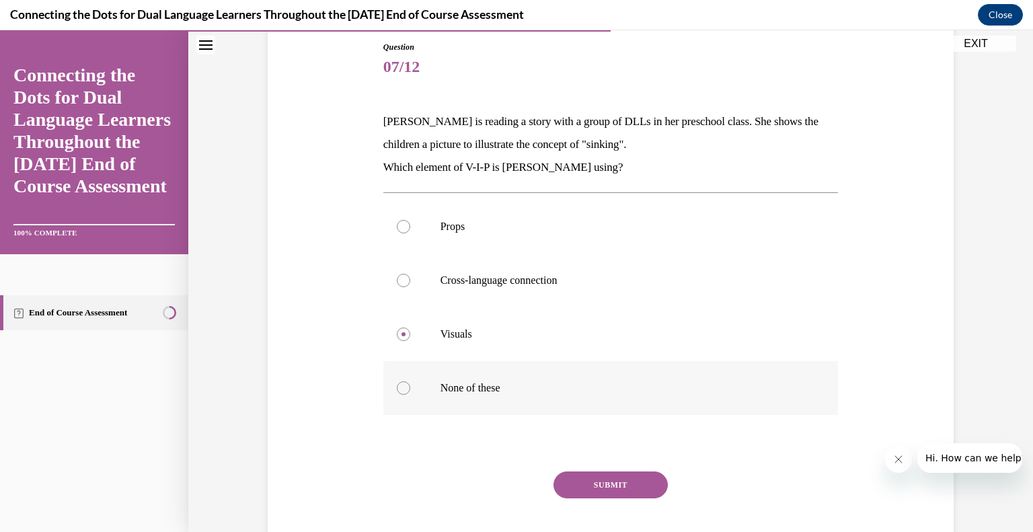
radio input "true"
click at [621, 489] on button "SUBMIT" at bounding box center [610, 484] width 114 height 27
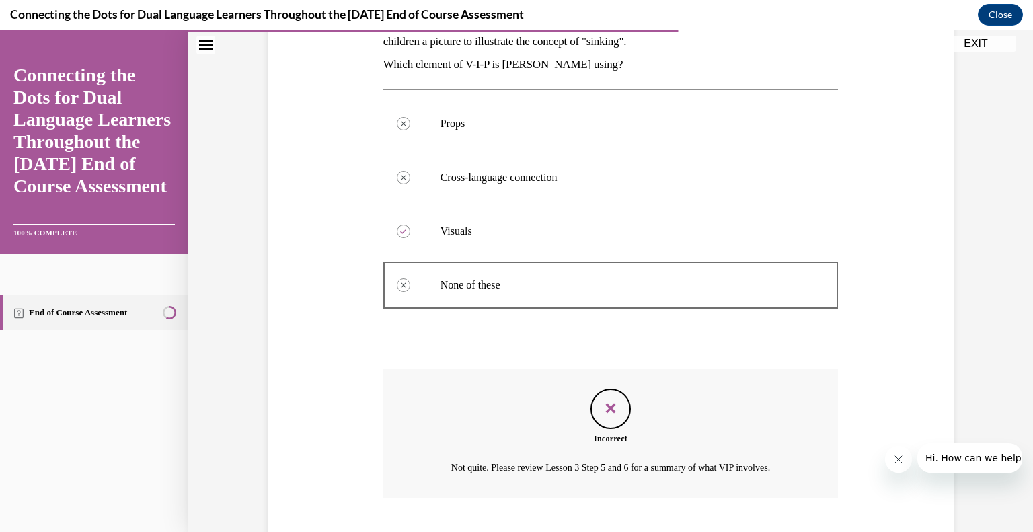
scroll to position [331, 0]
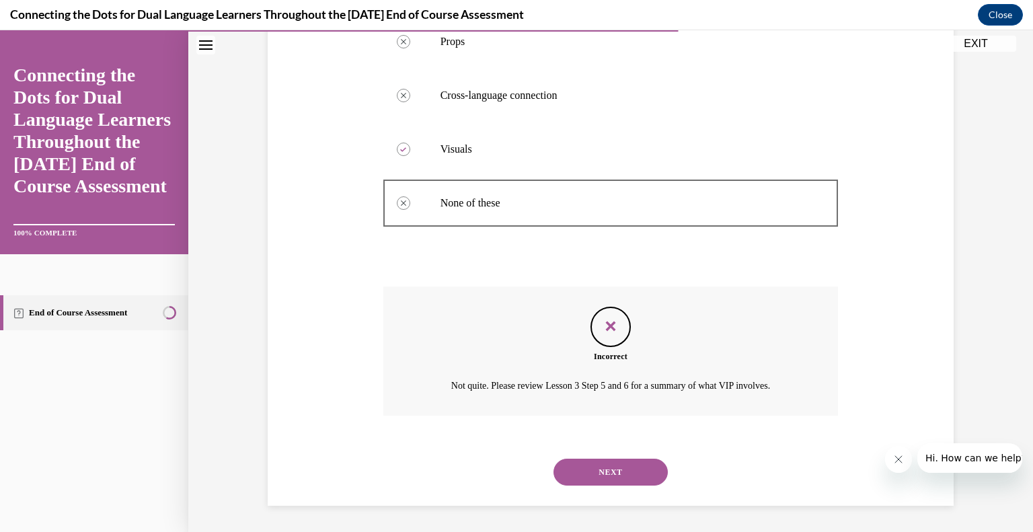
click at [629, 454] on div "NEXT" at bounding box center [610, 472] width 455 height 54
click at [627, 462] on button "NEXT" at bounding box center [610, 472] width 114 height 27
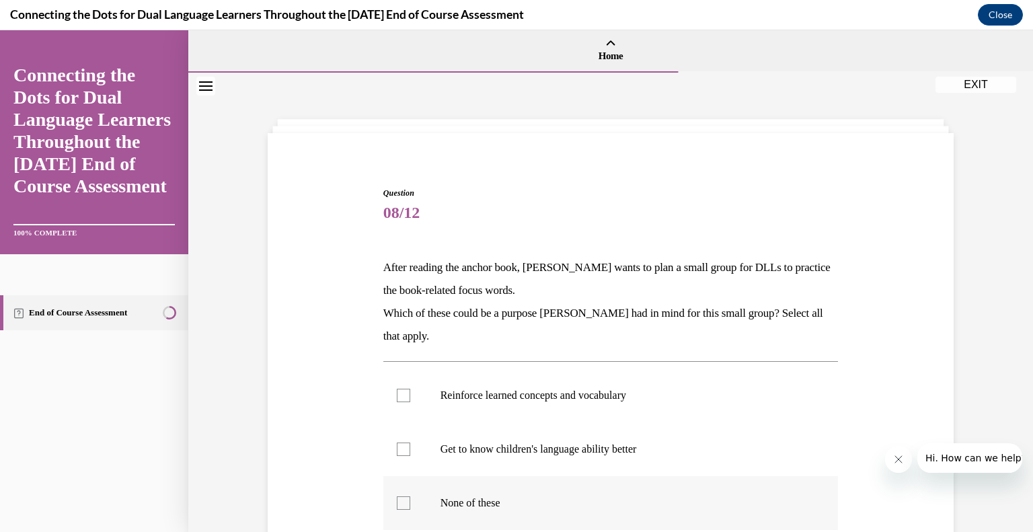
click at [487, 516] on label "None of these" at bounding box center [610, 503] width 455 height 54
click at [410, 510] on input "None of these" at bounding box center [403, 502] width 13 height 13
checkbox input "true"
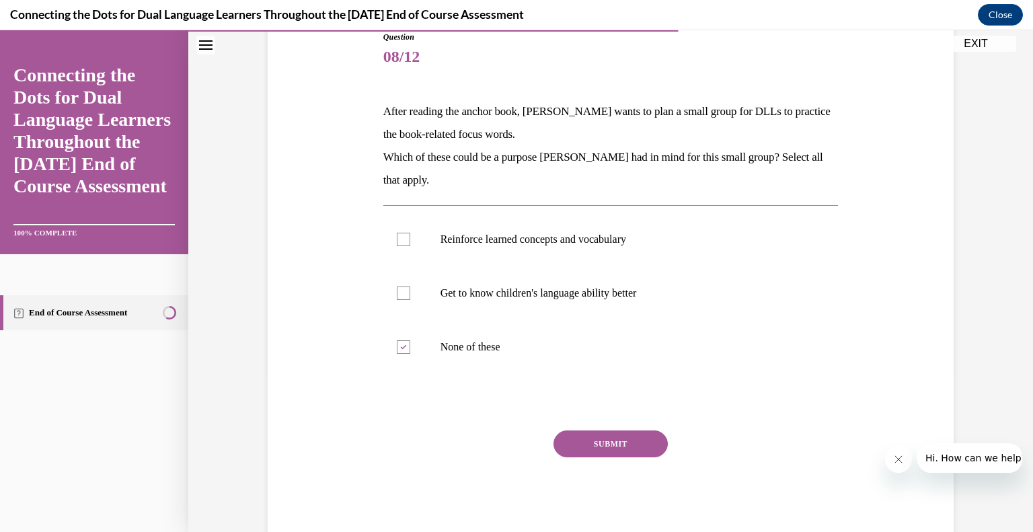
scroll to position [159, 0]
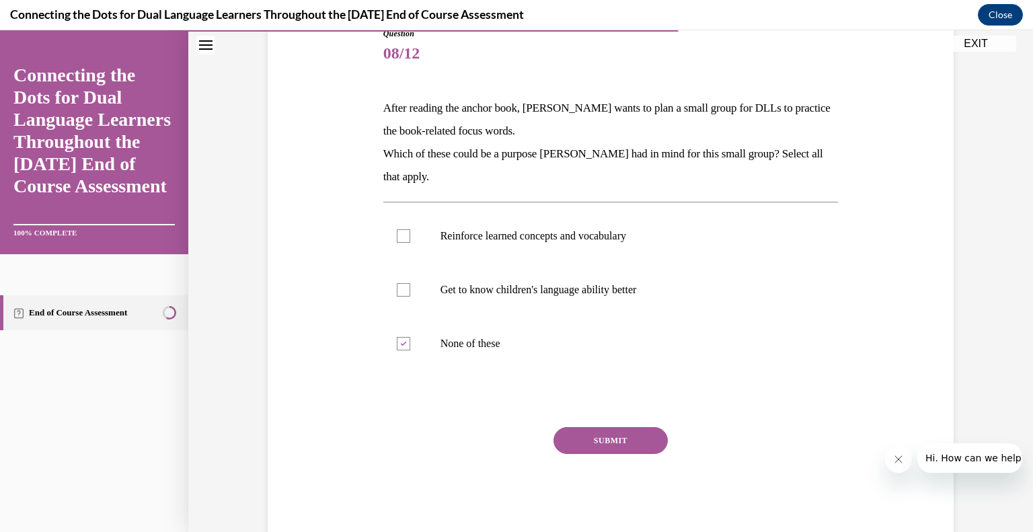
click at [612, 440] on button "SUBMIT" at bounding box center [610, 440] width 114 height 27
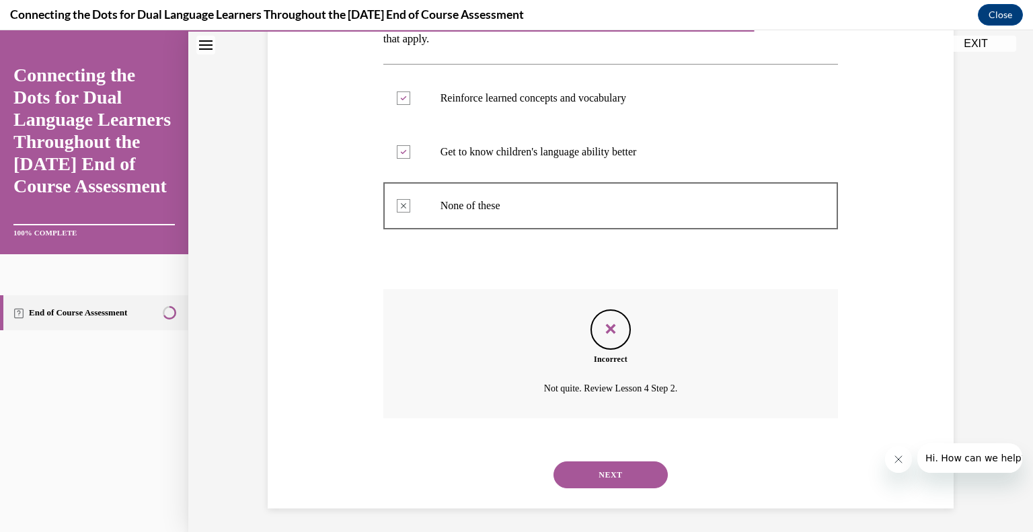
scroll to position [300, 0]
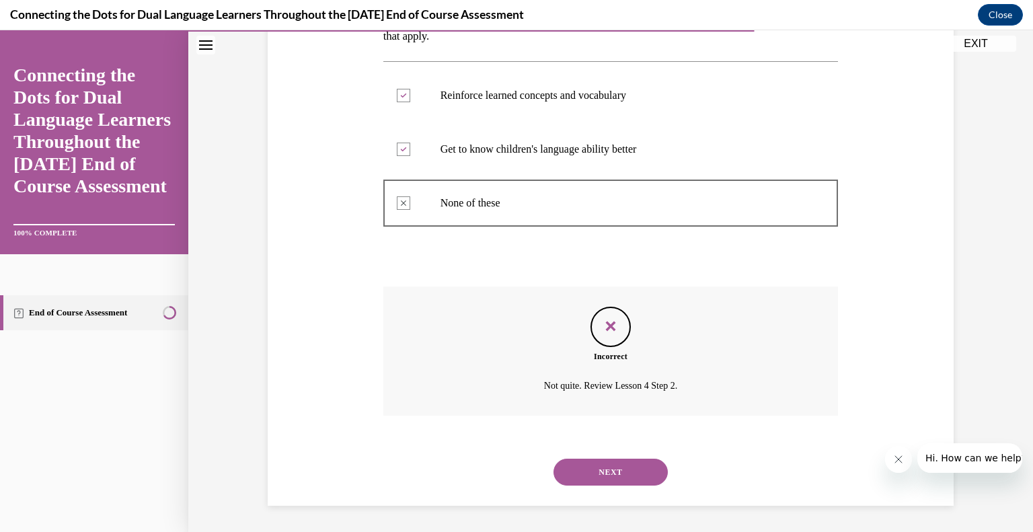
click at [583, 463] on button "NEXT" at bounding box center [610, 472] width 114 height 27
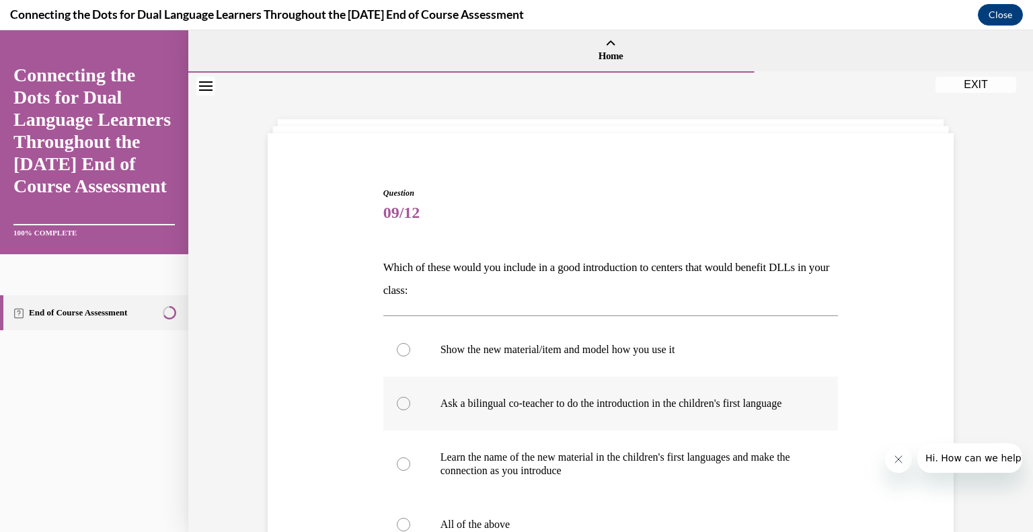
click at [596, 387] on label "Ask a bilingual co-teacher to do the introduction in the children's first langu…" at bounding box center [610, 404] width 455 height 54
click at [410, 397] on input "Ask a bilingual co-teacher to do the introduction in the children's first langu…" at bounding box center [403, 403] width 13 height 13
radio input "true"
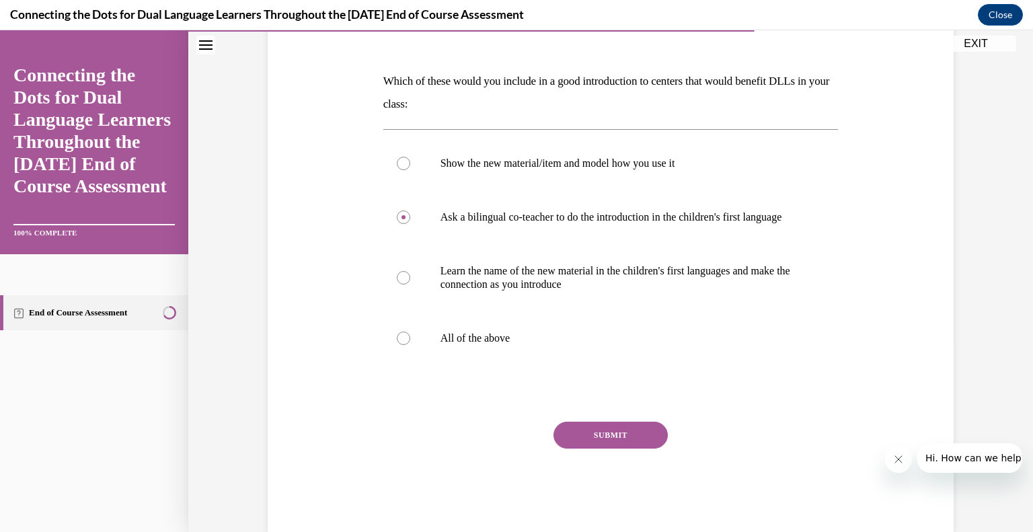
scroll to position [213, 0]
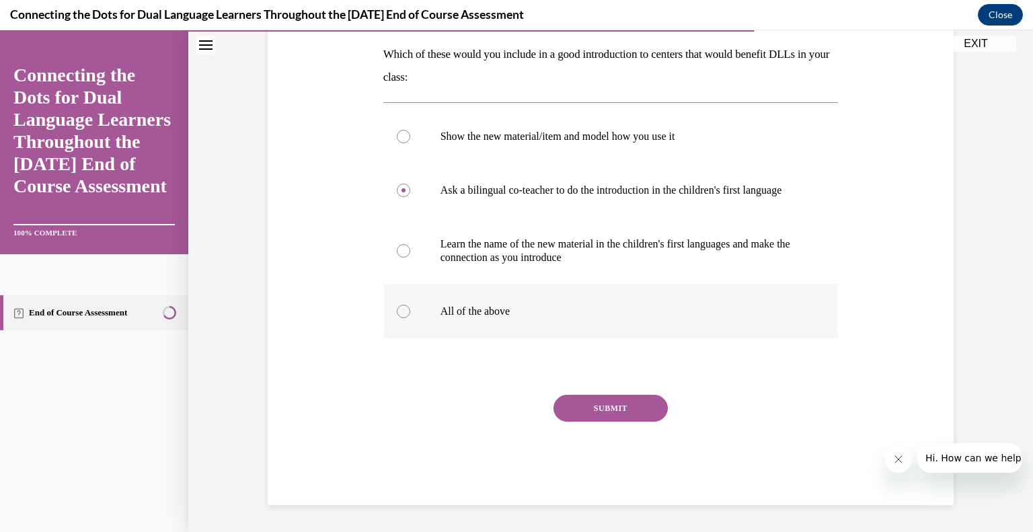
drag, startPoint x: 547, startPoint y: 342, endPoint x: 549, endPoint y: 335, distance: 6.9
click at [549, 335] on div "Question 09/12 Which of these would you include in a good introduction to cente…" at bounding box center [610, 239] width 455 height 531
click at [549, 335] on label "All of the above" at bounding box center [610, 311] width 455 height 54
click at [410, 318] on input "All of the above" at bounding box center [403, 311] width 13 height 13
radio input "true"
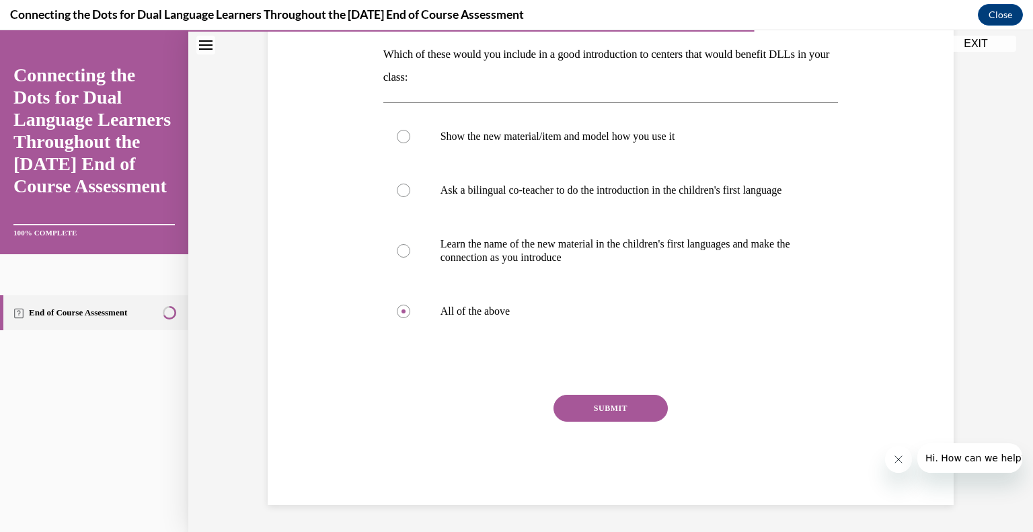
click at [584, 422] on button "SUBMIT" at bounding box center [610, 408] width 114 height 27
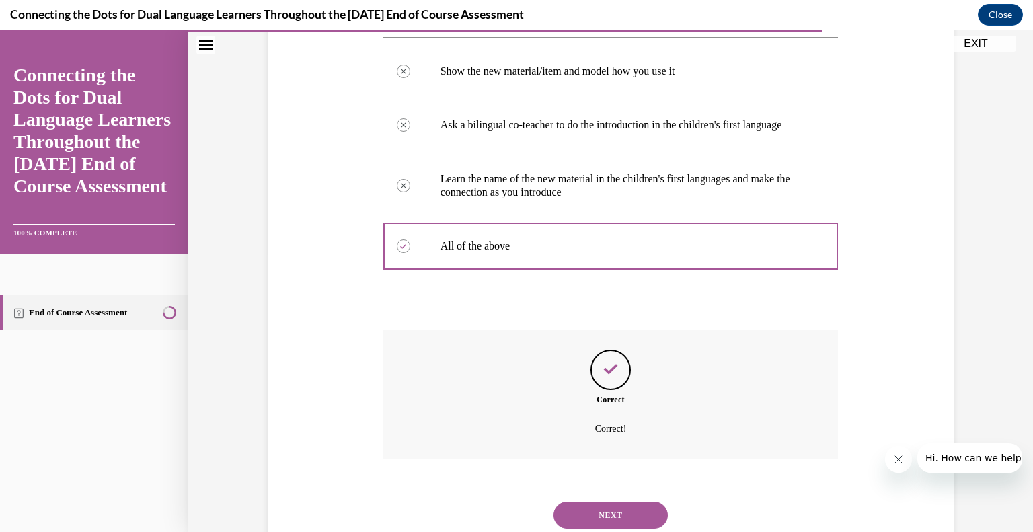
scroll to position [335, 0]
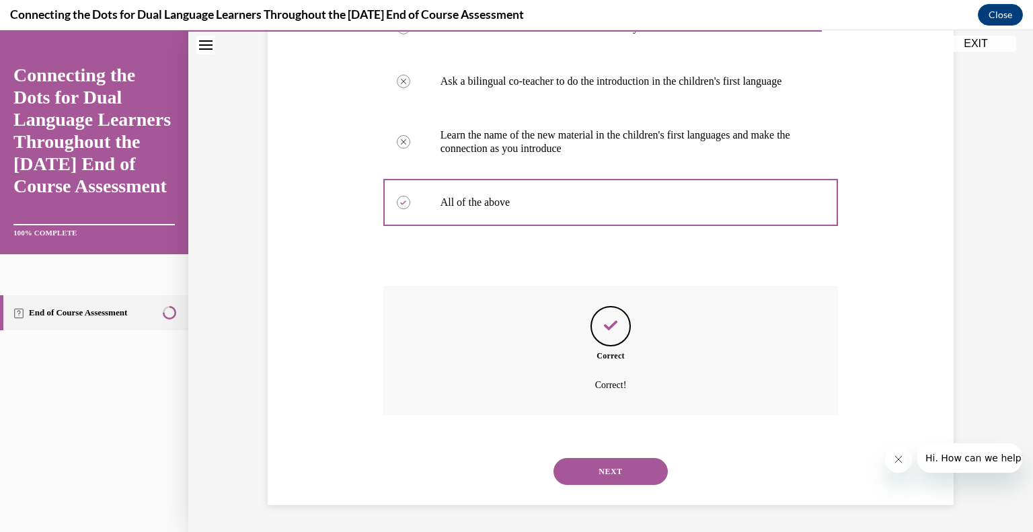
click at [608, 473] on button "NEXT" at bounding box center [610, 471] width 114 height 27
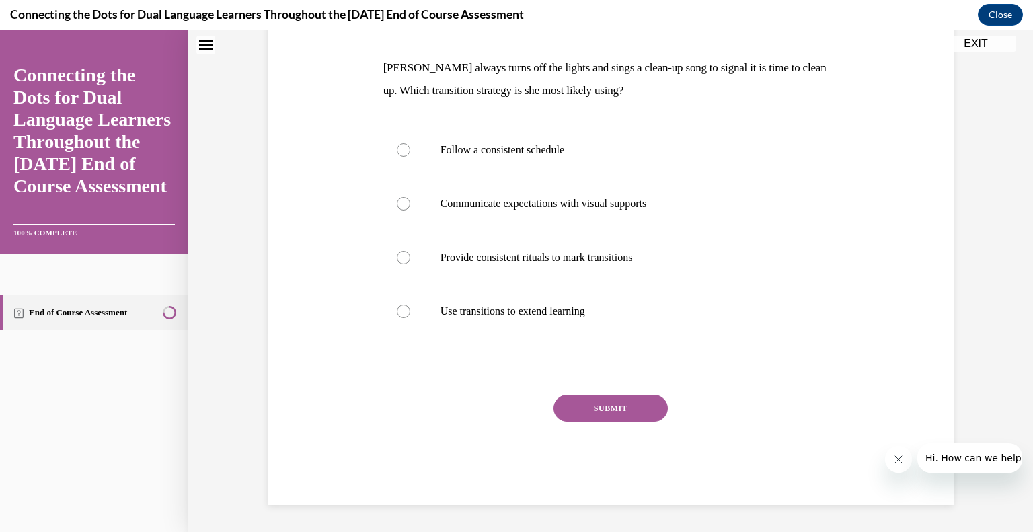
scroll to position [0, 0]
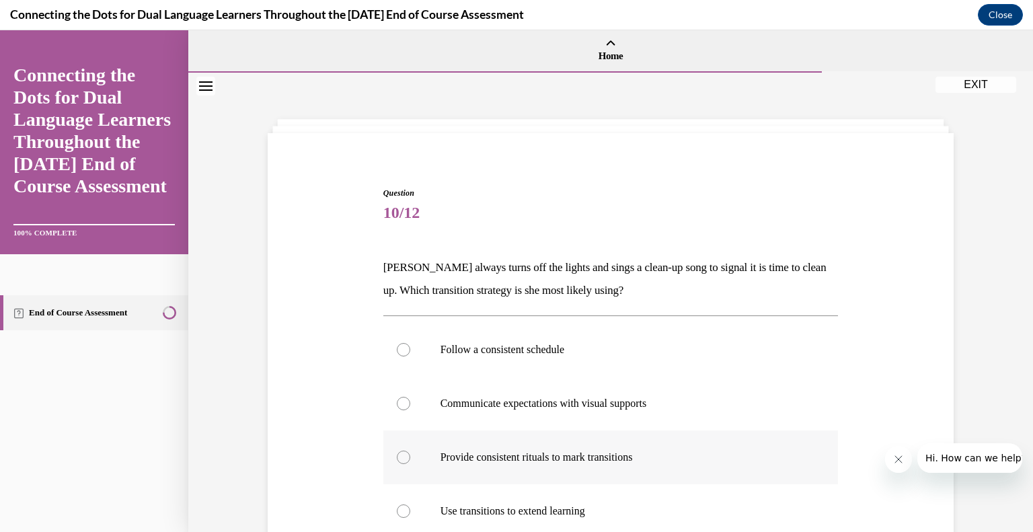
click at [610, 472] on label "Provide consistent rituals to mark transitions" at bounding box center [610, 457] width 455 height 54
click at [410, 464] on input "Provide consistent rituals to mark transitions" at bounding box center [403, 456] width 13 height 13
radio input "true"
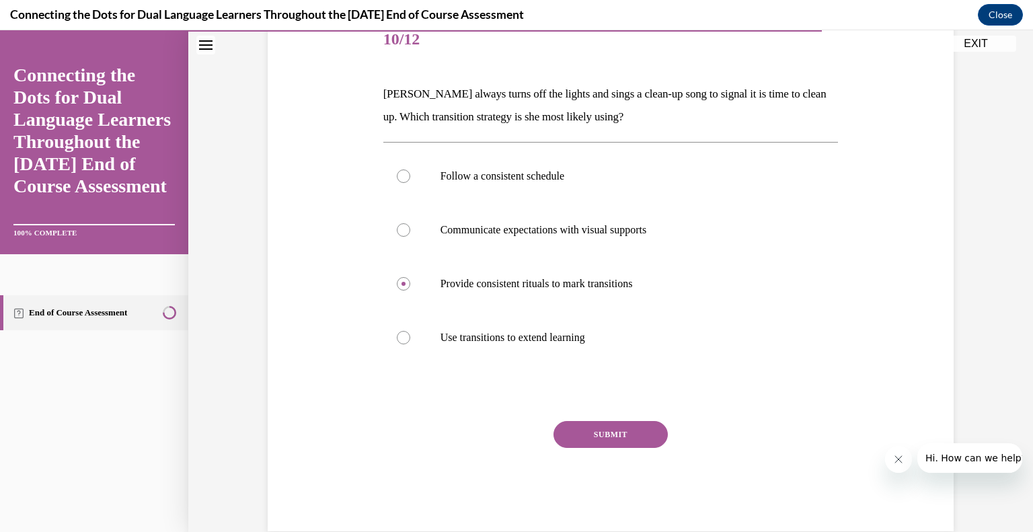
scroll to position [192, 0]
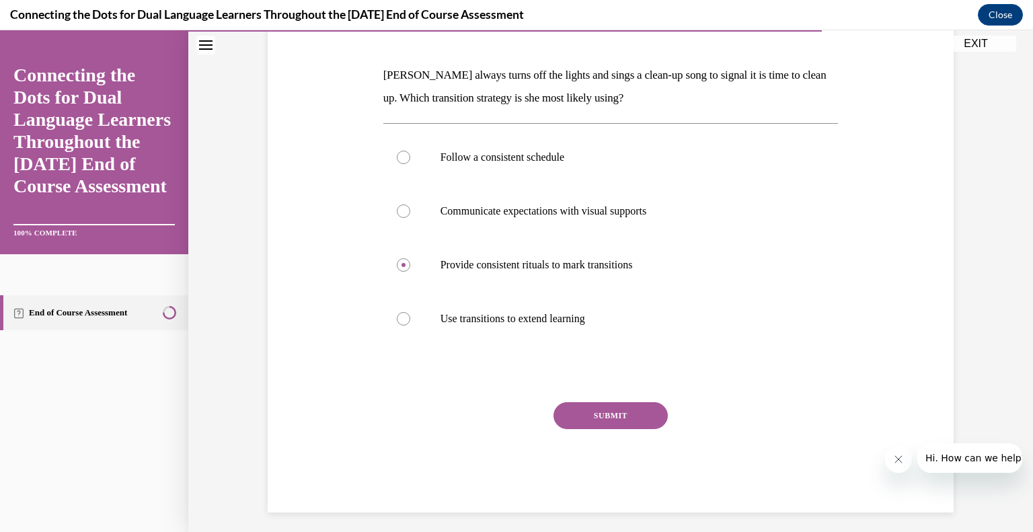
click at [597, 413] on button "SUBMIT" at bounding box center [610, 415] width 114 height 27
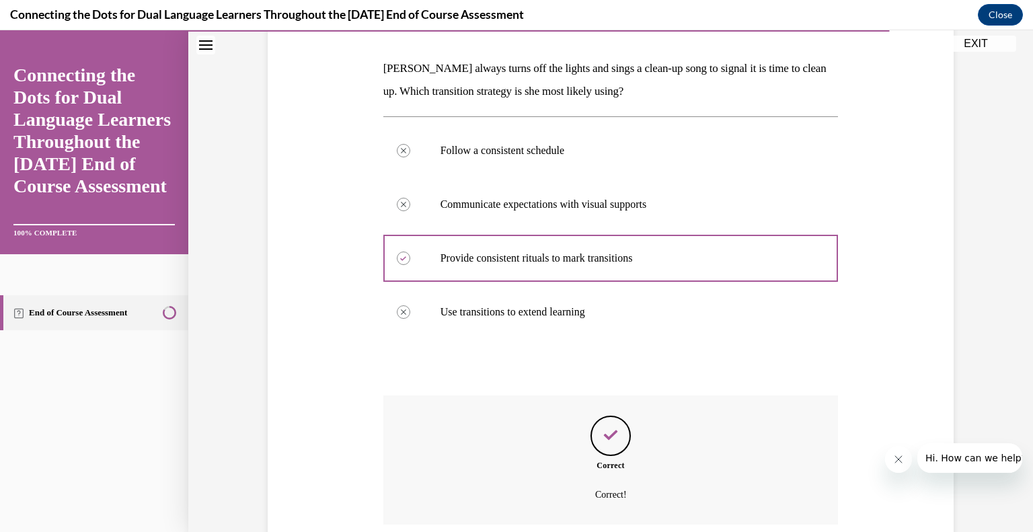
scroll to position [308, 0]
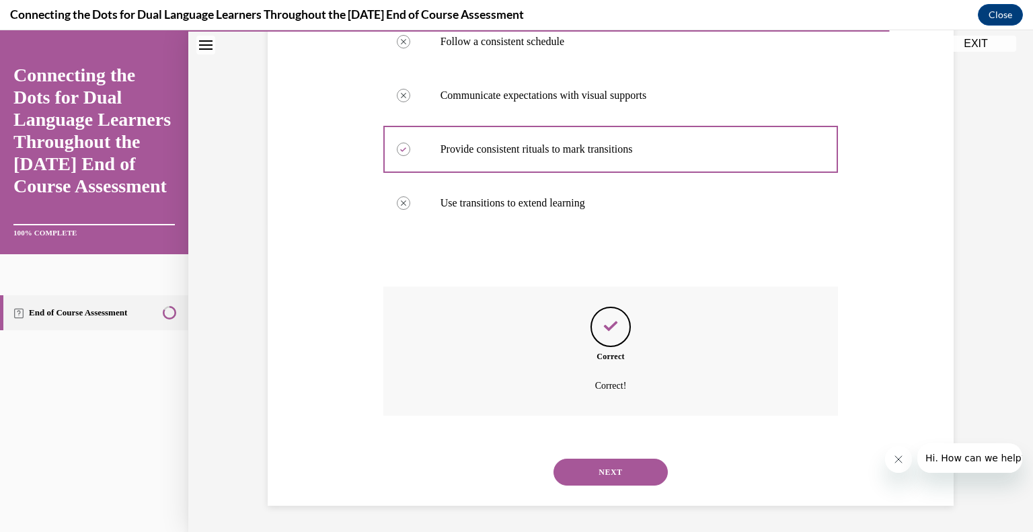
click at [573, 475] on button "NEXT" at bounding box center [610, 472] width 114 height 27
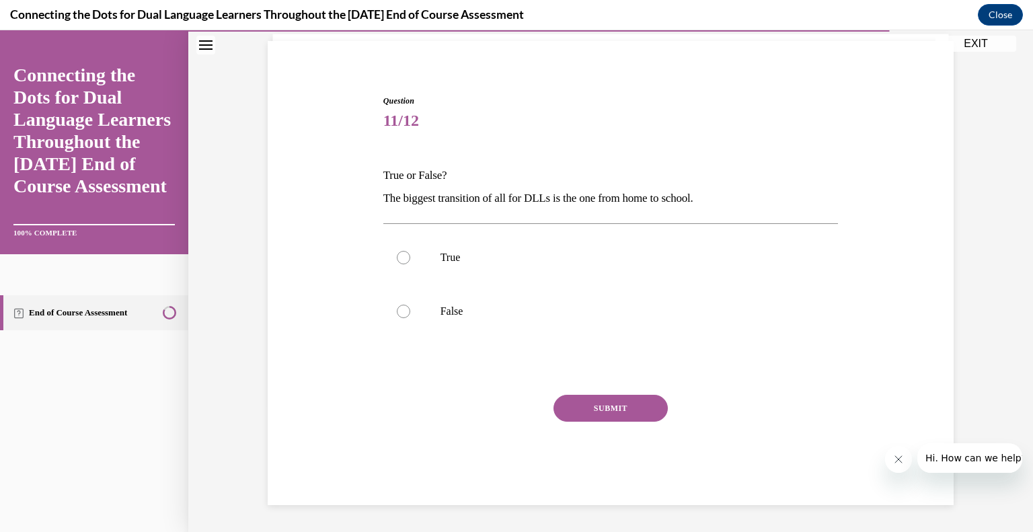
scroll to position [91, 0]
click at [469, 266] on label "True" at bounding box center [610, 258] width 455 height 54
click at [410, 265] on input "True" at bounding box center [403, 257] width 13 height 13
radio input "true"
click at [568, 407] on button "SUBMIT" at bounding box center [610, 408] width 114 height 27
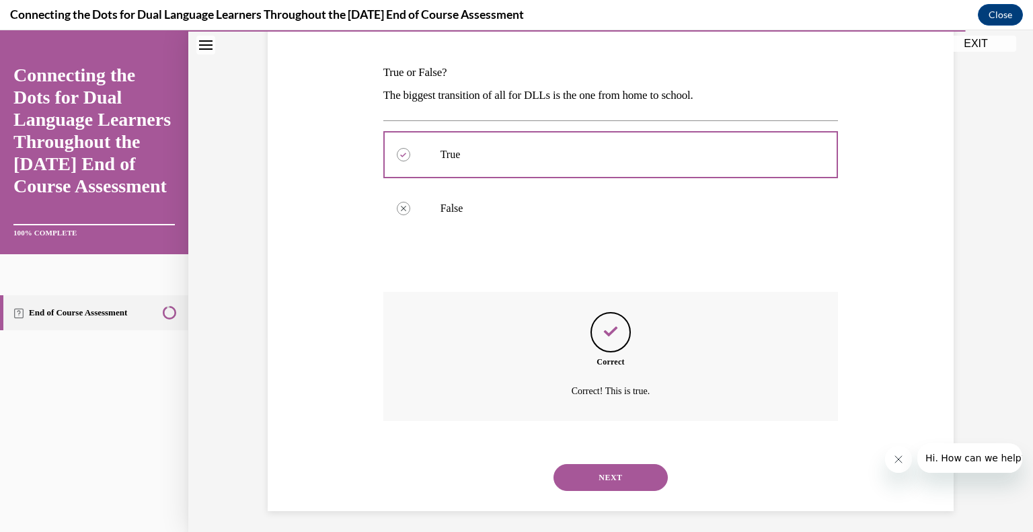
scroll to position [200, 0]
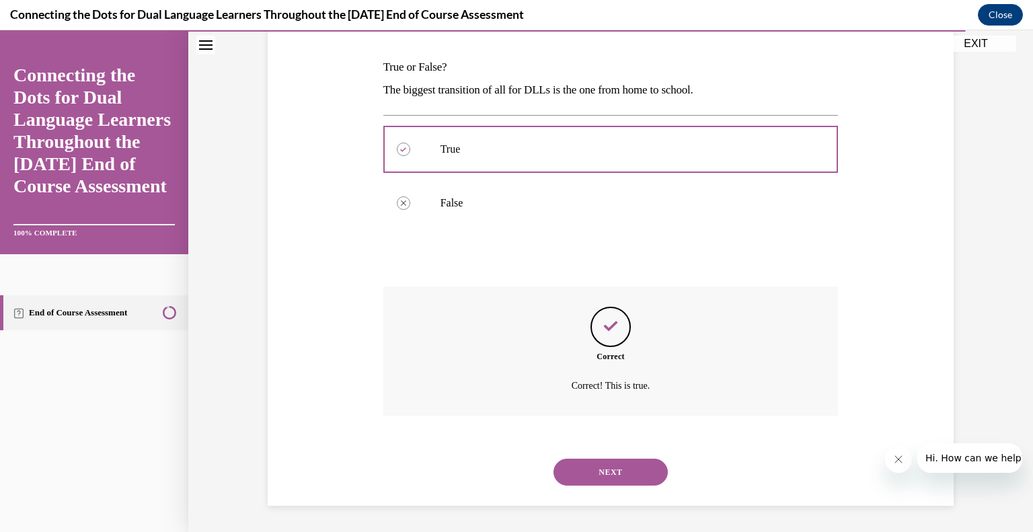
click at [591, 459] on button "NEXT" at bounding box center [610, 472] width 114 height 27
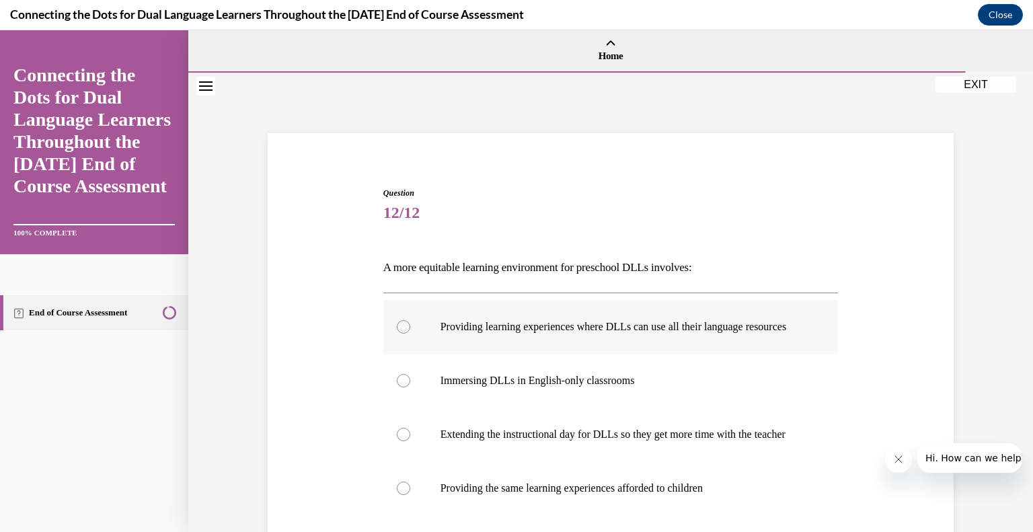
click at [494, 333] on p "Providing learning experiences where DLLs can use all their language resources" at bounding box center [622, 326] width 364 height 13
click at [410, 333] on input "Providing learning experiences where DLLs can use all their language resources" at bounding box center [403, 326] width 13 height 13
radio input "true"
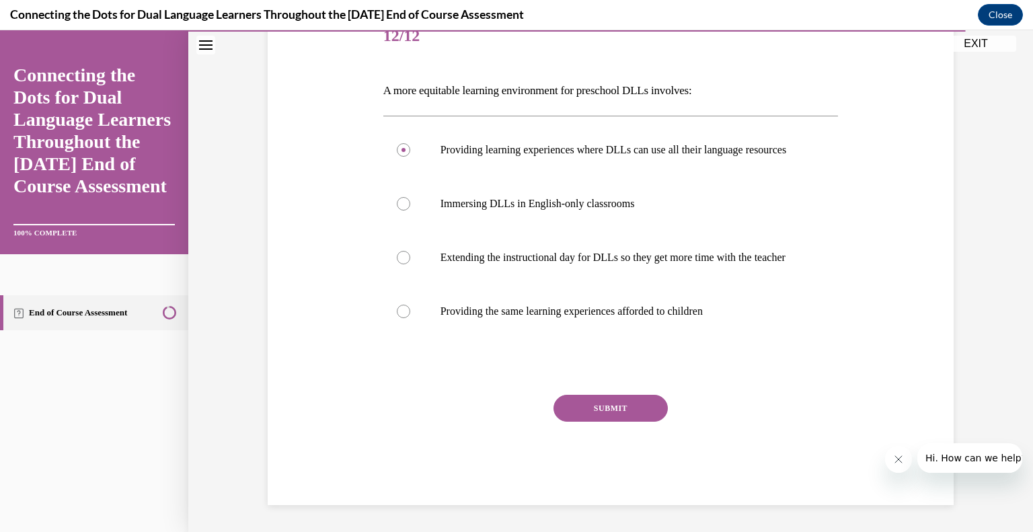
scroll to position [203, 0]
click at [628, 411] on button "SUBMIT" at bounding box center [610, 408] width 114 height 27
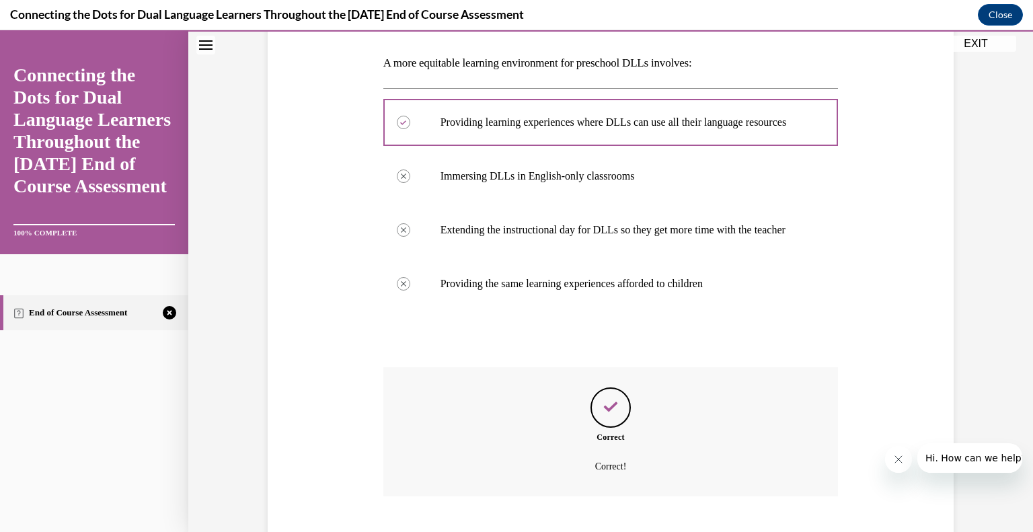
scroll to position [312, 0]
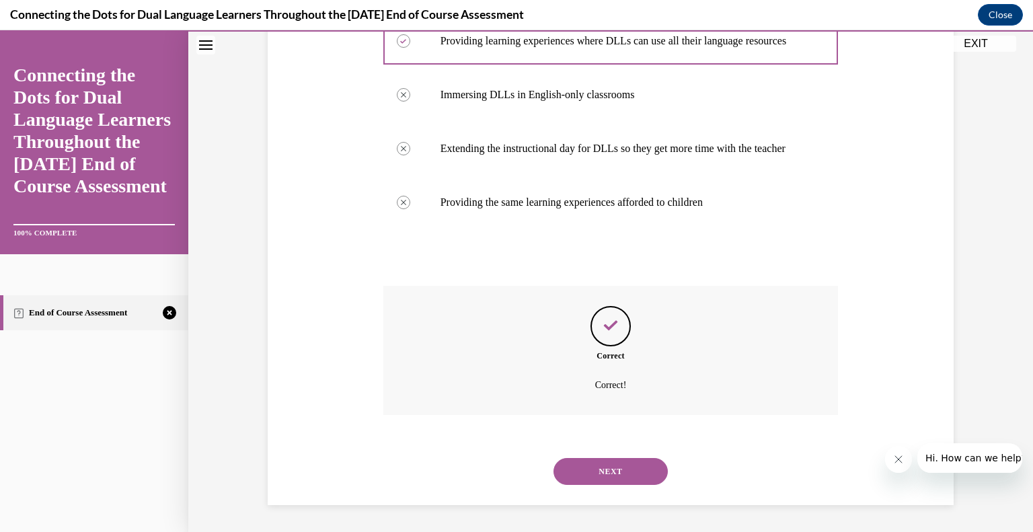
click at [598, 446] on div "NEXT" at bounding box center [610, 471] width 455 height 54
click at [597, 465] on button "NEXT" at bounding box center [610, 471] width 114 height 27
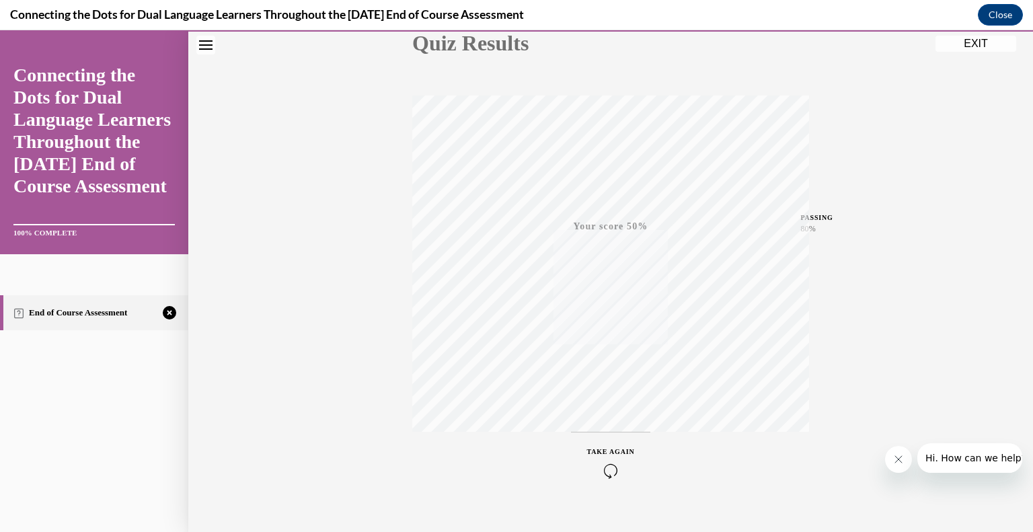
scroll to position [187, 0]
drag, startPoint x: 1019, startPoint y: 260, endPoint x: 986, endPoint y: 322, distance: 70.7
click at [986, 322] on div "Quiz Results PASSING 80% Your score 50% Failed PASSING 80% Your score Your scor…" at bounding box center [610, 209] width 844 height 647
click at [602, 424] on button "TAKE AGAIN" at bounding box center [611, 441] width 80 height 61
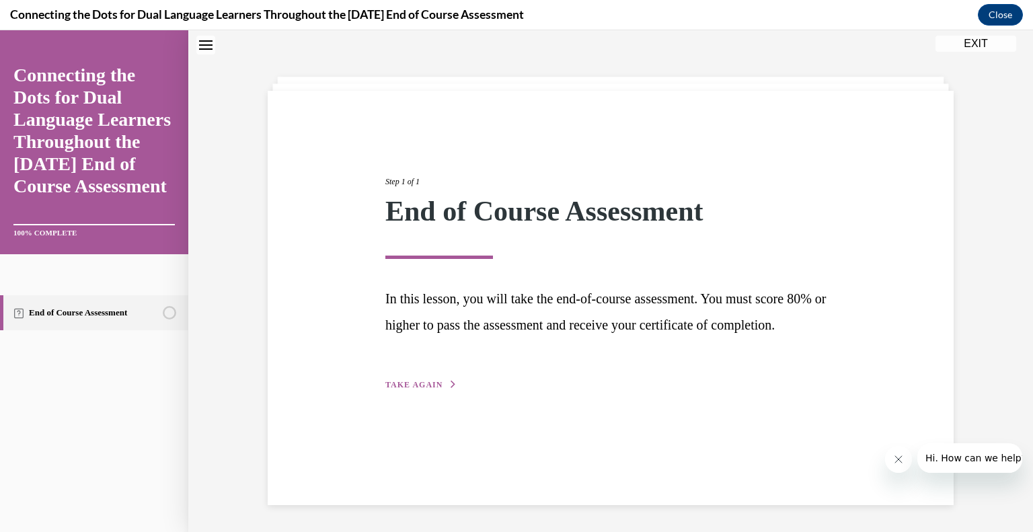
click at [414, 392] on div "Step 1 of 1 End of Course Assessment In this lesson, you will take the end-of-c…" at bounding box center [610, 268] width 471 height 247
click at [415, 389] on span "TAKE AGAIN" at bounding box center [413, 384] width 57 height 9
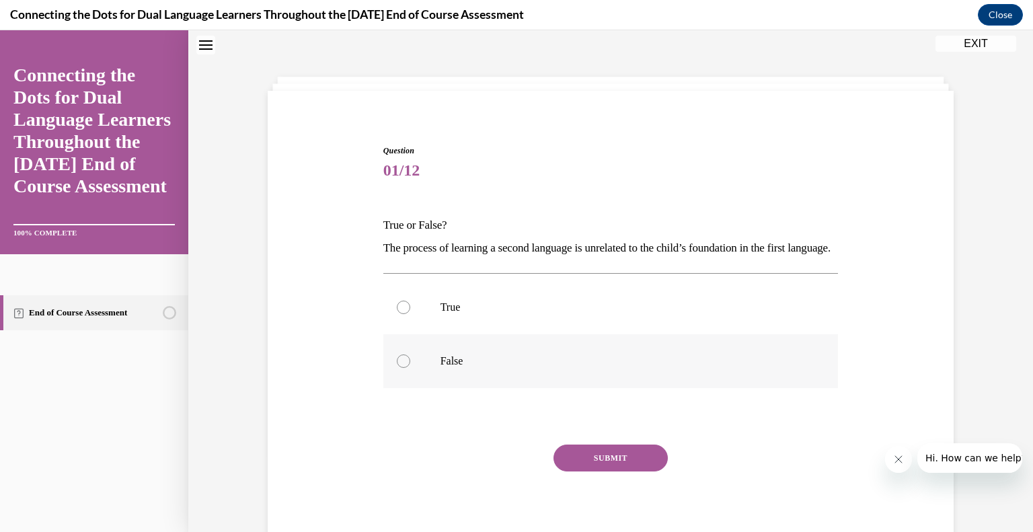
click at [467, 368] on p "False" at bounding box center [622, 360] width 364 height 13
click at [410, 368] on input "False" at bounding box center [403, 360] width 13 height 13
radio input "true"
click at [617, 471] on button "SUBMIT" at bounding box center [610, 457] width 114 height 27
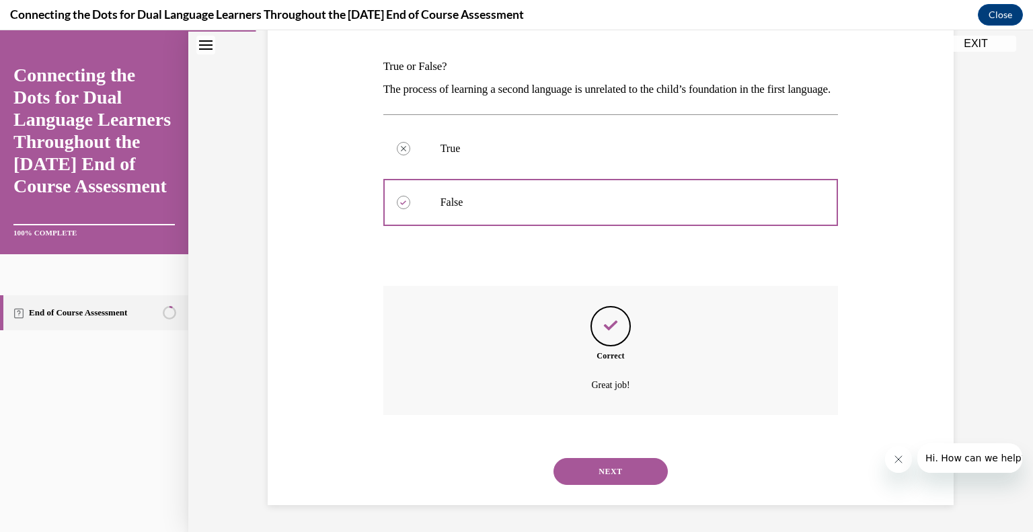
scroll to position [223, 0]
click at [615, 470] on button "NEXT" at bounding box center [610, 471] width 114 height 27
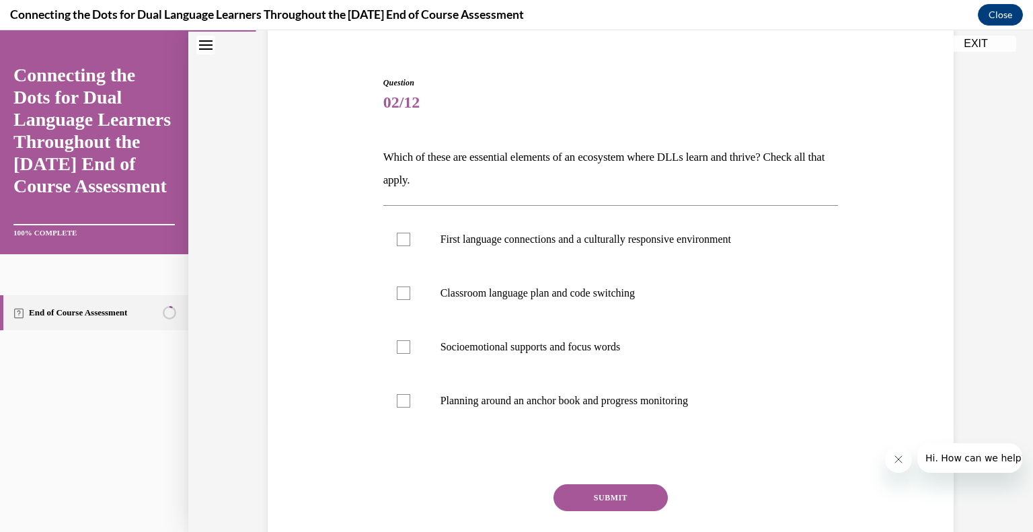
scroll to position [110, 0]
click at [695, 233] on p "First language connections and a culturally responsive environment" at bounding box center [622, 239] width 364 height 13
click at [410, 233] on input "First language connections and a culturally responsive environment" at bounding box center [403, 239] width 13 height 13
checkbox input "true"
click at [635, 492] on button "SUBMIT" at bounding box center [610, 497] width 114 height 27
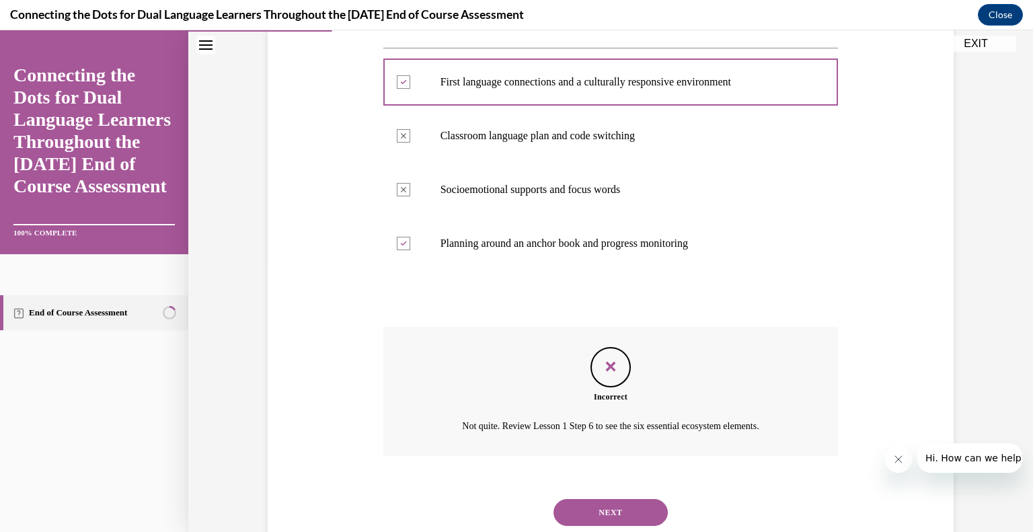
scroll to position [308, 0]
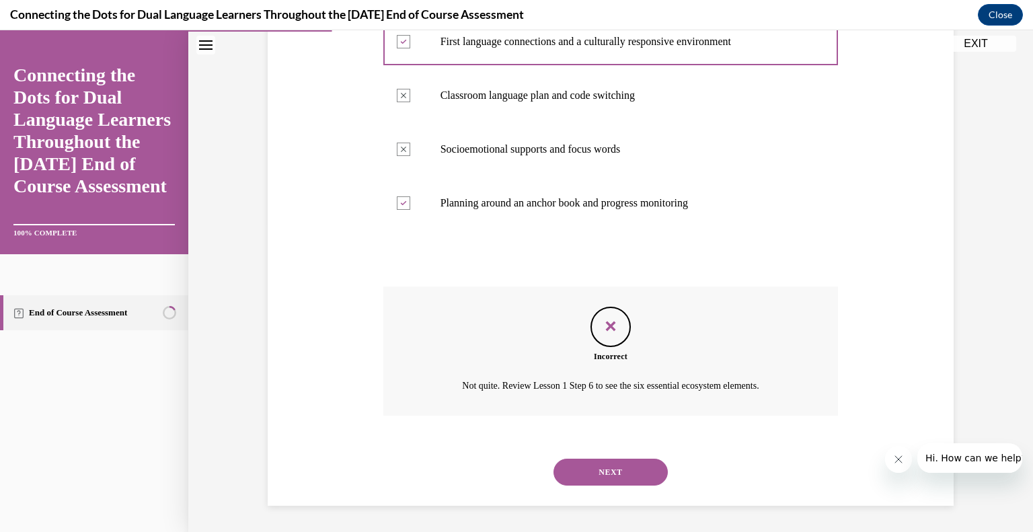
click at [564, 467] on button "NEXT" at bounding box center [610, 472] width 114 height 27
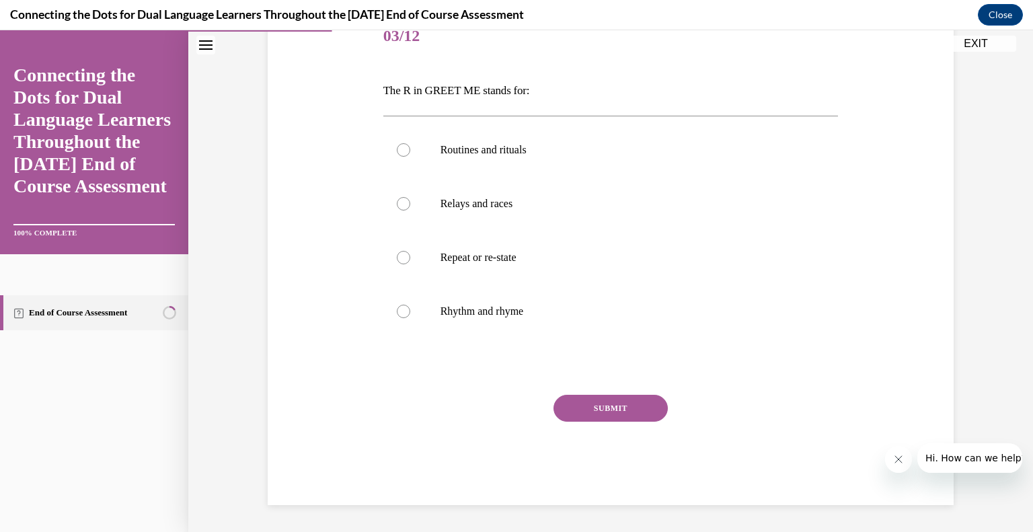
scroll to position [149, 0]
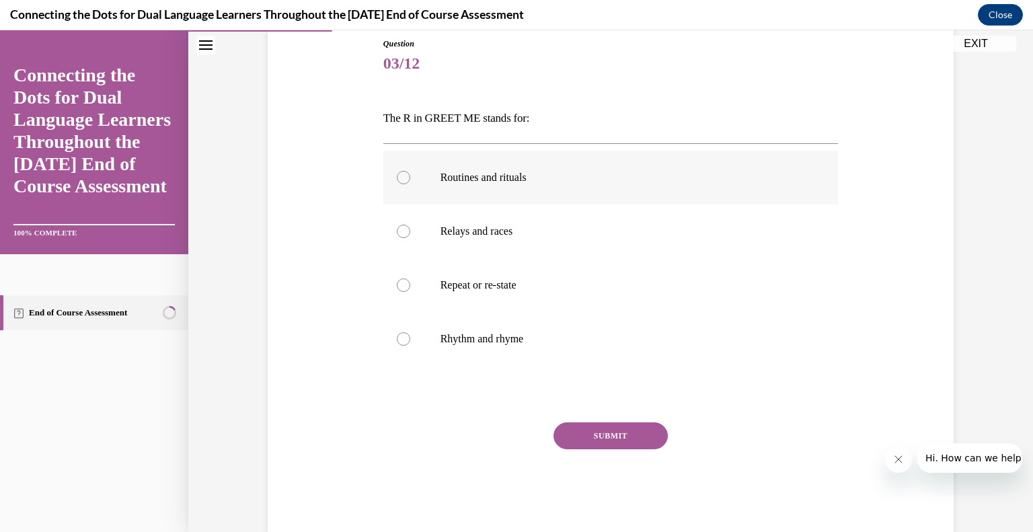
click at [480, 180] on p "Routines and rituals" at bounding box center [622, 177] width 364 height 13
click at [410, 180] on input "Routines and rituals" at bounding box center [403, 177] width 13 height 13
radio input "true"
click at [609, 442] on button "SUBMIT" at bounding box center [610, 435] width 114 height 27
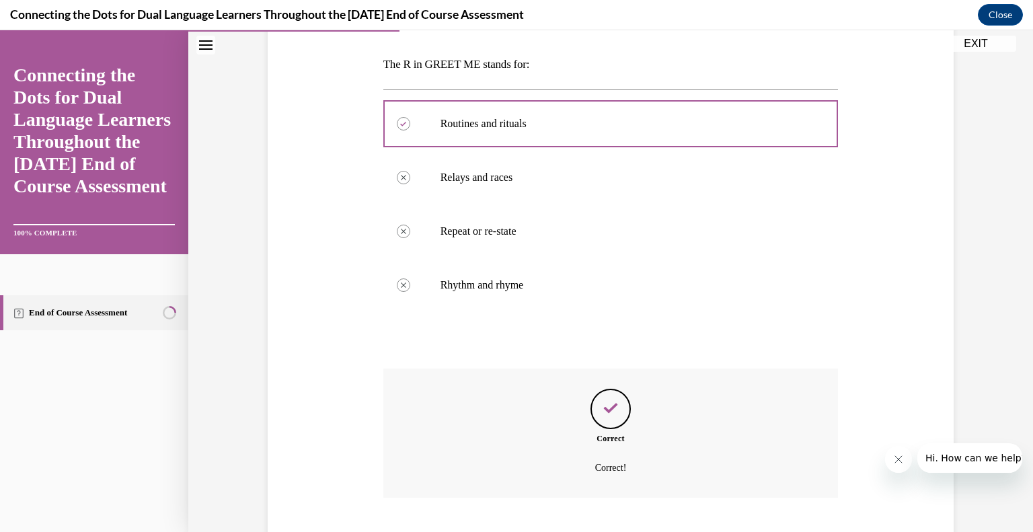
scroll to position [285, 0]
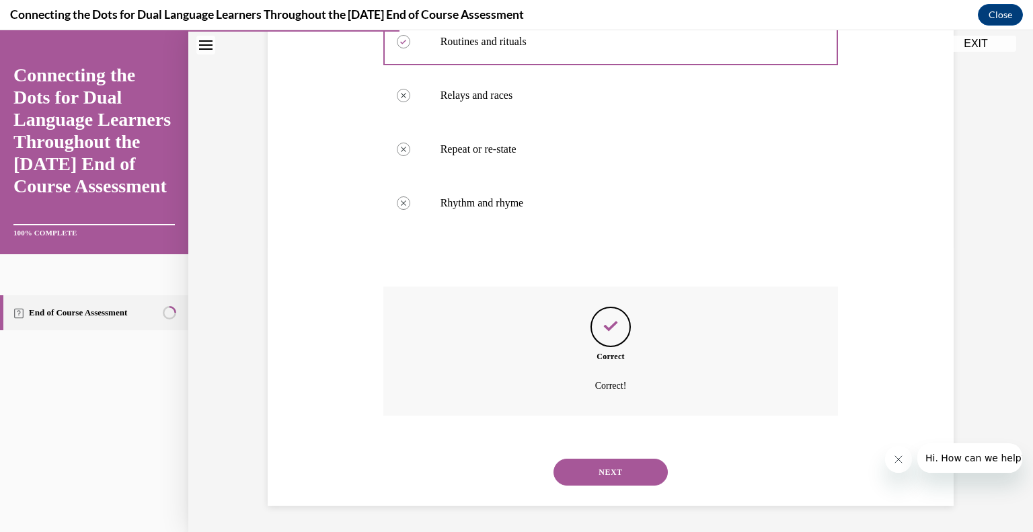
click at [608, 466] on button "NEXT" at bounding box center [610, 472] width 114 height 27
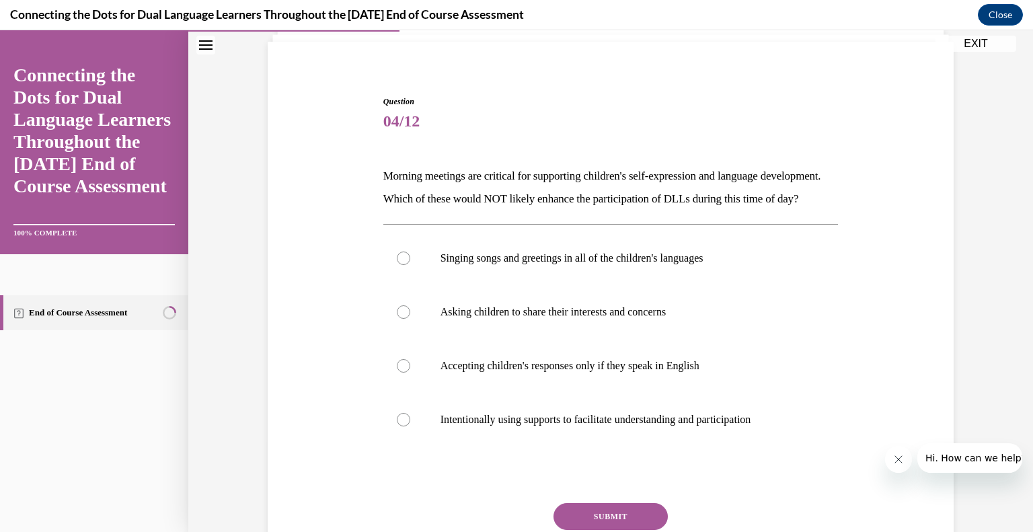
scroll to position [89, 0]
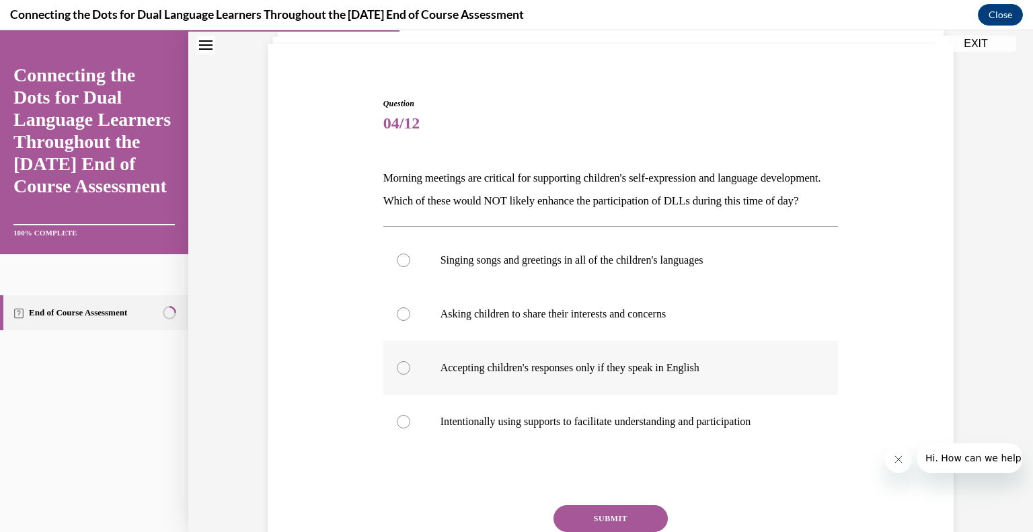
click at [599, 395] on label "Accepting children's responses only if they speak in English" at bounding box center [610, 368] width 455 height 54
click at [410, 374] on input "Accepting children's responses only if they speak in English" at bounding box center [403, 367] width 13 height 13
radio input "true"
click at [613, 525] on div "Question 04/12 Morning meetings are critical for supporting children's self-exp…" at bounding box center [610, 356] width 455 height 518
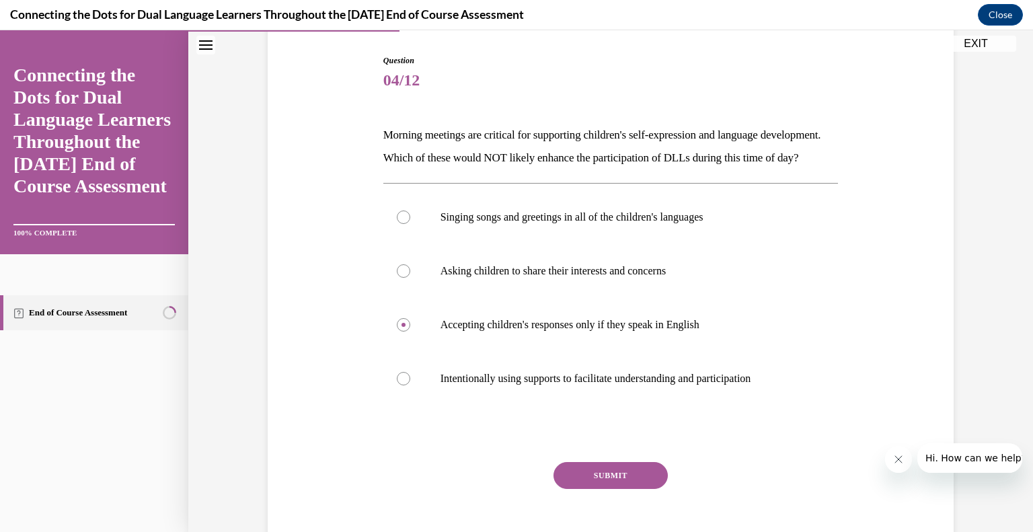
scroll to position [140, 0]
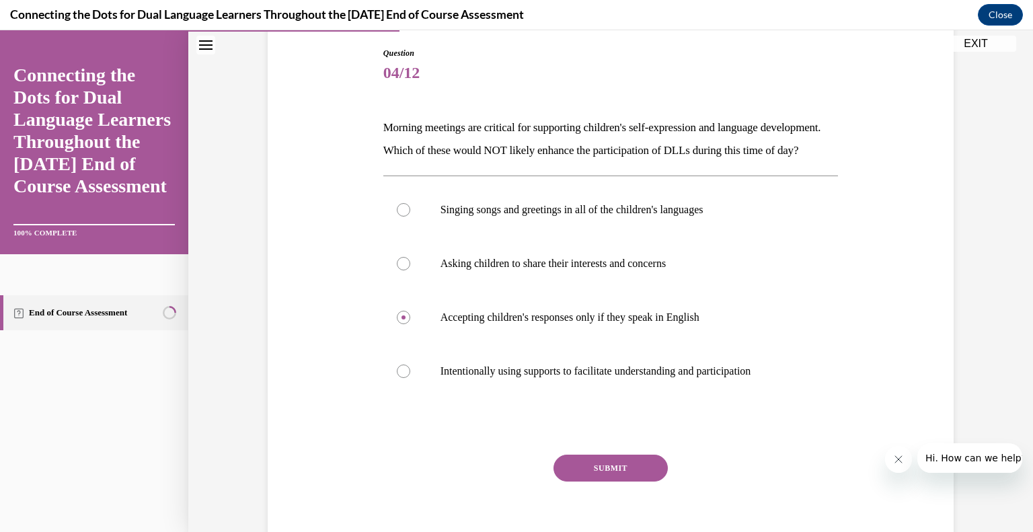
click at [608, 481] on button "SUBMIT" at bounding box center [610, 467] width 114 height 27
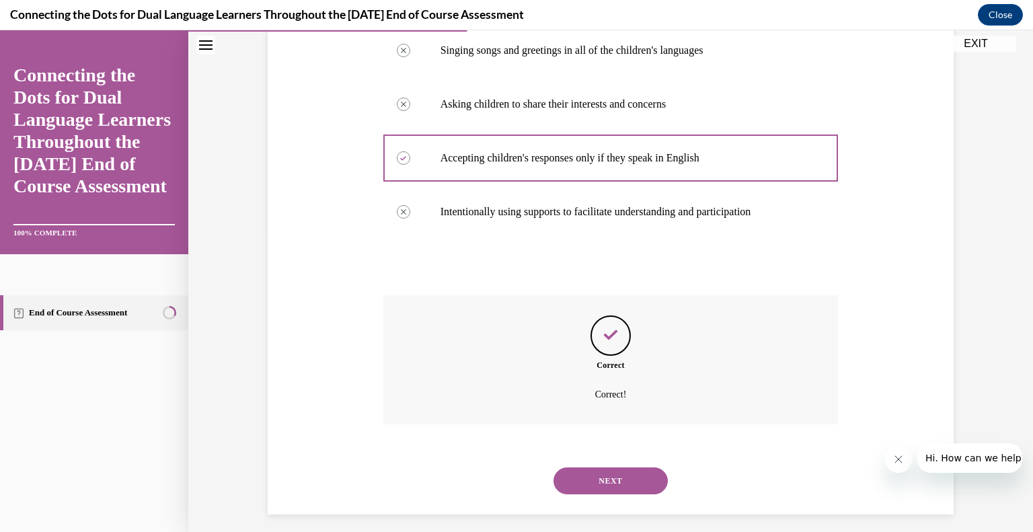
scroll to position [331, 0]
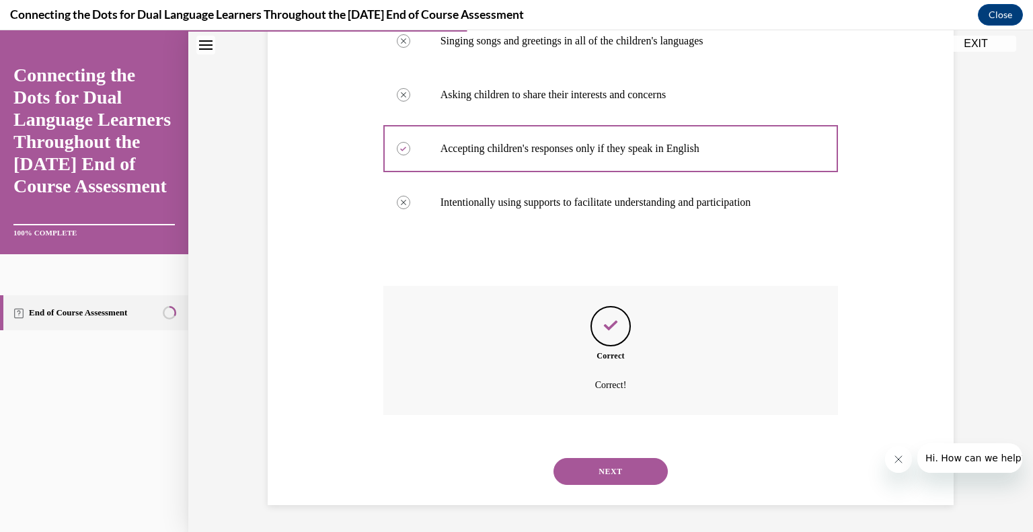
click at [594, 469] on button "NEXT" at bounding box center [610, 471] width 114 height 27
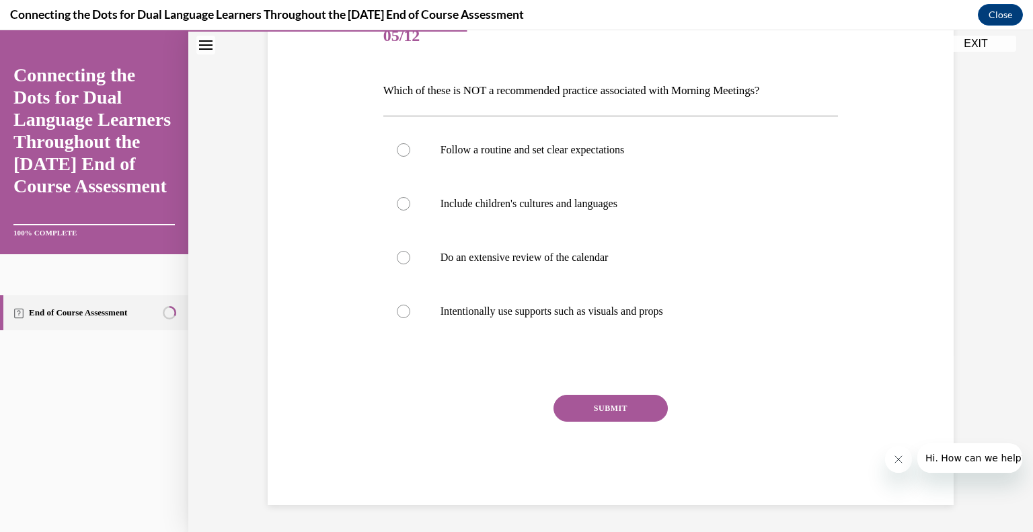
scroll to position [149, 0]
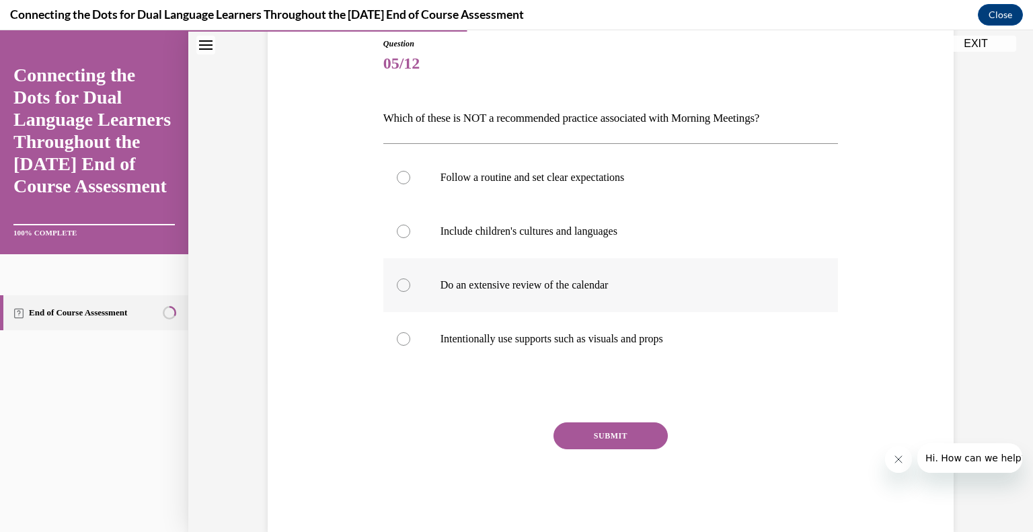
click at [499, 290] on p "Do an extensive review of the calendar" at bounding box center [622, 284] width 364 height 13
click at [410, 290] on input "Do an extensive review of the calendar" at bounding box center [403, 284] width 13 height 13
radio input "true"
click at [593, 428] on button "SUBMIT" at bounding box center [610, 435] width 114 height 27
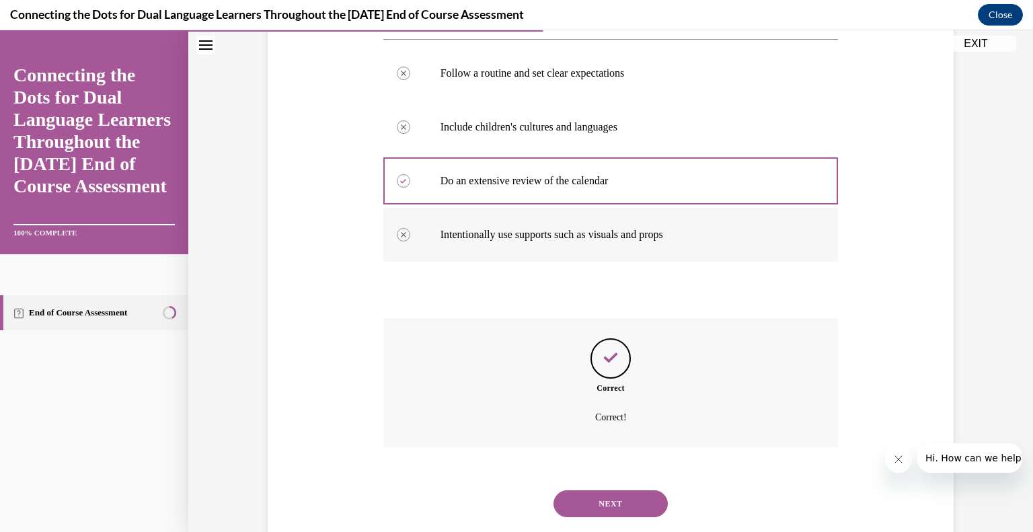
scroll to position [285, 0]
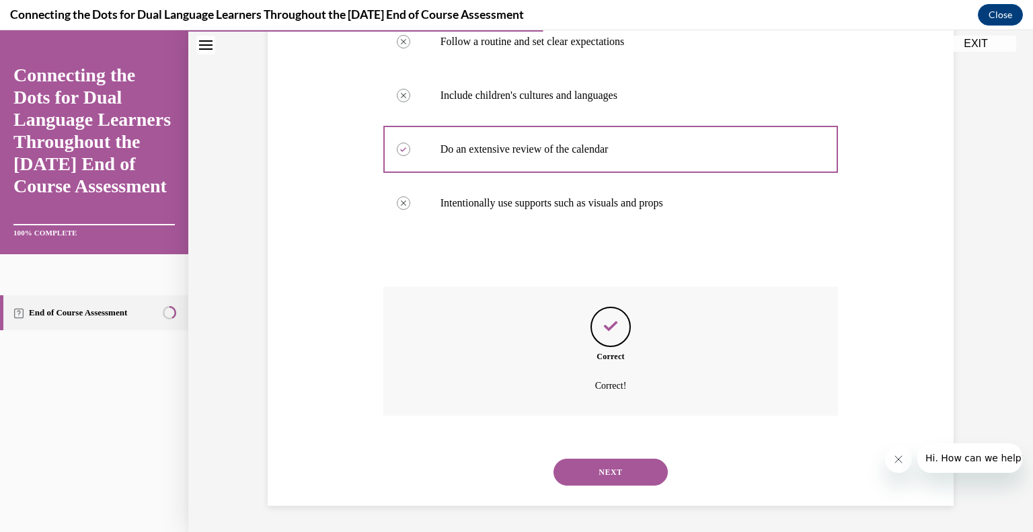
click at [604, 469] on button "NEXT" at bounding box center [610, 472] width 114 height 27
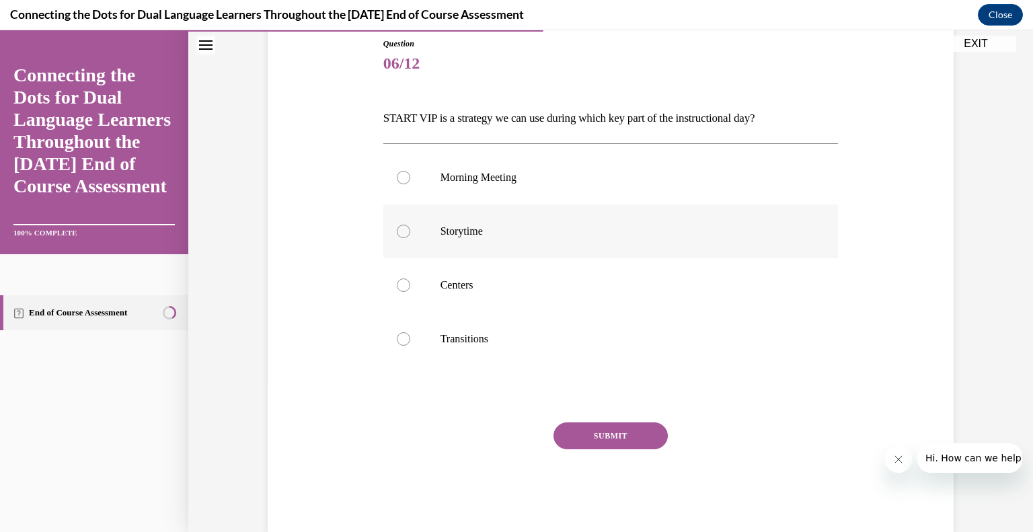
click at [535, 236] on p "Storytime" at bounding box center [622, 231] width 364 height 13
click at [410, 236] on input "Storytime" at bounding box center [403, 231] width 13 height 13
radio input "true"
click at [616, 443] on button "SUBMIT" at bounding box center [610, 435] width 114 height 27
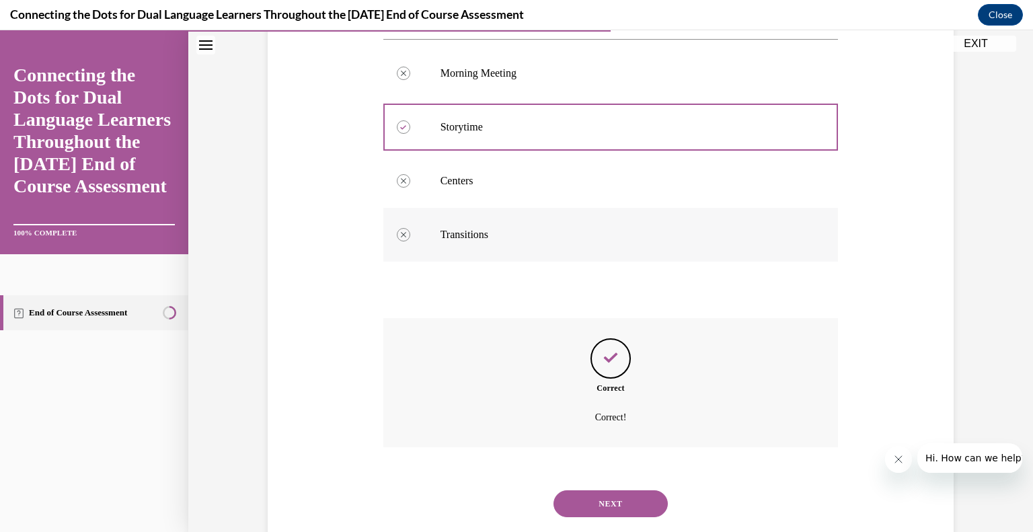
scroll to position [285, 0]
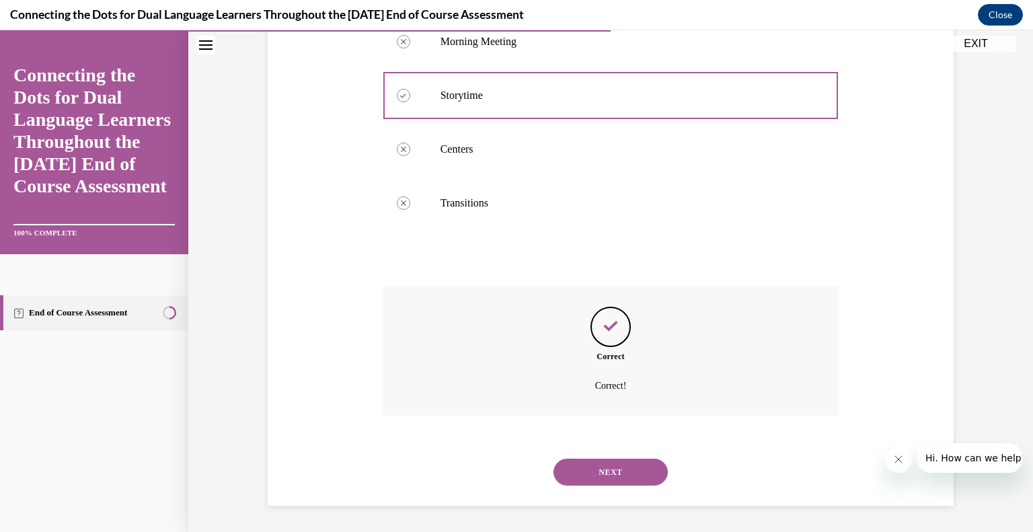
click at [624, 473] on button "NEXT" at bounding box center [610, 472] width 114 height 27
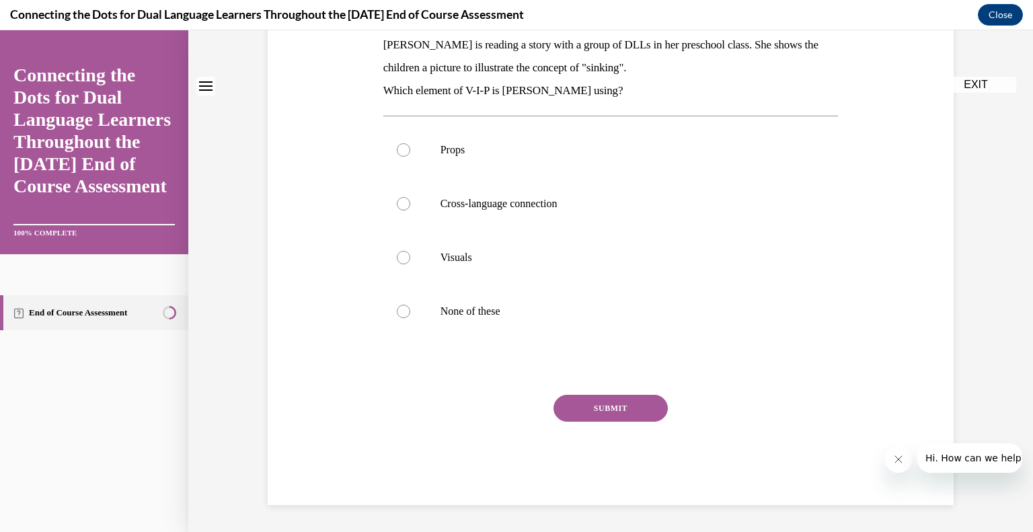
scroll to position [0, 0]
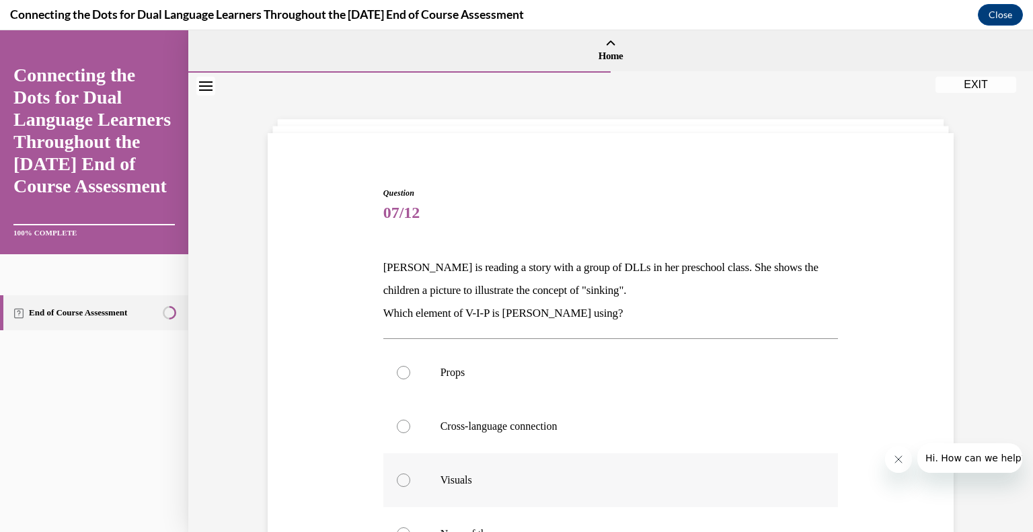
click at [512, 499] on label "Visuals" at bounding box center [610, 480] width 455 height 54
click at [410, 487] on input "Visuals" at bounding box center [403, 479] width 13 height 13
radio input "true"
click at [397, 527] on input "None of these" at bounding box center [403, 533] width 13 height 13
radio input "true"
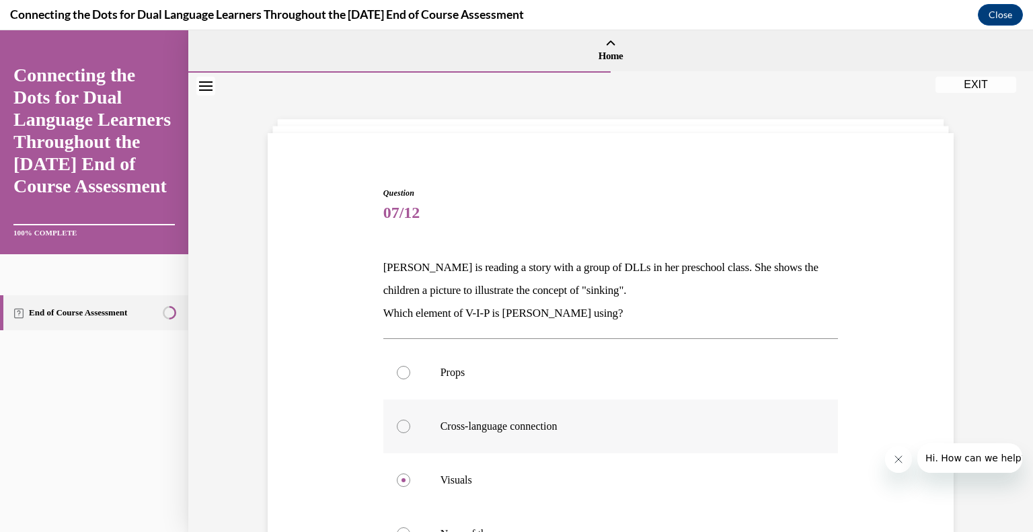
scroll to position [8, 0]
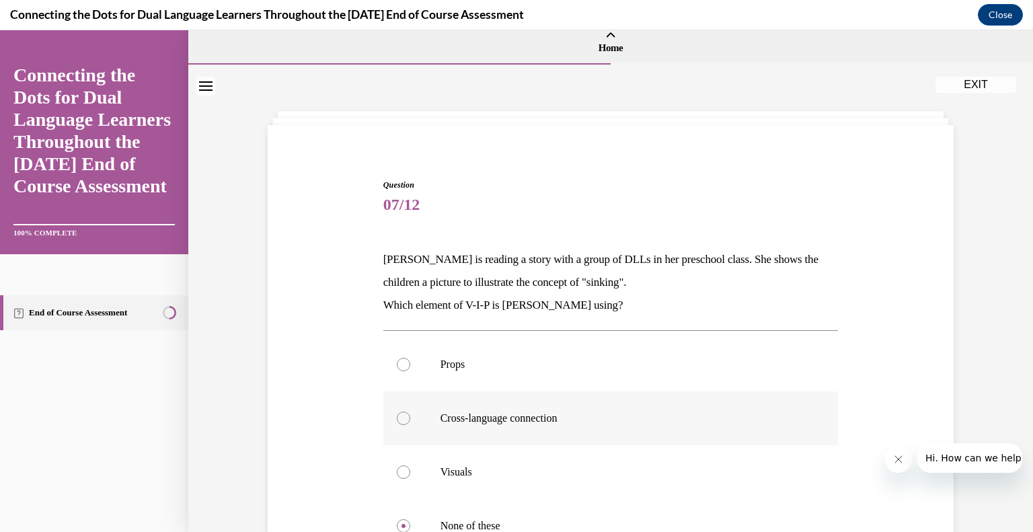
click at [397, 358] on input "Props" at bounding box center [403, 364] width 13 height 13
radio input "true"
click at [397, 411] on input "Cross-language connection" at bounding box center [403, 417] width 13 height 13
radio input "true"
click at [397, 465] on input "Visuals" at bounding box center [403, 471] width 13 height 13
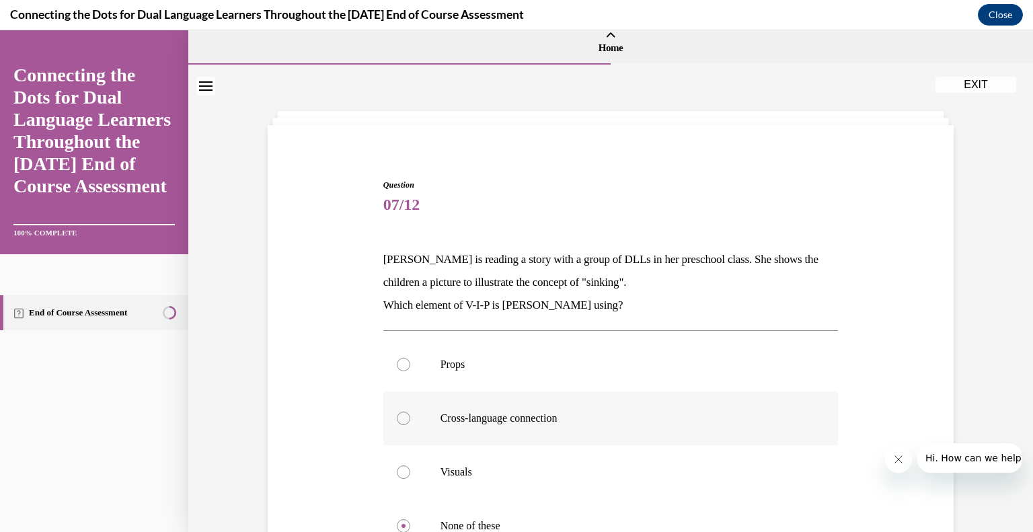
radio input "true"
click at [397, 519] on input "None of these" at bounding box center [403, 525] width 13 height 13
radio input "true"
click at [397, 358] on input "Props" at bounding box center [403, 364] width 13 height 13
radio input "true"
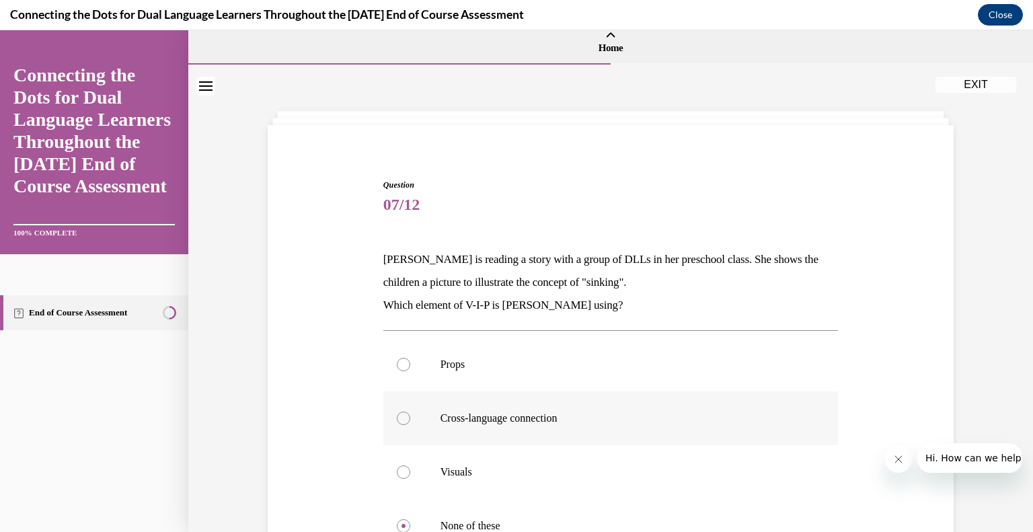
click at [397, 411] on input "Cross-language connection" at bounding box center [403, 417] width 13 height 13
radio input "true"
click at [397, 465] on input "Visuals" at bounding box center [403, 471] width 13 height 13
radio input "true"
click at [397, 519] on input "None of these" at bounding box center [403, 525] width 13 height 13
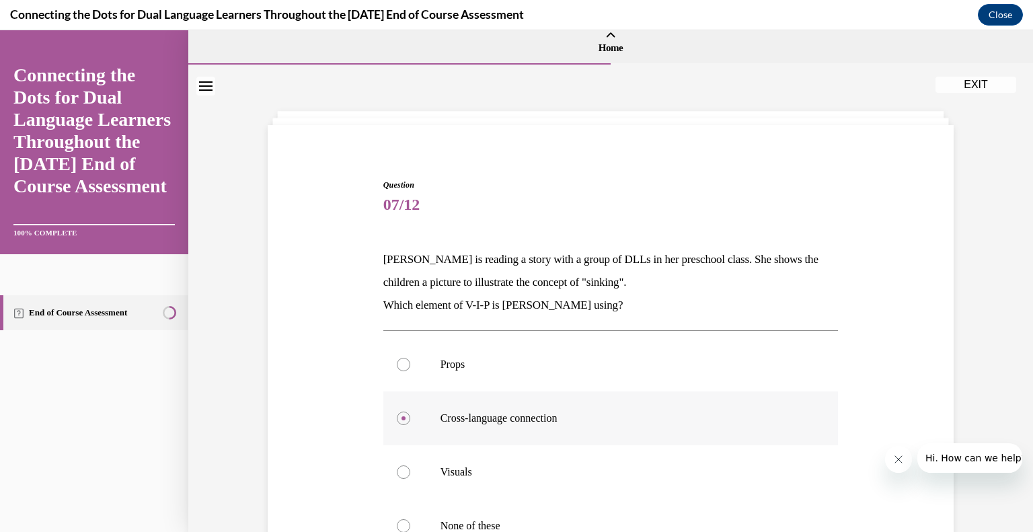
radio input "true"
click at [397, 358] on input "Props" at bounding box center [403, 364] width 13 height 13
radio input "true"
click at [397, 411] on input "Cross-language connection" at bounding box center [403, 417] width 13 height 13
radio input "true"
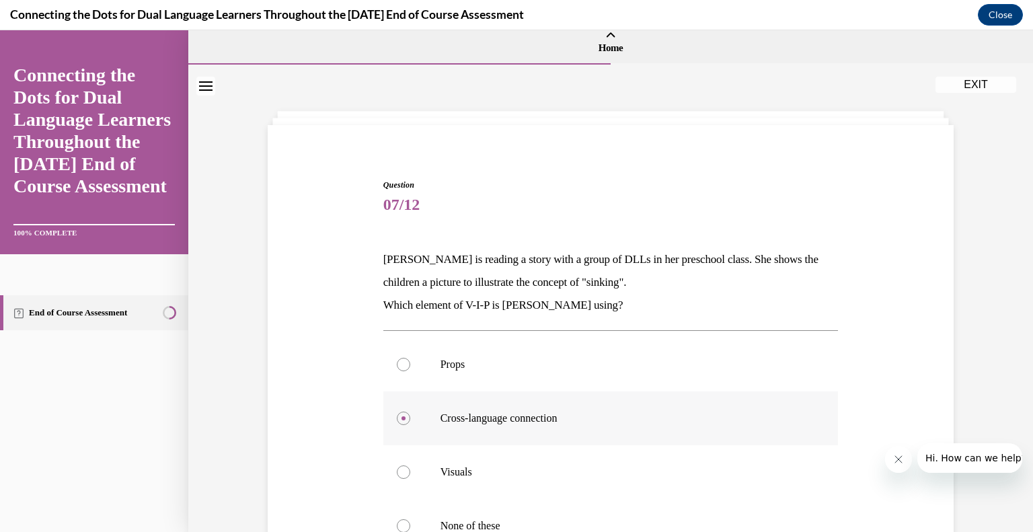
click at [397, 465] on input "Visuals" at bounding box center [403, 471] width 13 height 13
radio input "true"
click at [397, 519] on input "None of these" at bounding box center [403, 525] width 13 height 13
radio input "true"
click at [397, 358] on input "Props" at bounding box center [403, 364] width 13 height 13
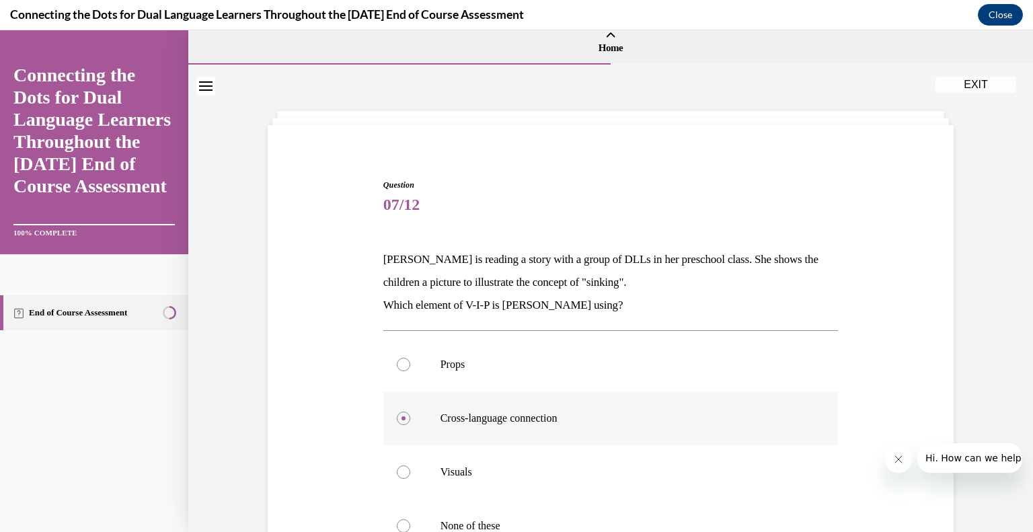
radio input "true"
click at [397, 411] on input "Cross-language connection" at bounding box center [403, 417] width 13 height 13
radio input "true"
click at [397, 465] on input "Visuals" at bounding box center [403, 471] width 13 height 13
radio input "true"
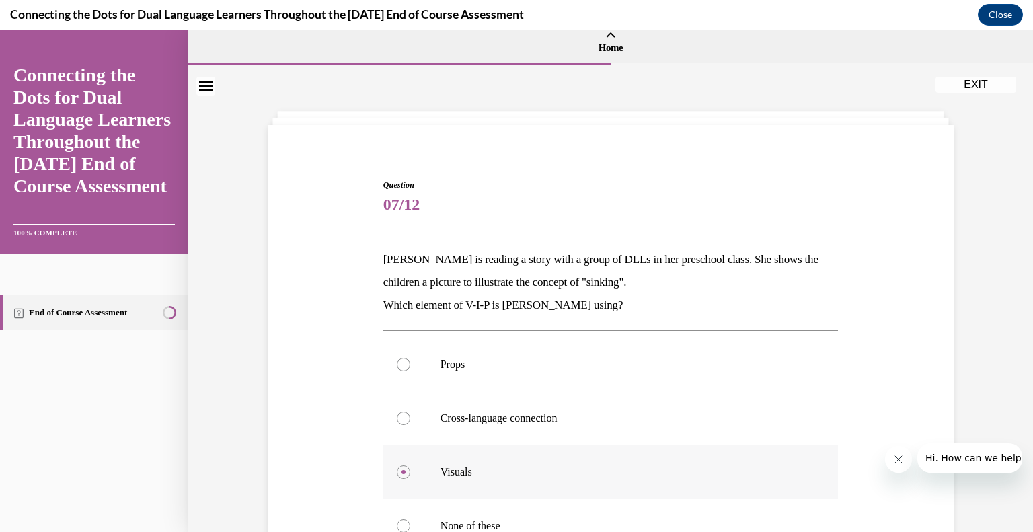
click at [718, 481] on label "Visuals" at bounding box center [610, 472] width 455 height 54
click at [410, 479] on input "Visuals" at bounding box center [403, 471] width 13 height 13
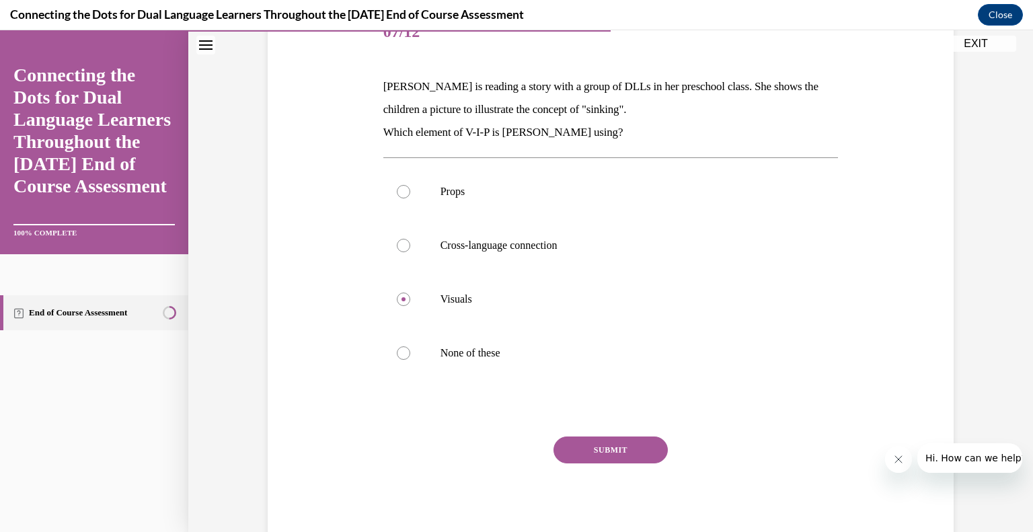
scroll to position [188, 0]
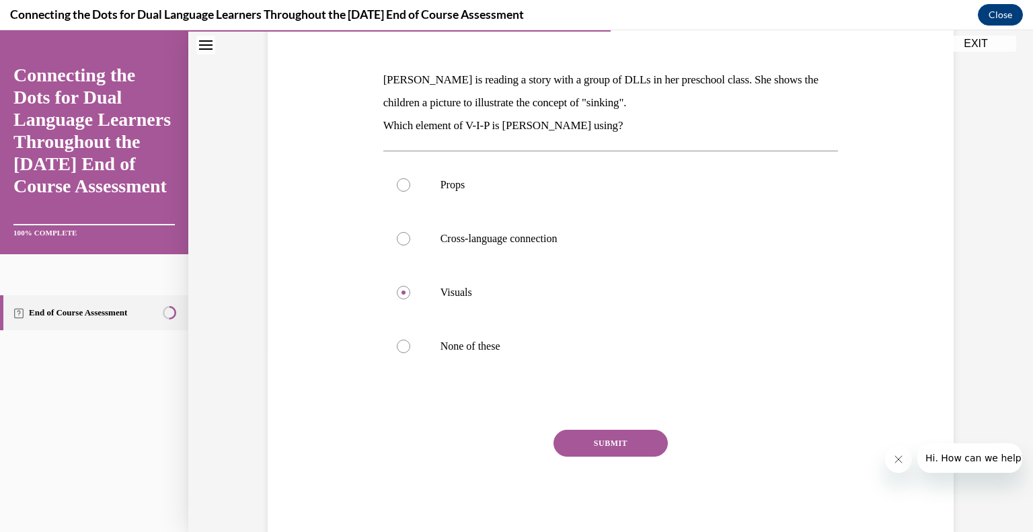
click at [619, 436] on button "SUBMIT" at bounding box center [610, 443] width 114 height 27
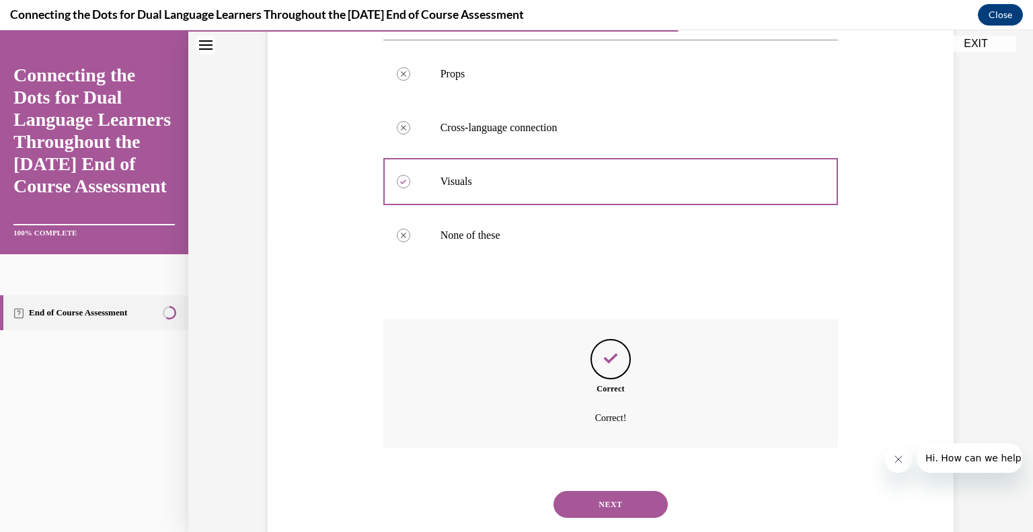
scroll to position [331, 0]
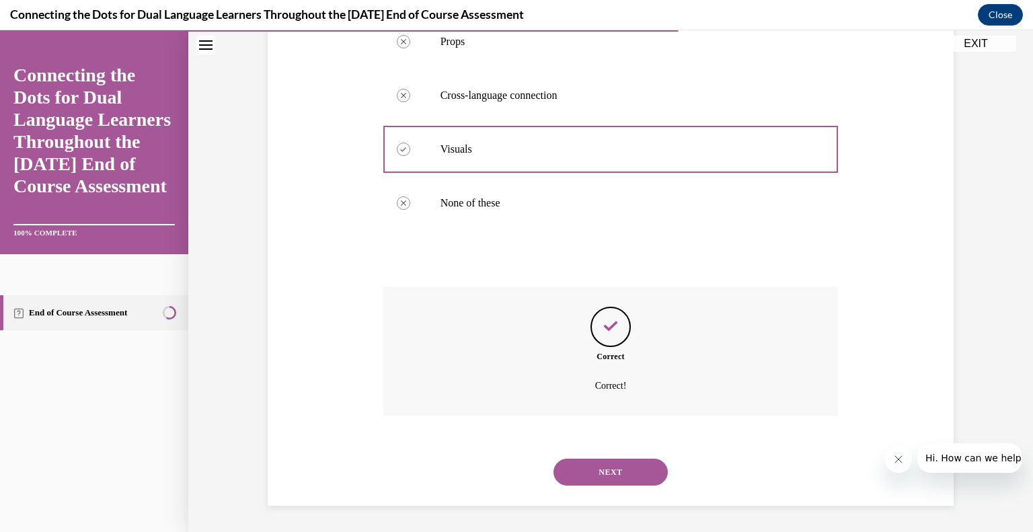
click at [603, 481] on button "NEXT" at bounding box center [610, 472] width 114 height 27
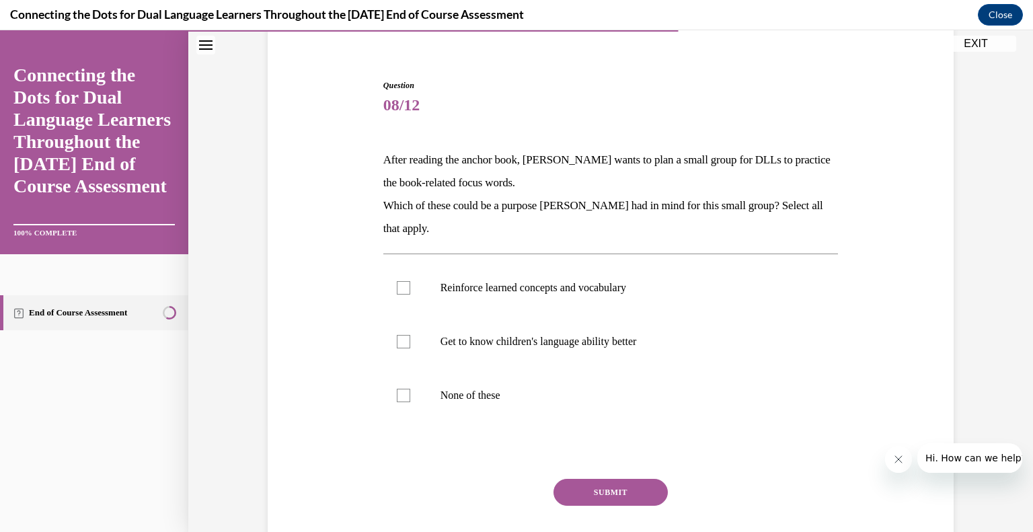
scroll to position [113, 0]
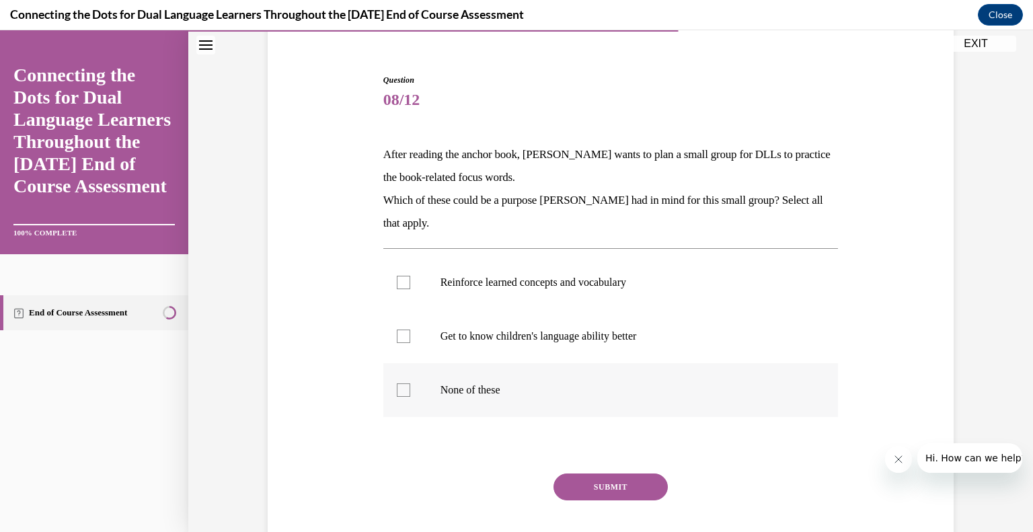
click at [491, 403] on label "None of these" at bounding box center [610, 390] width 455 height 54
click at [410, 397] on input "None of these" at bounding box center [403, 389] width 13 height 13
click at [470, 389] on p "None of these" at bounding box center [622, 389] width 364 height 13
click at [410, 389] on input "None of these" at bounding box center [403, 389] width 13 height 13
checkbox input "false"
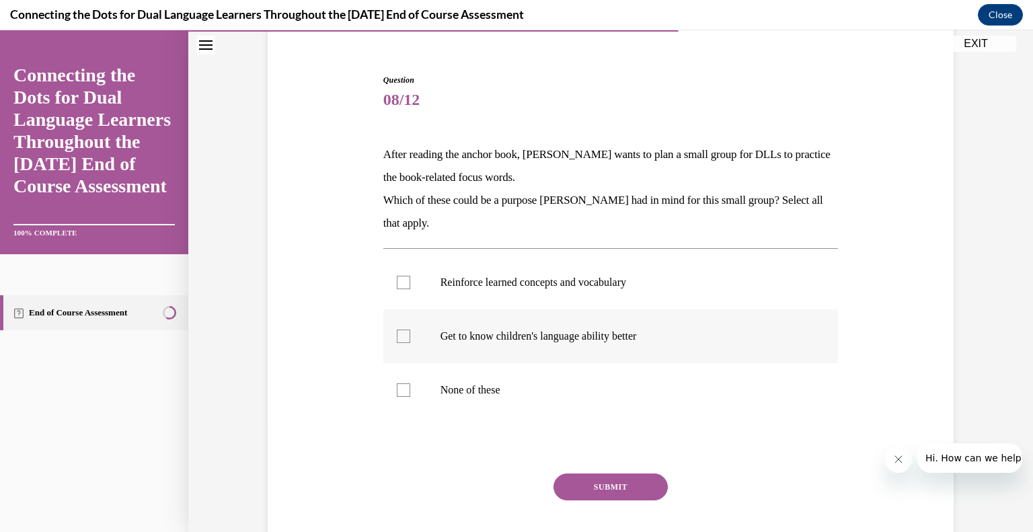
click at [489, 330] on p "Get to know children's language ability better" at bounding box center [622, 335] width 364 height 13
click at [410, 330] on input "Get to know children's language ability better" at bounding box center [403, 335] width 13 height 13
checkbox input "true"
click at [498, 268] on label "Reinforce learned concepts and vocabulary" at bounding box center [610, 282] width 455 height 54
click at [410, 276] on input "Reinforce learned concepts and vocabulary" at bounding box center [403, 282] width 13 height 13
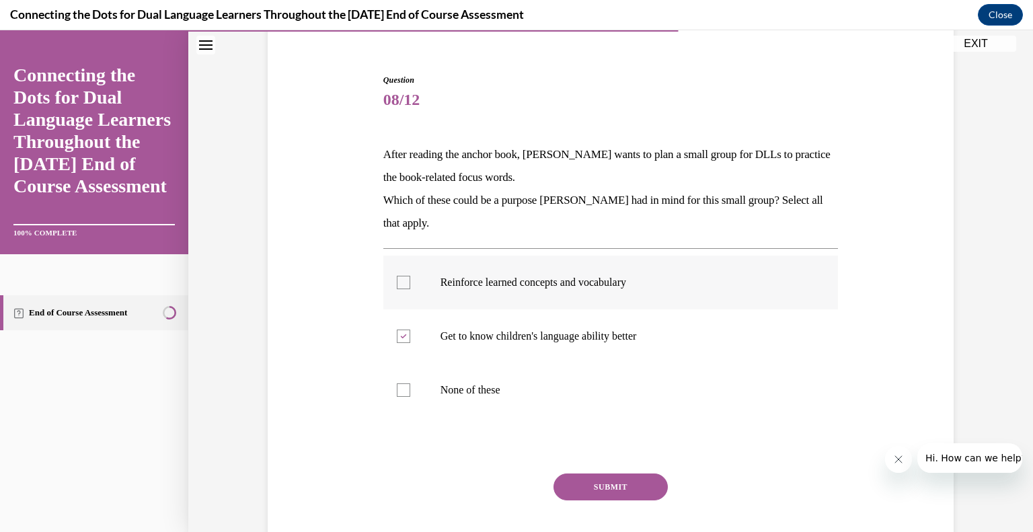
checkbox input "true"
click at [610, 489] on button "SUBMIT" at bounding box center [610, 486] width 114 height 27
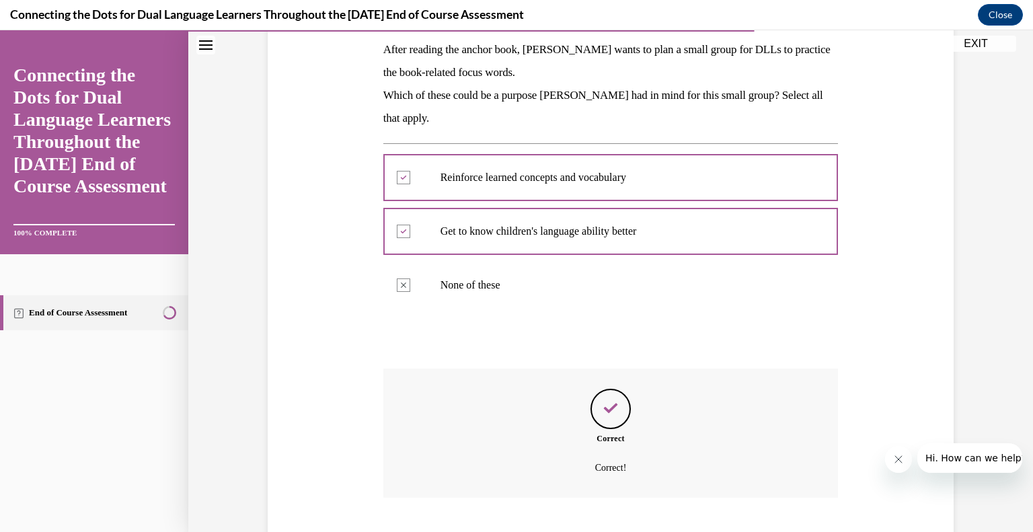
scroll to position [300, 0]
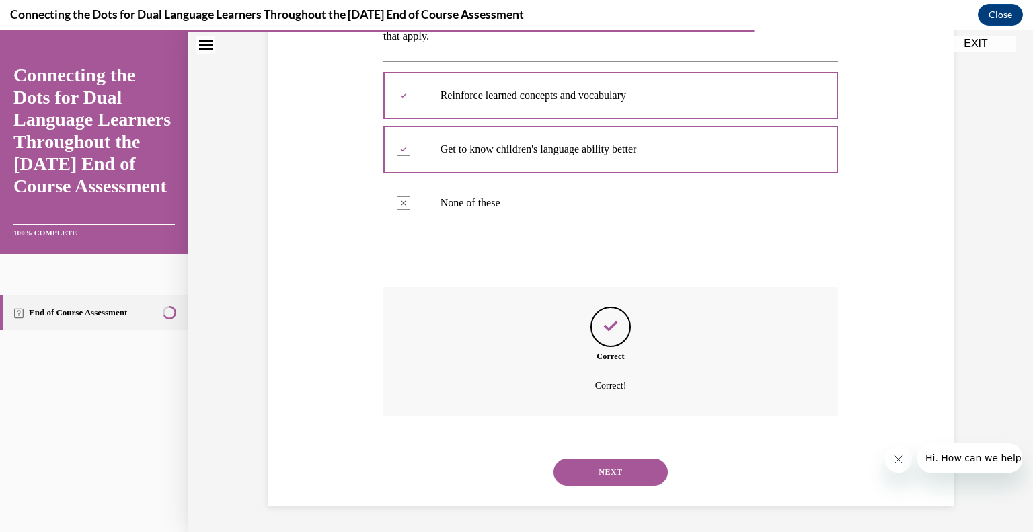
click at [613, 467] on button "NEXT" at bounding box center [610, 472] width 114 height 27
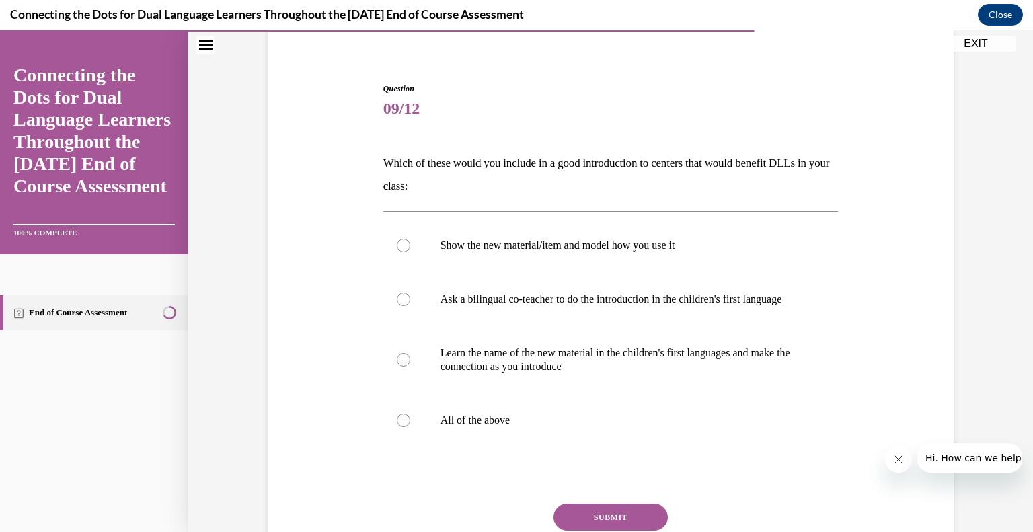
scroll to position [108, 0]
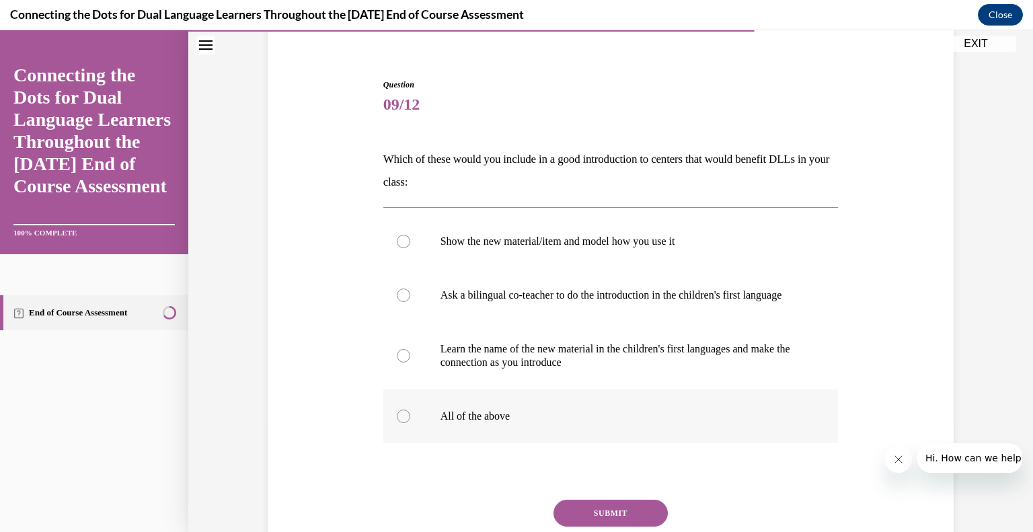
click at [680, 443] on label "All of the above" at bounding box center [610, 416] width 455 height 54
click at [410, 423] on input "All of the above" at bounding box center [403, 415] width 13 height 13
radio input "true"
click at [639, 524] on button "SUBMIT" at bounding box center [610, 513] width 114 height 27
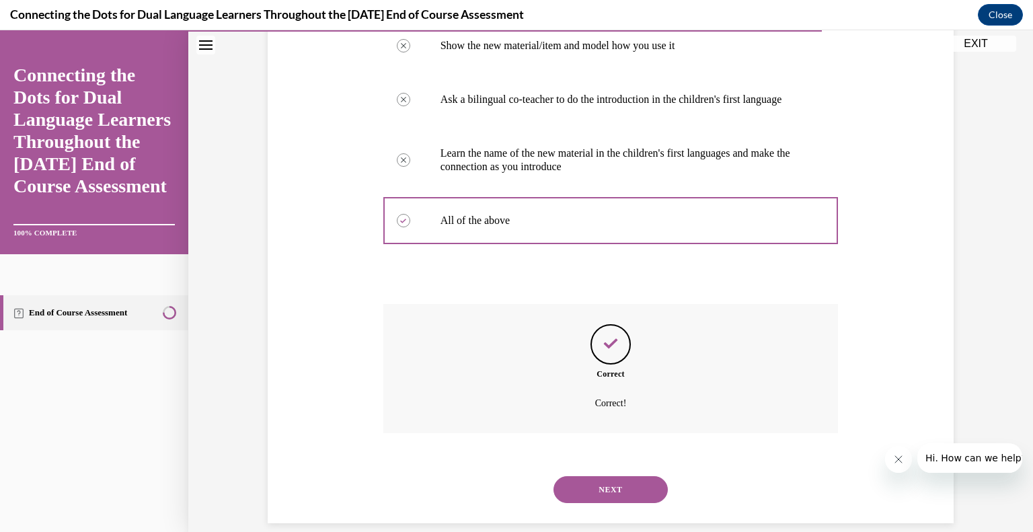
scroll to position [335, 0]
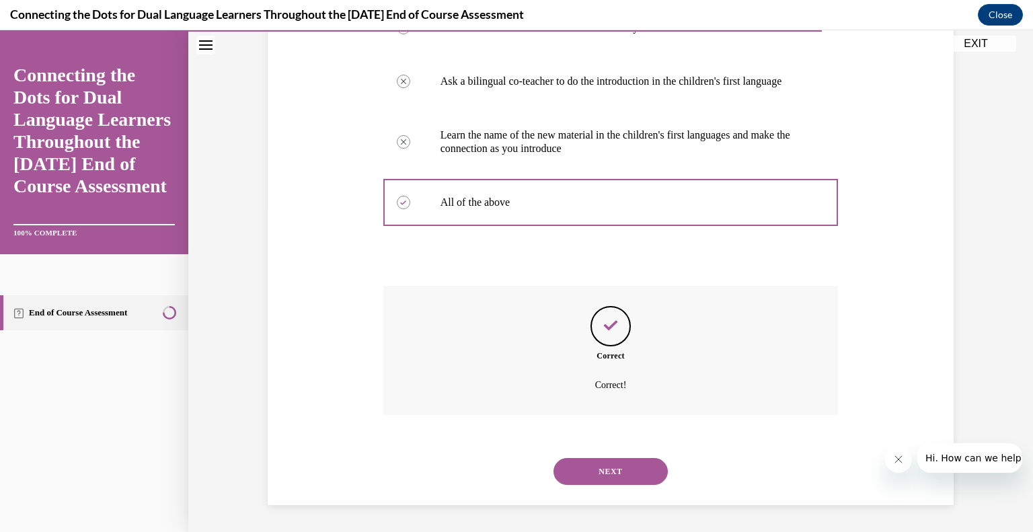
click at [616, 470] on button "NEXT" at bounding box center [610, 471] width 114 height 27
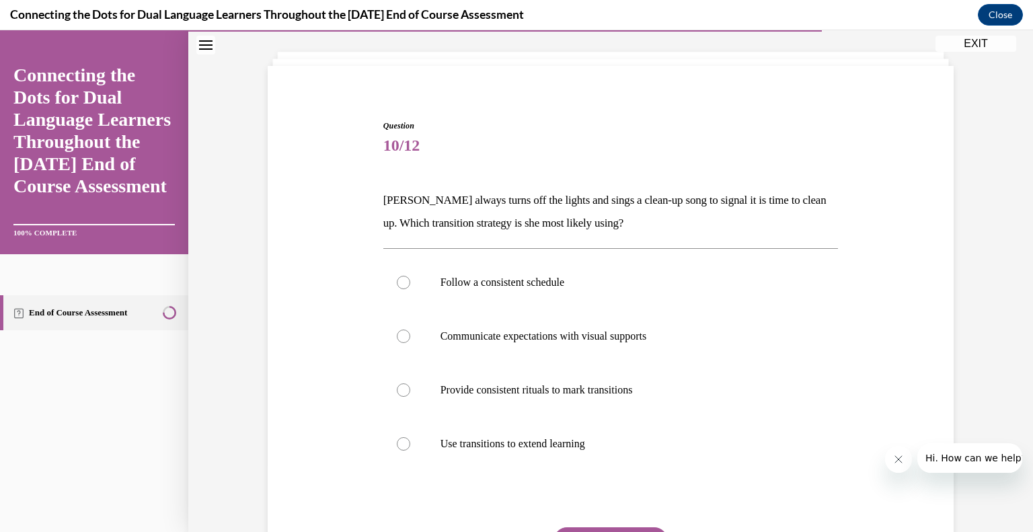
scroll to position [69, 0]
click at [771, 379] on label "Provide consistent rituals to mark transitions" at bounding box center [610, 389] width 455 height 54
click at [410, 382] on input "Provide consistent rituals to mark transitions" at bounding box center [403, 388] width 13 height 13
radio input "true"
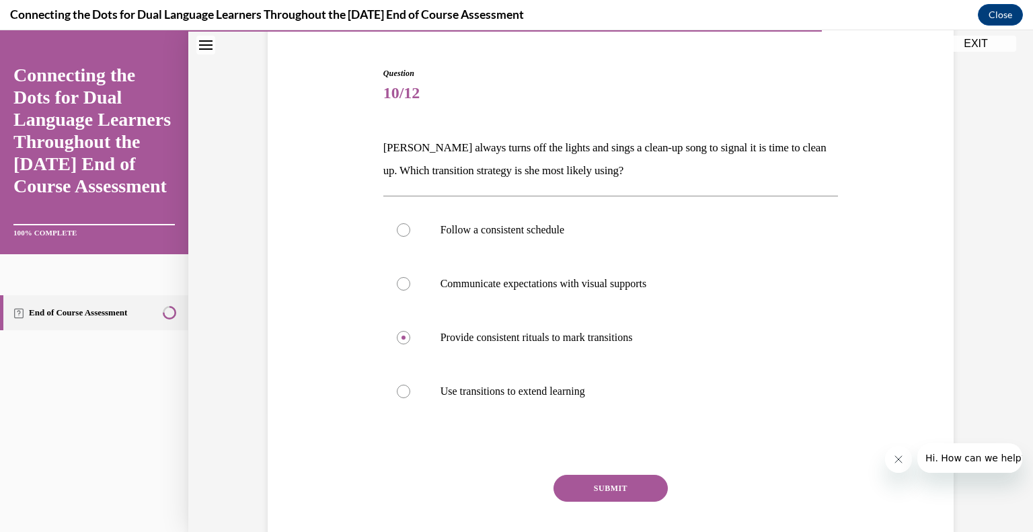
scroll to position [123, 0]
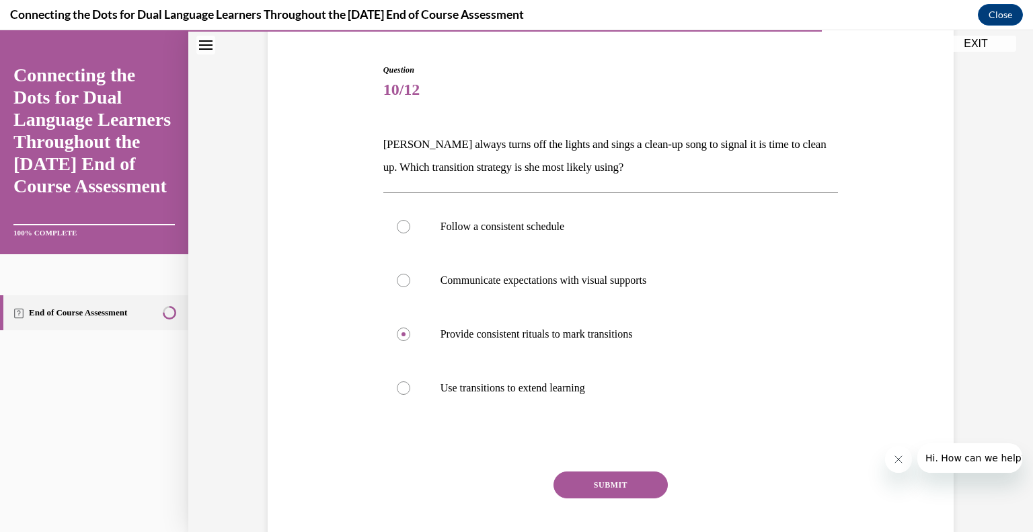
click at [567, 480] on button "SUBMIT" at bounding box center [610, 484] width 114 height 27
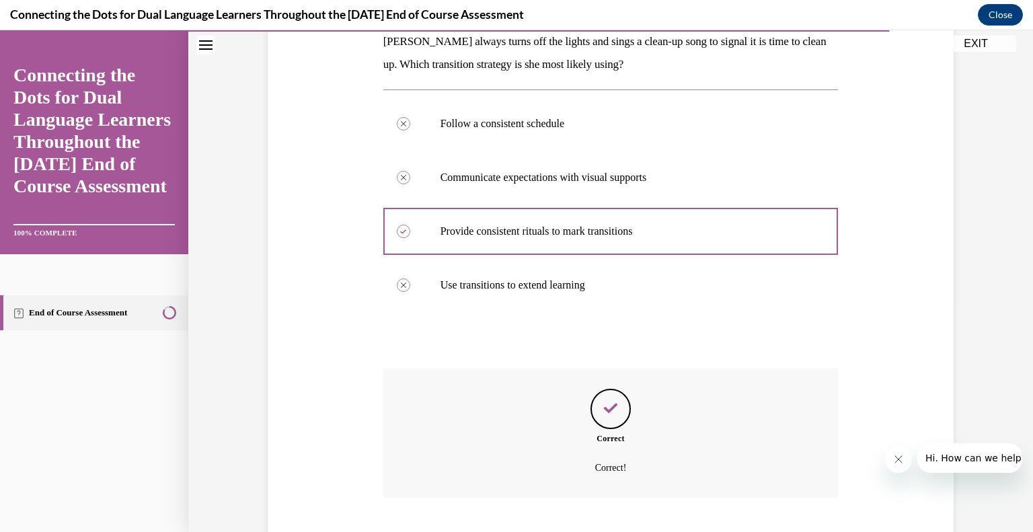
scroll to position [308, 0]
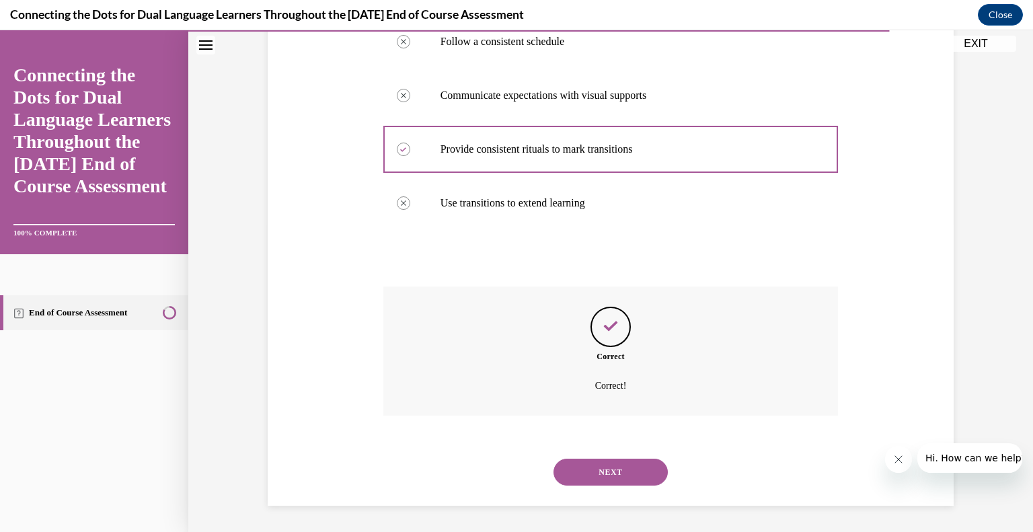
click at [597, 476] on button "NEXT" at bounding box center [610, 472] width 114 height 27
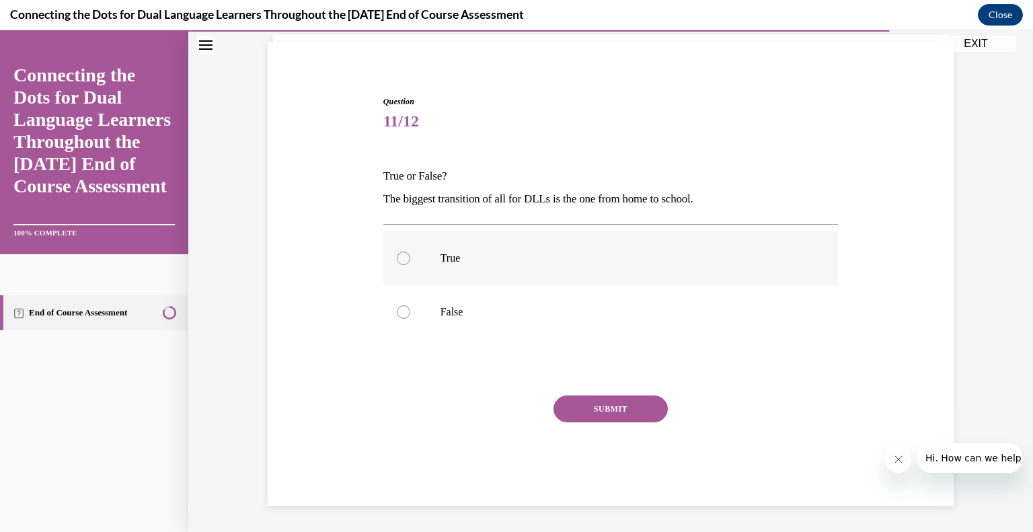
click at [495, 245] on label "True" at bounding box center [610, 258] width 455 height 54
click at [410, 251] on input "True" at bounding box center [403, 257] width 13 height 13
radio input "true"
click at [596, 413] on button "SUBMIT" at bounding box center [610, 408] width 114 height 27
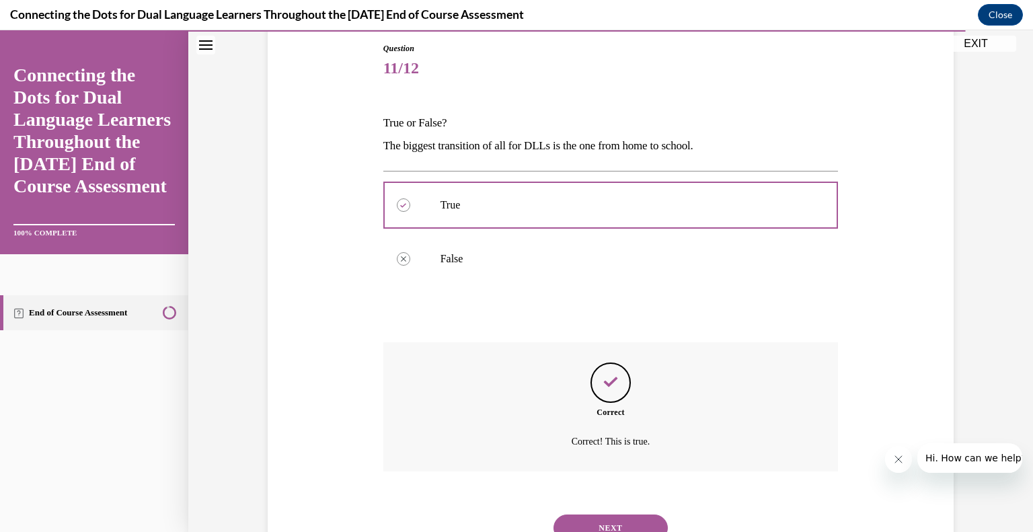
scroll to position [200, 0]
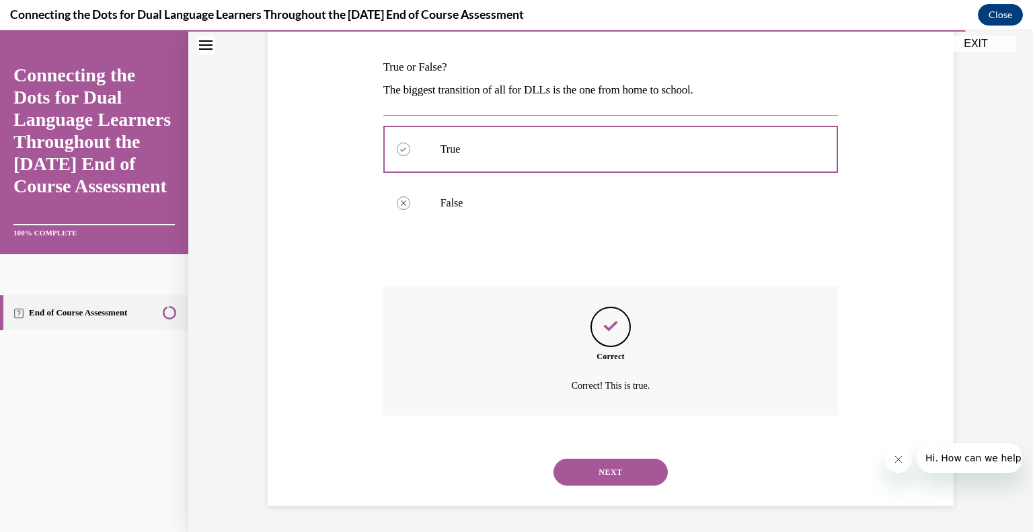
click at [602, 474] on button "NEXT" at bounding box center [610, 472] width 114 height 27
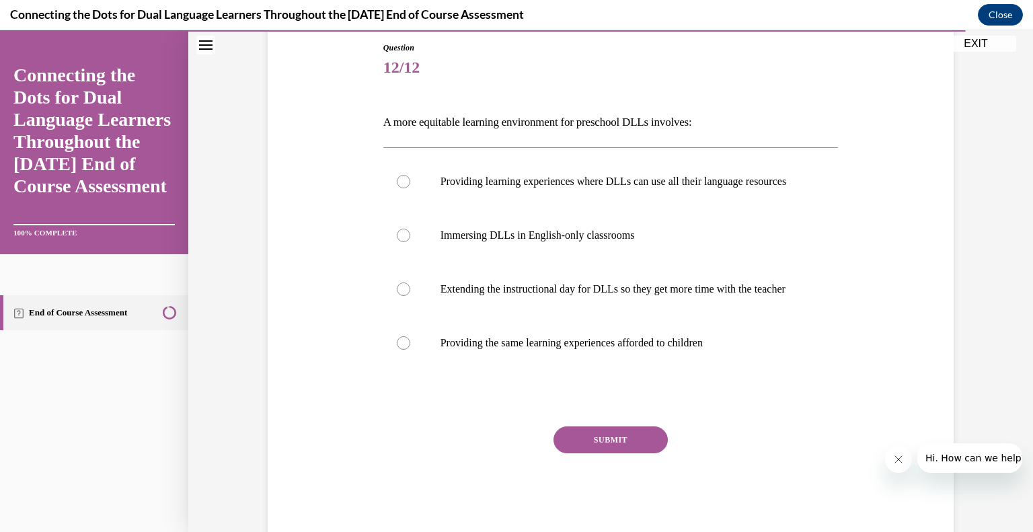
scroll to position [154, 0]
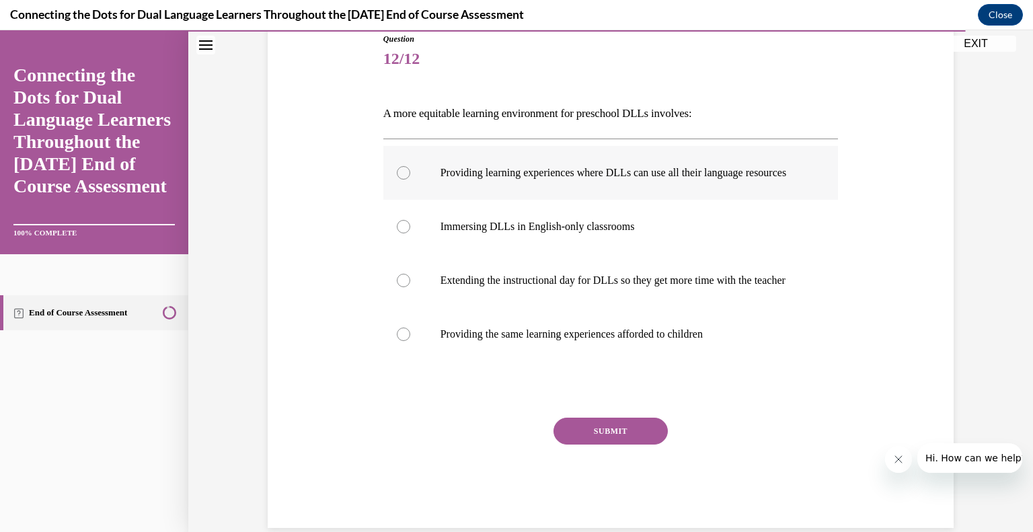
click at [674, 198] on label "Providing learning experiences where DLLs can use all their language resources" at bounding box center [610, 173] width 455 height 54
click at [410, 180] on input "Providing learning experiences where DLLs can use all their language resources" at bounding box center [403, 172] width 13 height 13
radio input "true"
click at [588, 444] on button "SUBMIT" at bounding box center [610, 431] width 114 height 27
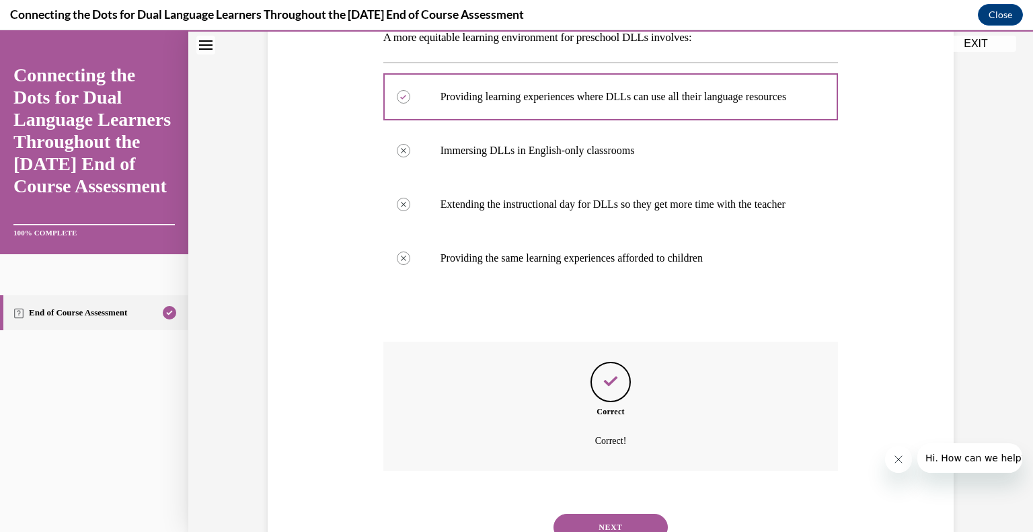
scroll to position [312, 0]
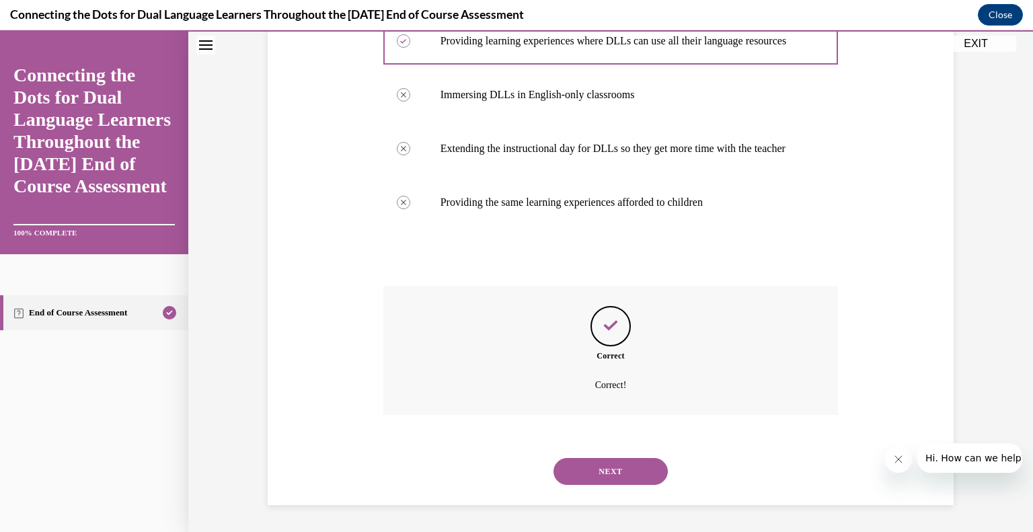
click at [610, 467] on button "NEXT" at bounding box center [610, 471] width 114 height 27
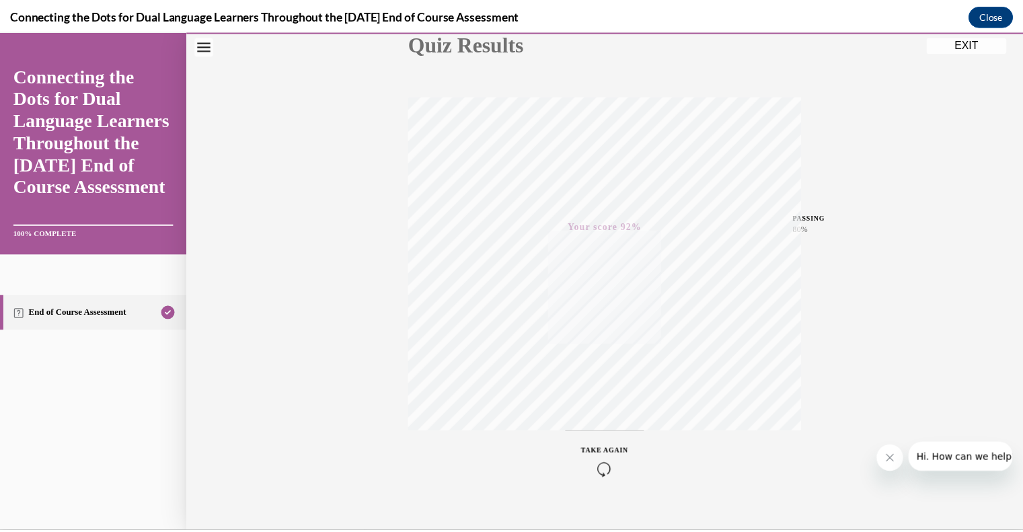
scroll to position [187, 0]
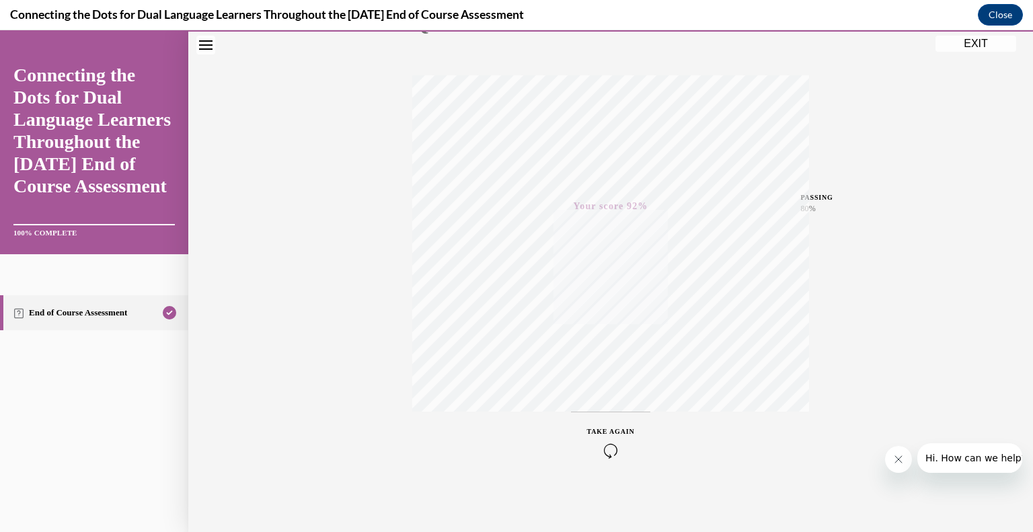
click at [960, 44] on button "EXIT" at bounding box center [975, 44] width 81 height 16
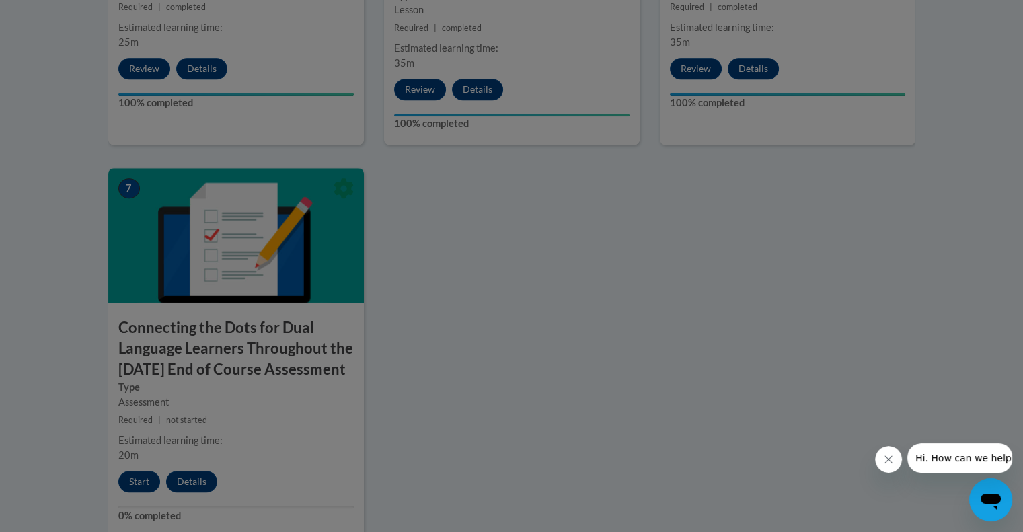
click at [608, 416] on div at bounding box center [511, 266] width 1023 height 532
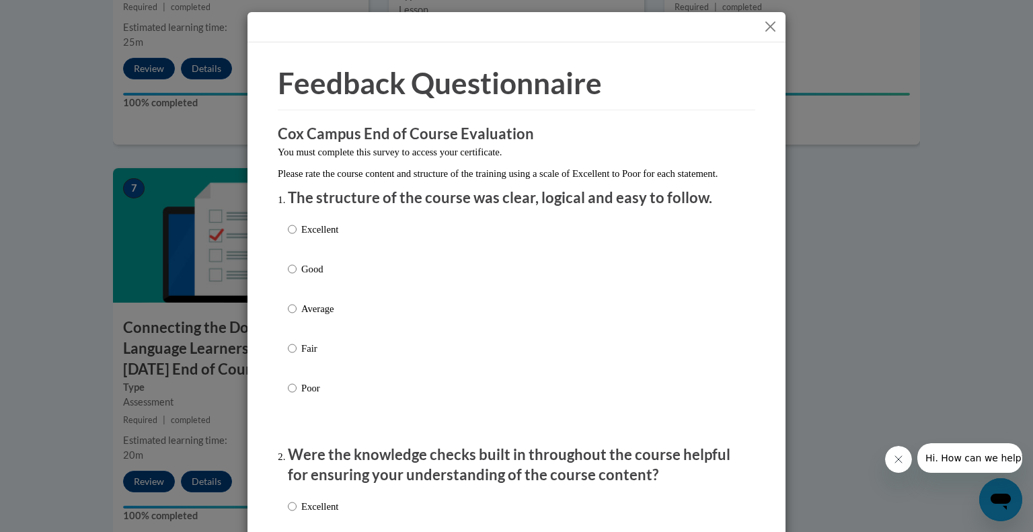
drag, startPoint x: 1020, startPoint y: 62, endPoint x: 1032, endPoint y: 131, distance: 70.3
click at [1022, 131] on div "Feedback Questionnaire Rate Course Comments Cox Campus End of Course Evaluation…" at bounding box center [516, 266] width 1033 height 532
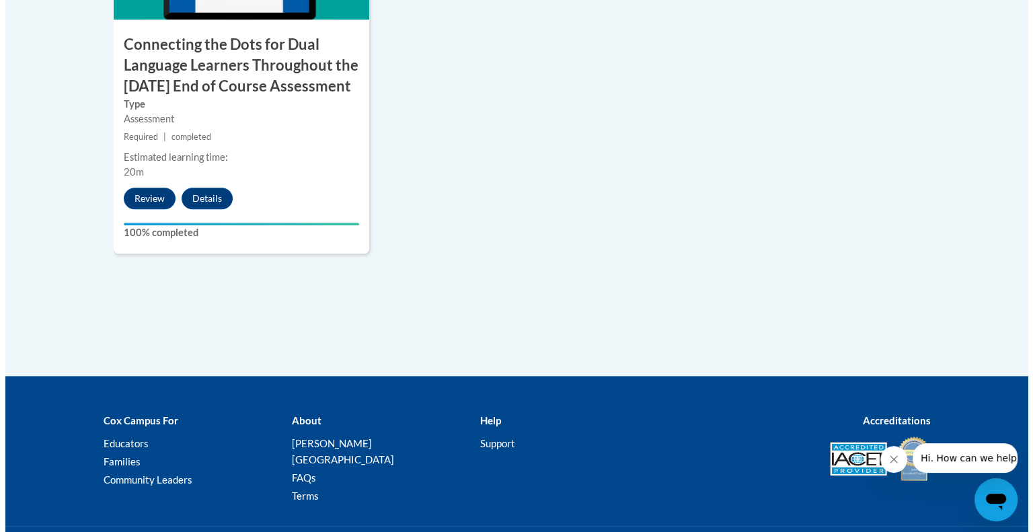
scroll to position [1309, 0]
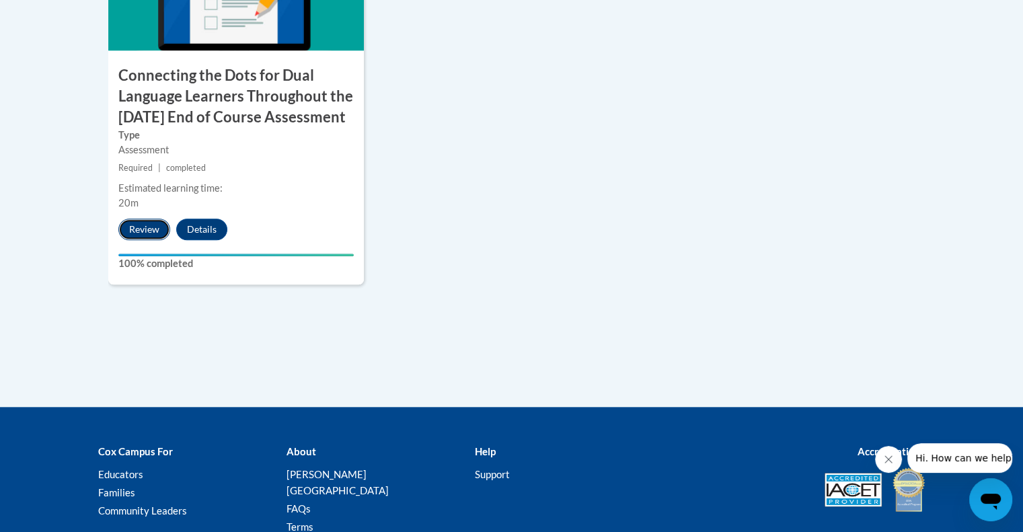
click at [147, 240] on button "Review" at bounding box center [144, 230] width 52 height 22
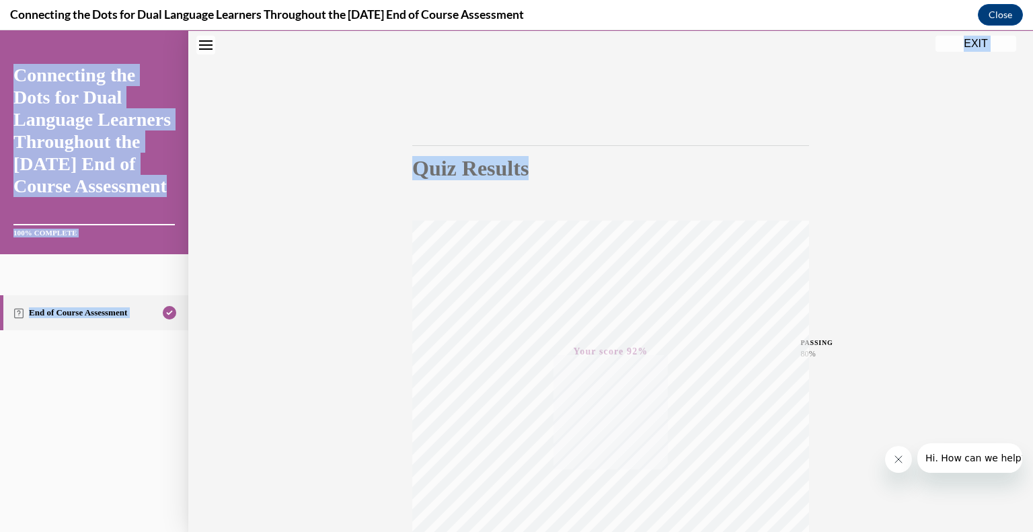
scroll to position [0, 0]
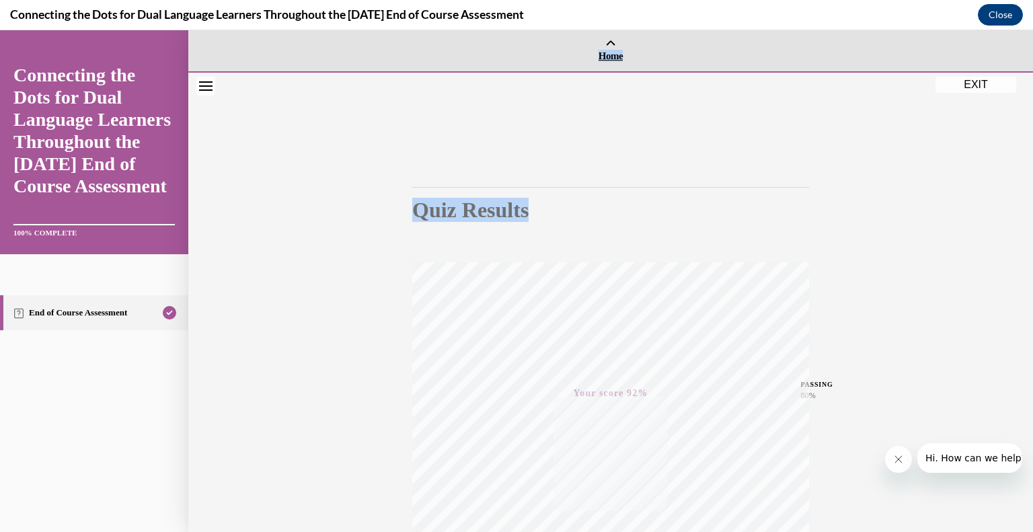
drag, startPoint x: 783, startPoint y: 36, endPoint x: 1005, endPoint y: 33, distance: 222.6
click at [1005, 33] on div "Home Question 12/12 A more equitable learning environment for preschool DLLs in…" at bounding box center [610, 374] width 844 height 689
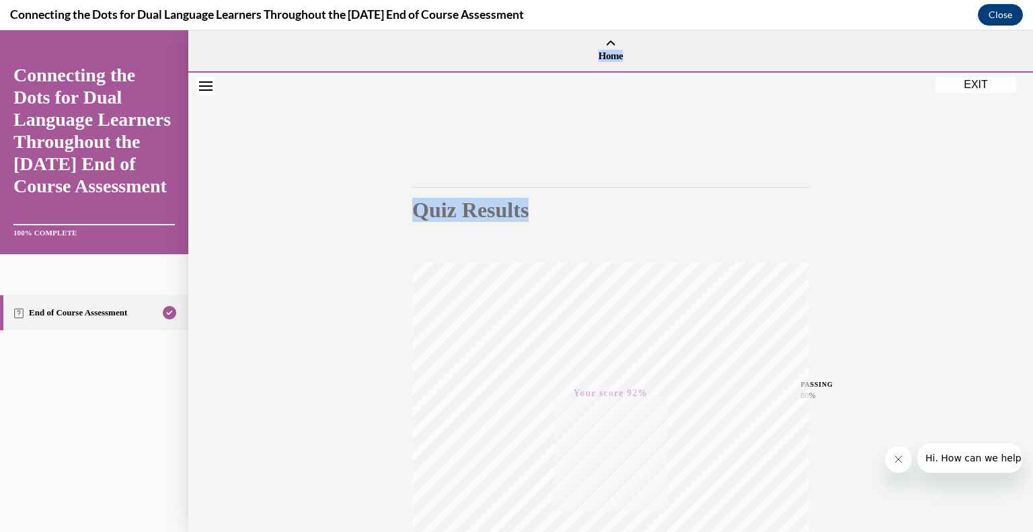
click at [1004, 87] on button "EXIT" at bounding box center [975, 85] width 81 height 16
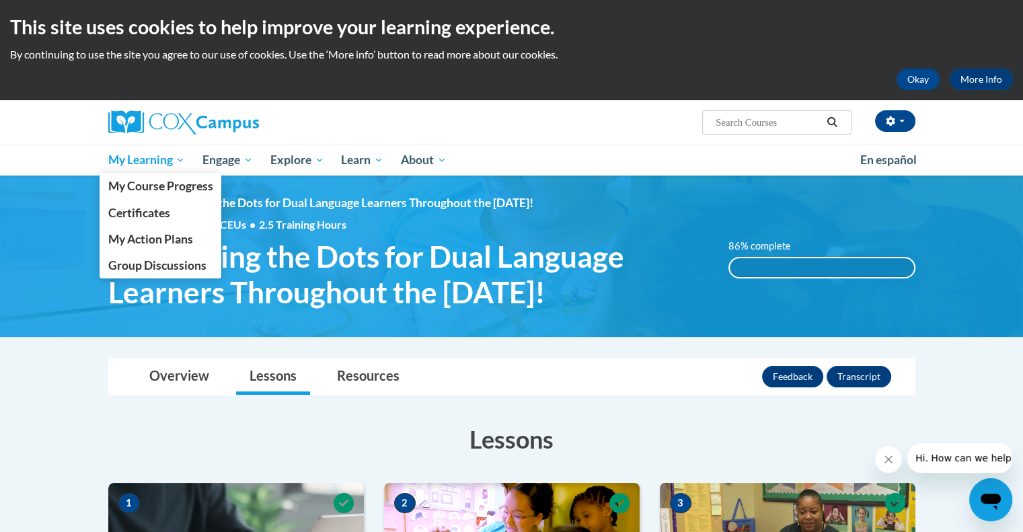
click at [136, 158] on span "My Learning" at bounding box center [146, 160] width 77 height 16
click at [141, 222] on link "Certificates" at bounding box center [161, 213] width 122 height 26
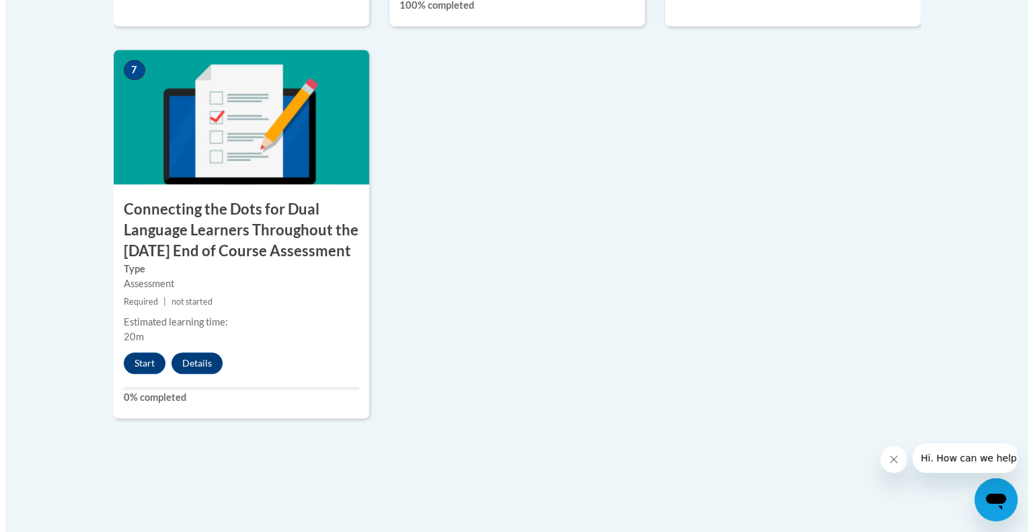
scroll to position [1171, 0]
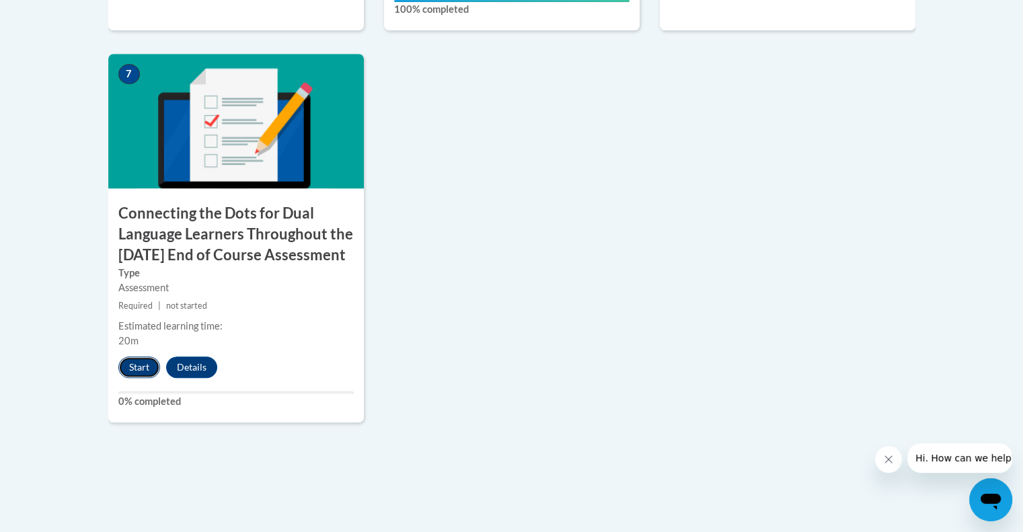
click at [141, 378] on button "Start" at bounding box center [139, 367] width 42 height 22
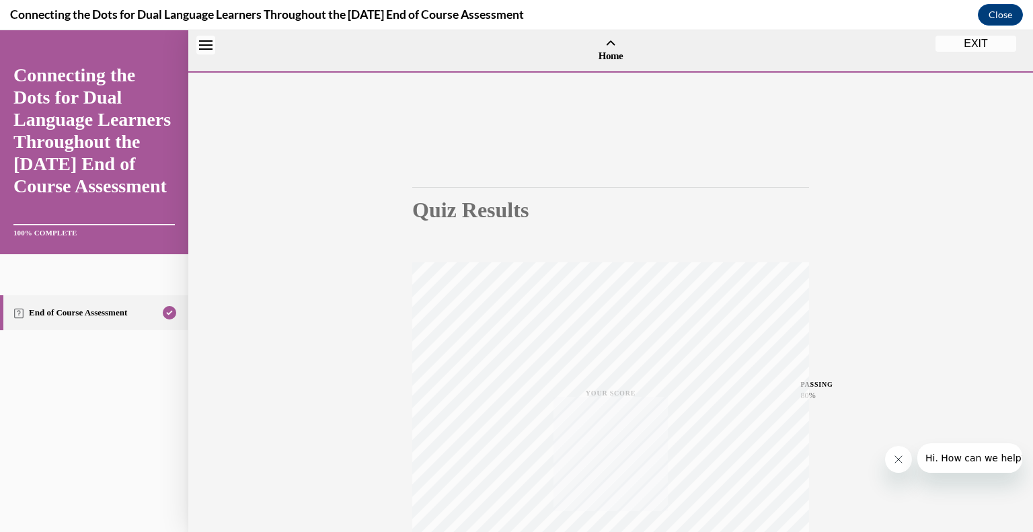
scroll to position [42, 0]
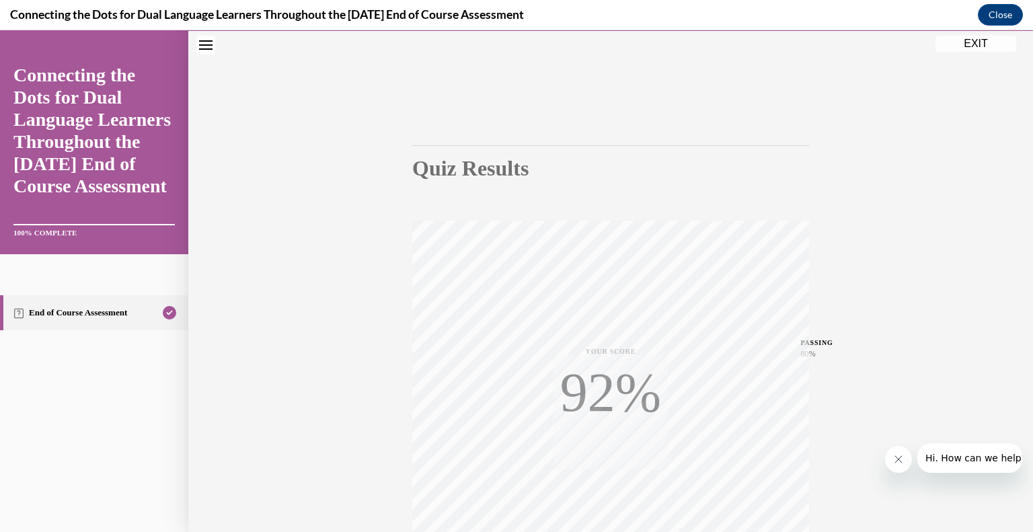
click at [779, 30] on html "SKIP TO STEP Audio transcript EXIT Connecting the Dots for Dual Language Learne…" at bounding box center [516, 281] width 1033 height 502
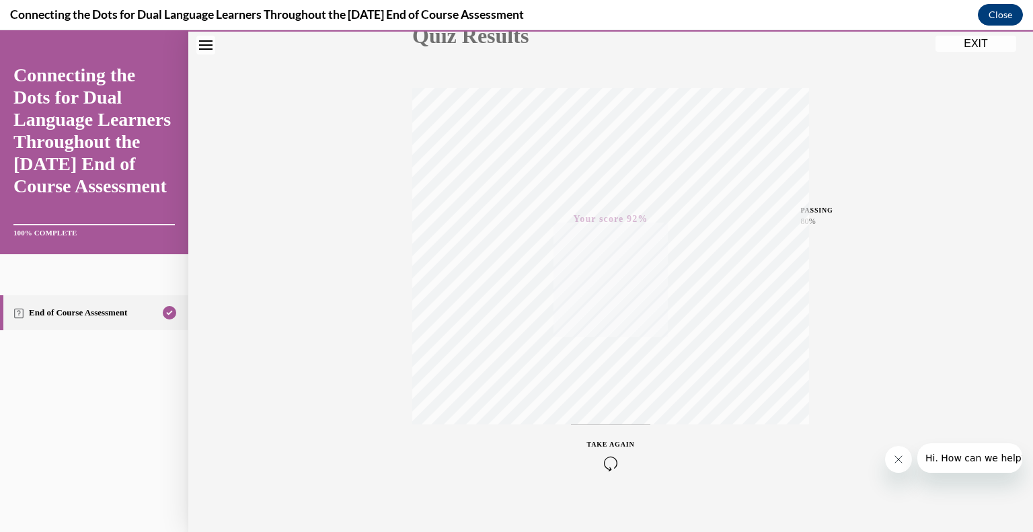
scroll to position [187, 0]
click at [1000, 26] on div "Connecting the Dots for Dual Language Learners Throughout the Preschool Day End…" at bounding box center [516, 15] width 1033 height 30
click at [1000, 15] on button "Close" at bounding box center [1000, 15] width 45 height 22
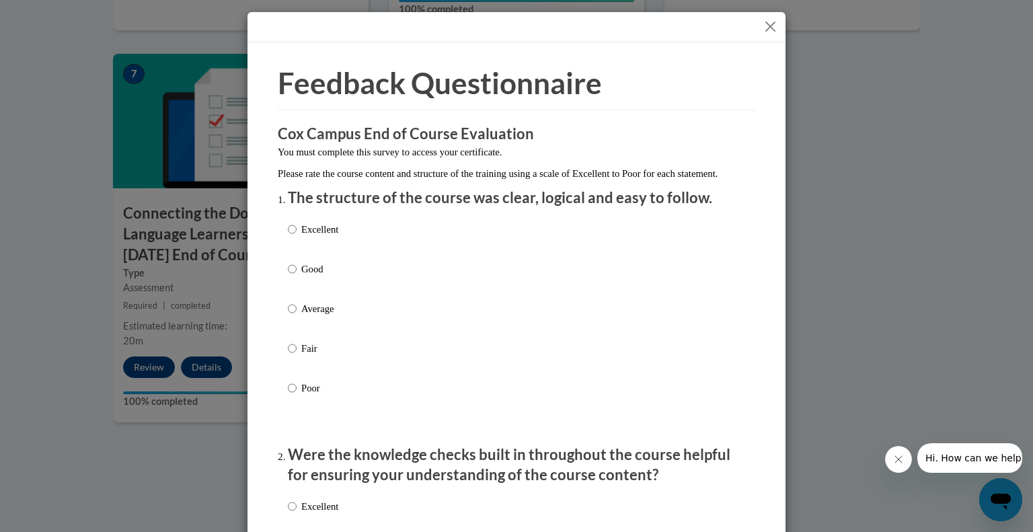
click at [331, 237] on p "Excellent" at bounding box center [319, 229] width 37 height 15
click at [296, 237] on input "Excellent" at bounding box center [292, 229] width 9 height 15
radio input "true"
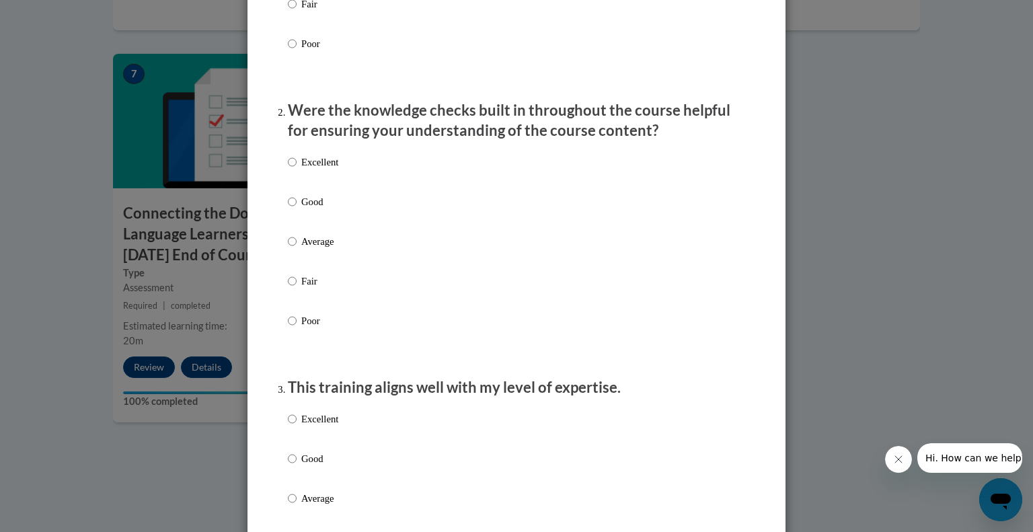
scroll to position [342, 0]
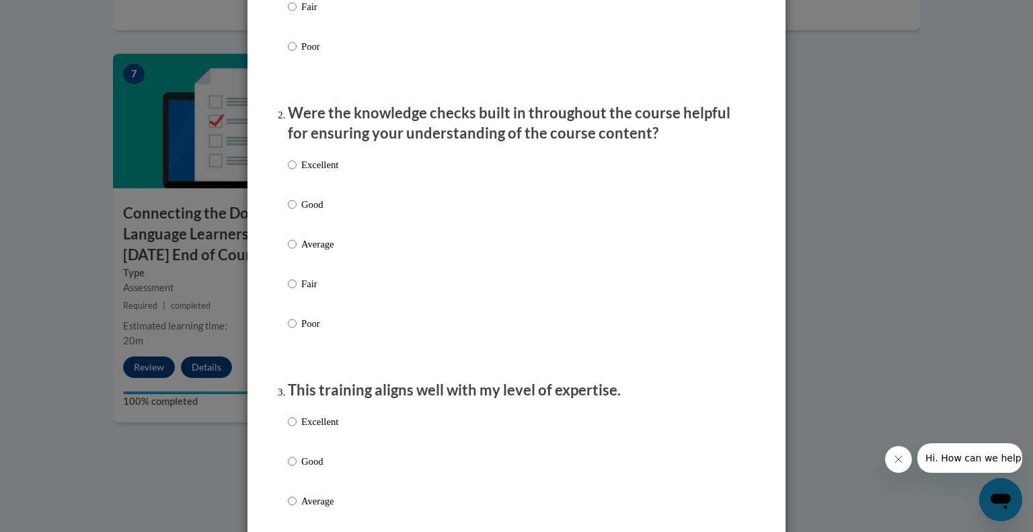
click at [520, 192] on div "Excellent Good Average Fair Poor" at bounding box center [516, 260] width 457 height 219
click at [288, 231] on label "Good" at bounding box center [313, 215] width 50 height 36
click at [288, 212] on input "Good" at bounding box center [292, 204] width 9 height 15
radio input "true"
click at [325, 469] on p "Good" at bounding box center [319, 461] width 37 height 15
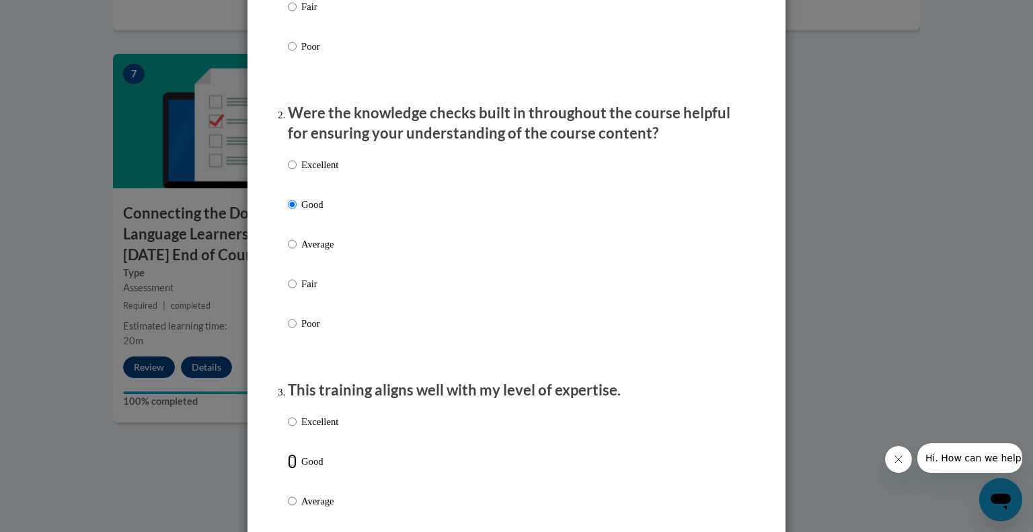
click at [296, 469] on input "Good" at bounding box center [292, 461] width 9 height 15
radio input "true"
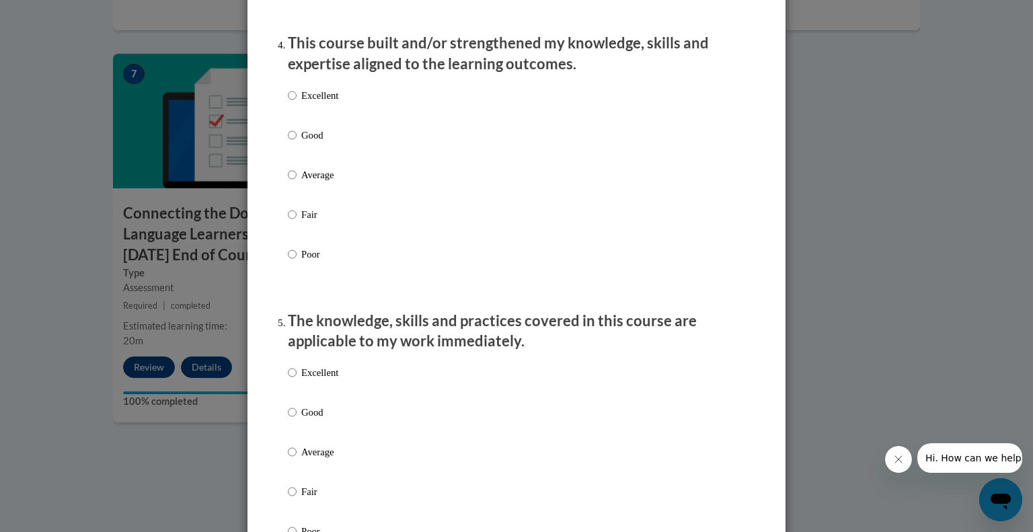
scroll to position [957, 0]
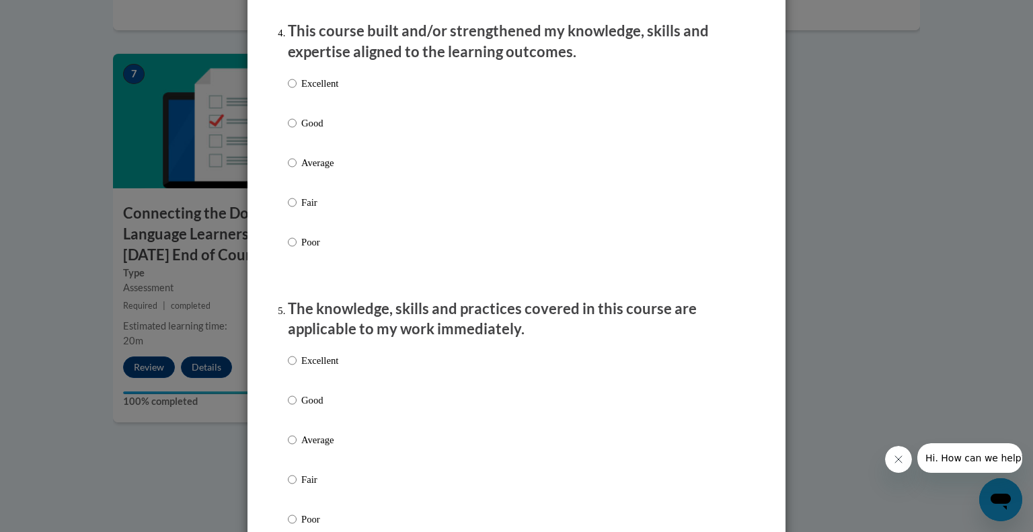
click at [288, 145] on label "Good" at bounding box center [313, 134] width 50 height 36
click at [288, 130] on input "Good" at bounding box center [292, 123] width 9 height 15
radio input "true"
click at [288, 407] on input "Good" at bounding box center [292, 400] width 9 height 15
radio input "true"
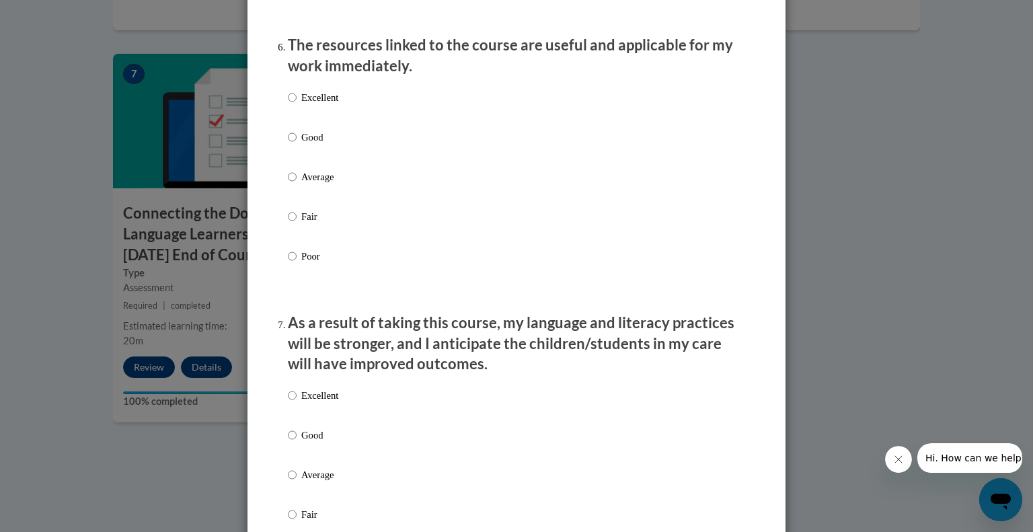
scroll to position [1617, 0]
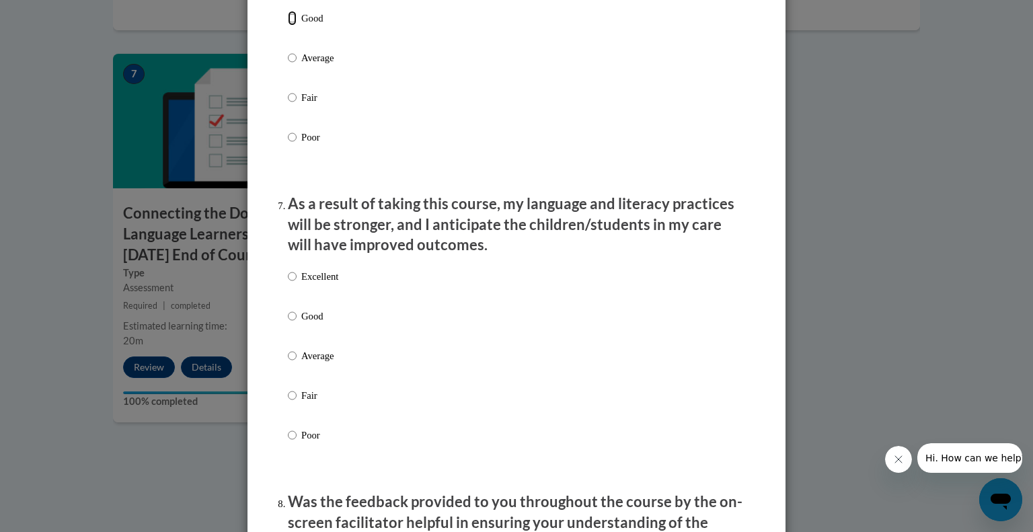
click at [288, 26] on input "Good" at bounding box center [292, 18] width 9 height 15
radio input "true"
click at [288, 338] on label "Good" at bounding box center [313, 327] width 50 height 36
click at [288, 323] on input "Good" at bounding box center [292, 316] width 9 height 15
radio input "true"
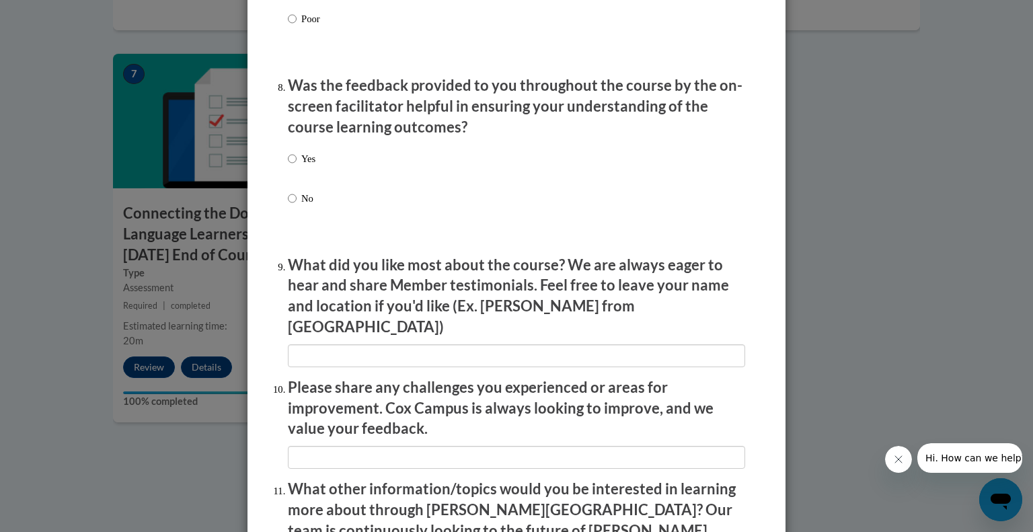
scroll to position [2036, 0]
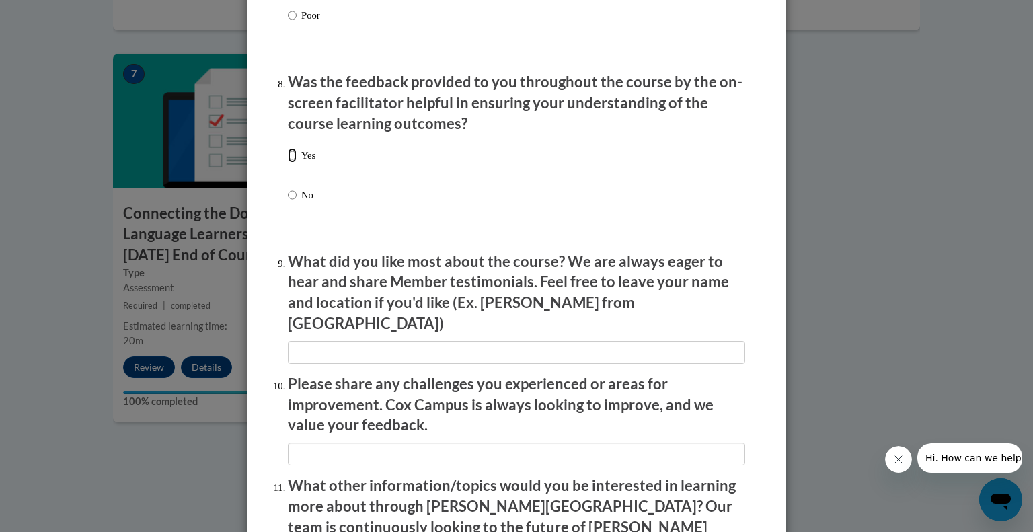
click at [288, 163] on input "Yes" at bounding box center [292, 155] width 9 height 15
radio input "true"
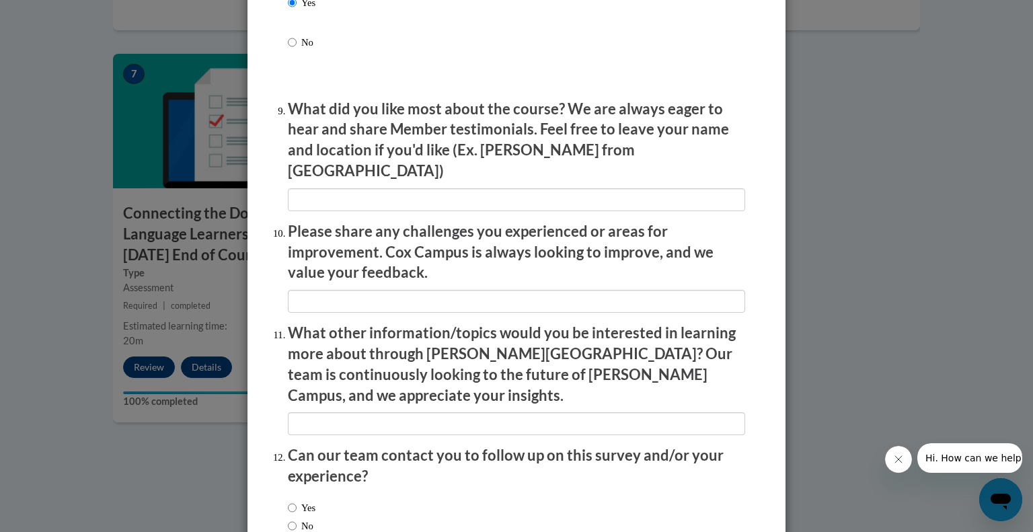
scroll to position [2268, 0]
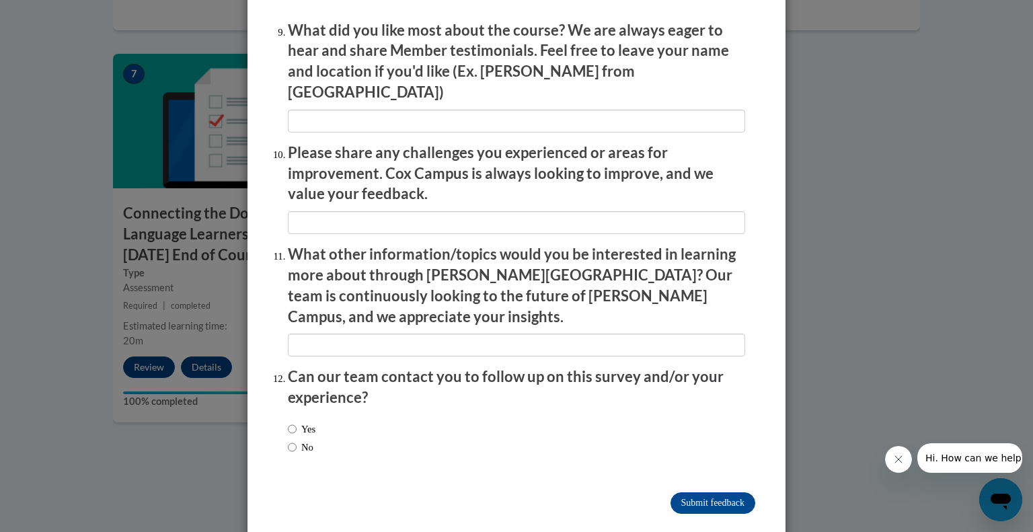
click at [305, 440] on label "No" at bounding box center [301, 447] width 26 height 15
click at [296, 440] on input "No" at bounding box center [292, 447] width 9 height 15
radio input "true"
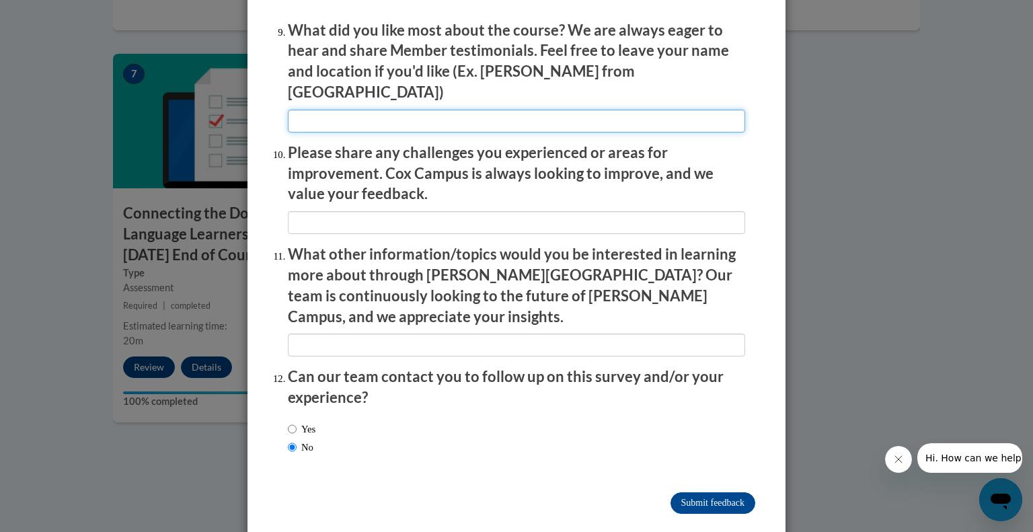
click at [398, 115] on input "textbox" at bounding box center [516, 121] width 457 height 23
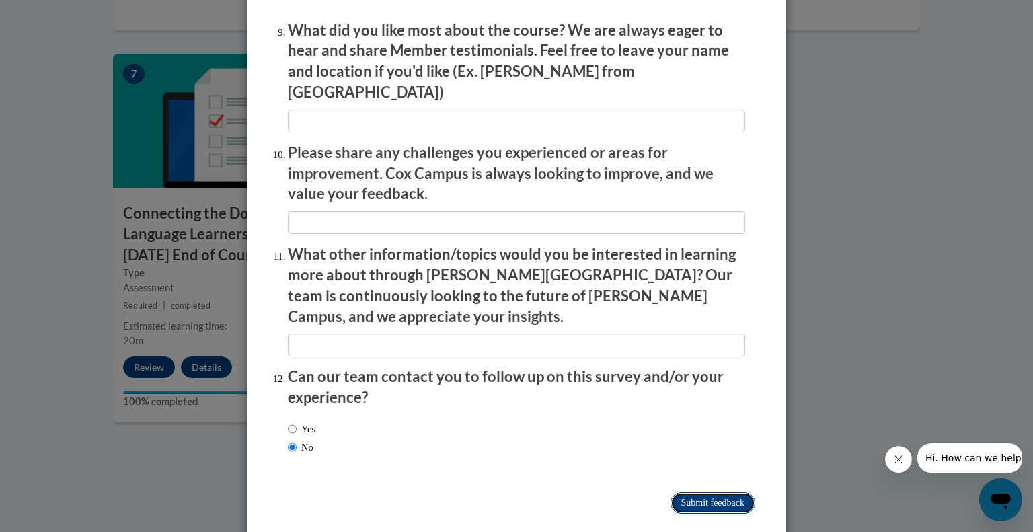
click at [711, 492] on input "Submit feedback" at bounding box center [712, 503] width 85 height 22
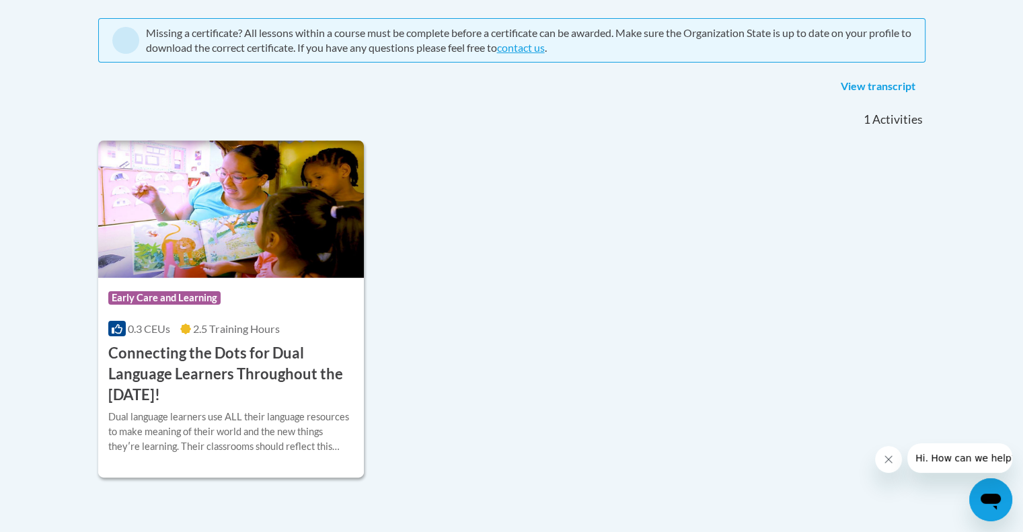
scroll to position [288, 0]
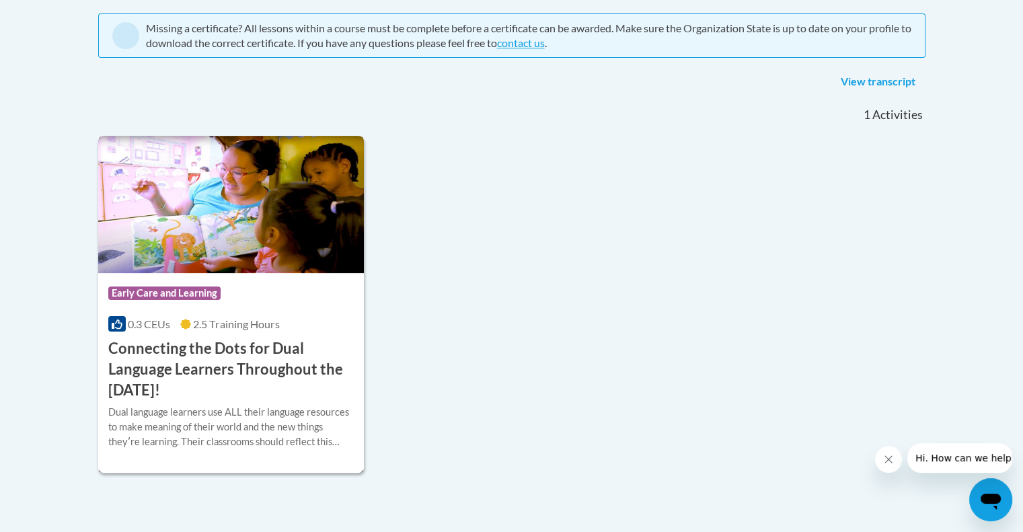
click at [251, 428] on div "Dual language learners use ALL their language resources to make meaning of thei…" at bounding box center [231, 427] width 246 height 44
